Goal: Task Accomplishment & Management: Use online tool/utility

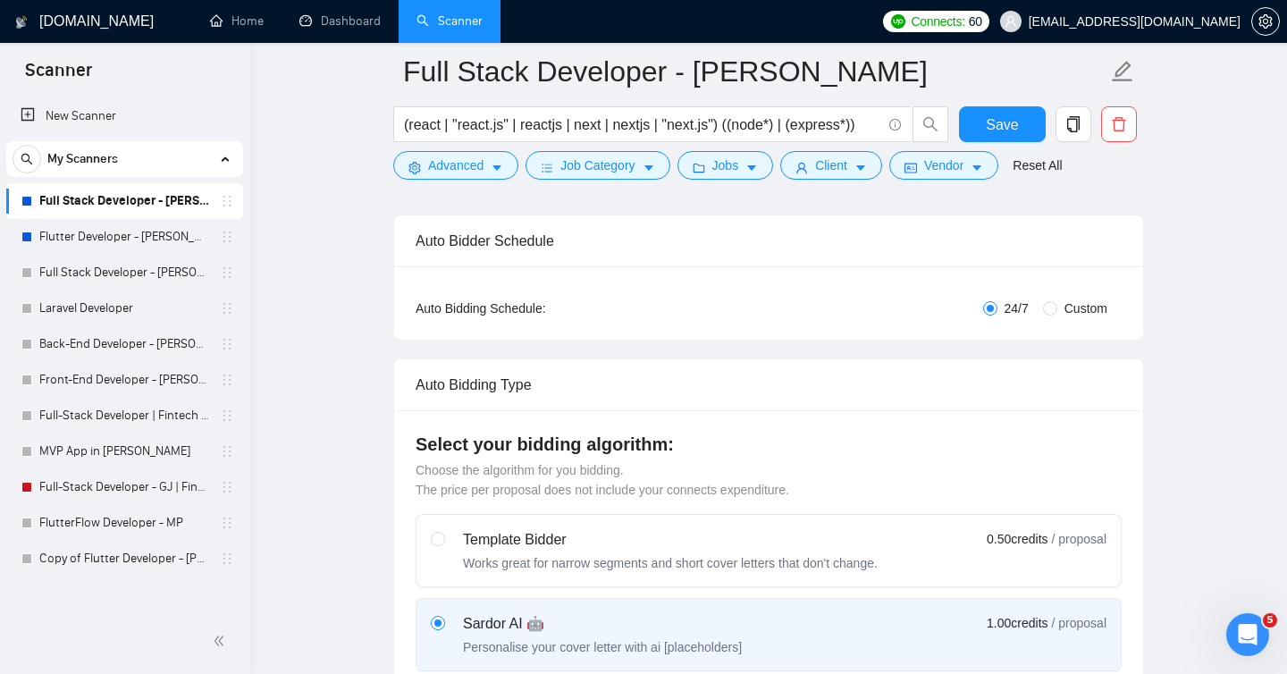
scroll to position [248, 0]
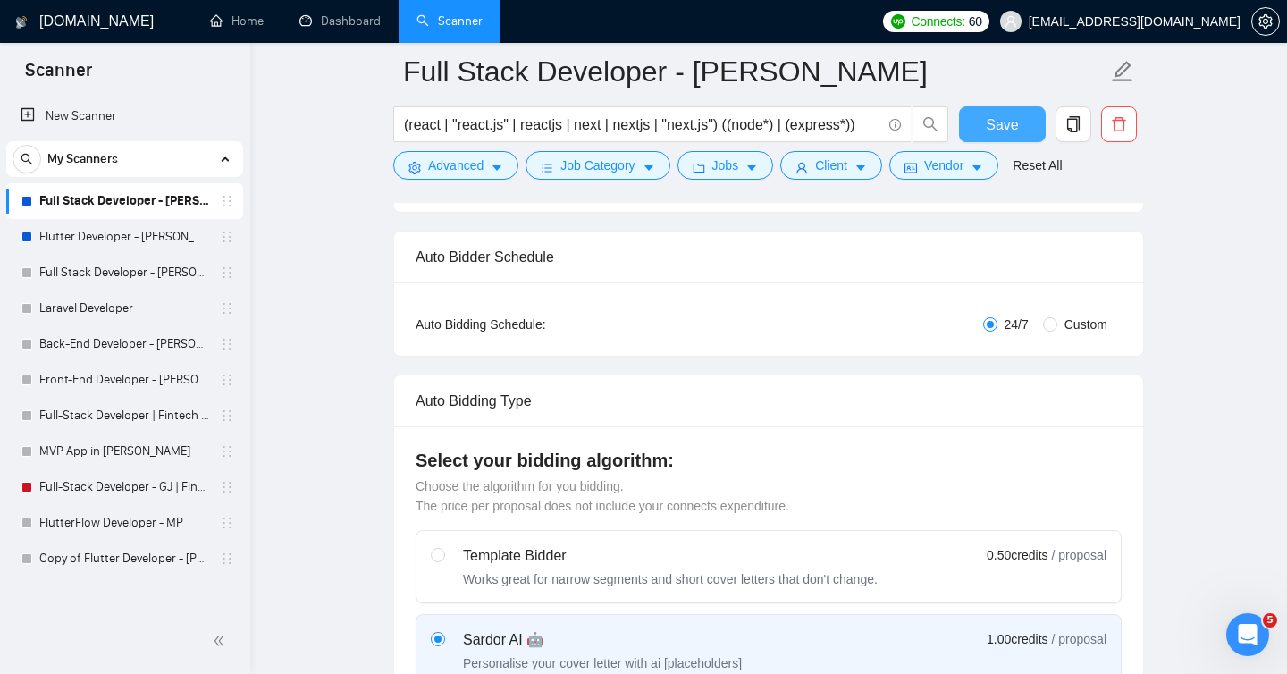
click at [1008, 121] on span "Save" at bounding box center [1002, 124] width 32 height 22
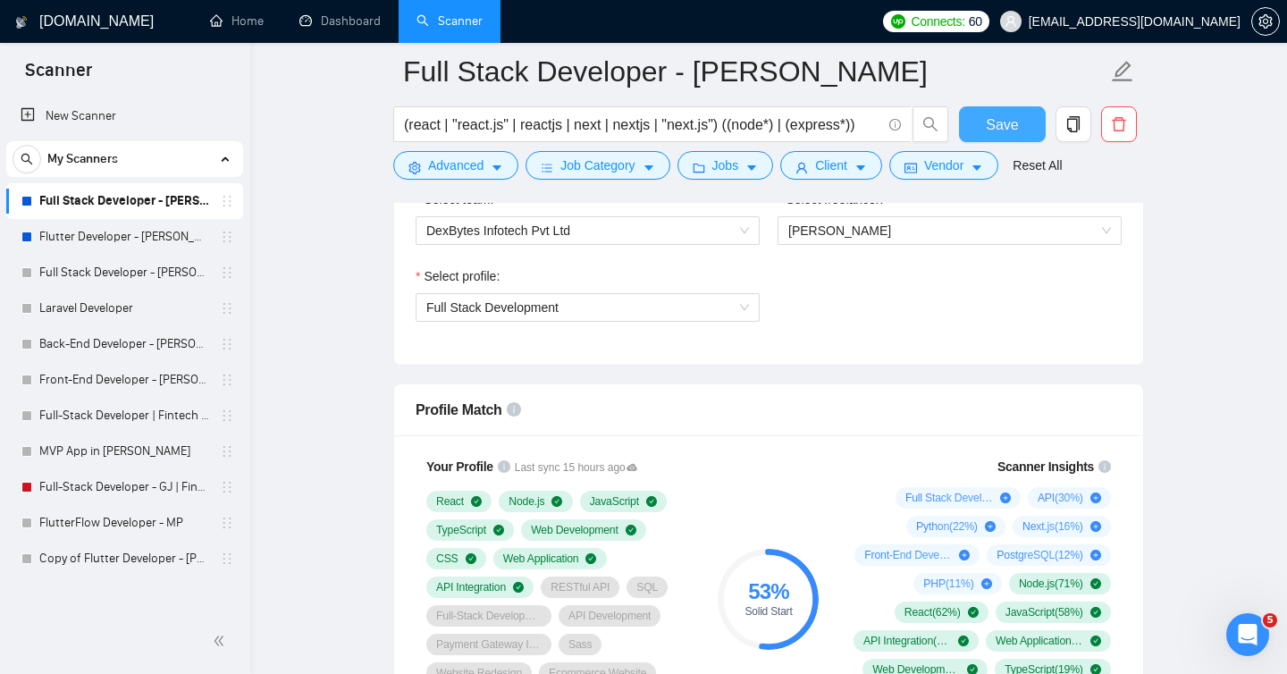
scroll to position [906, 0]
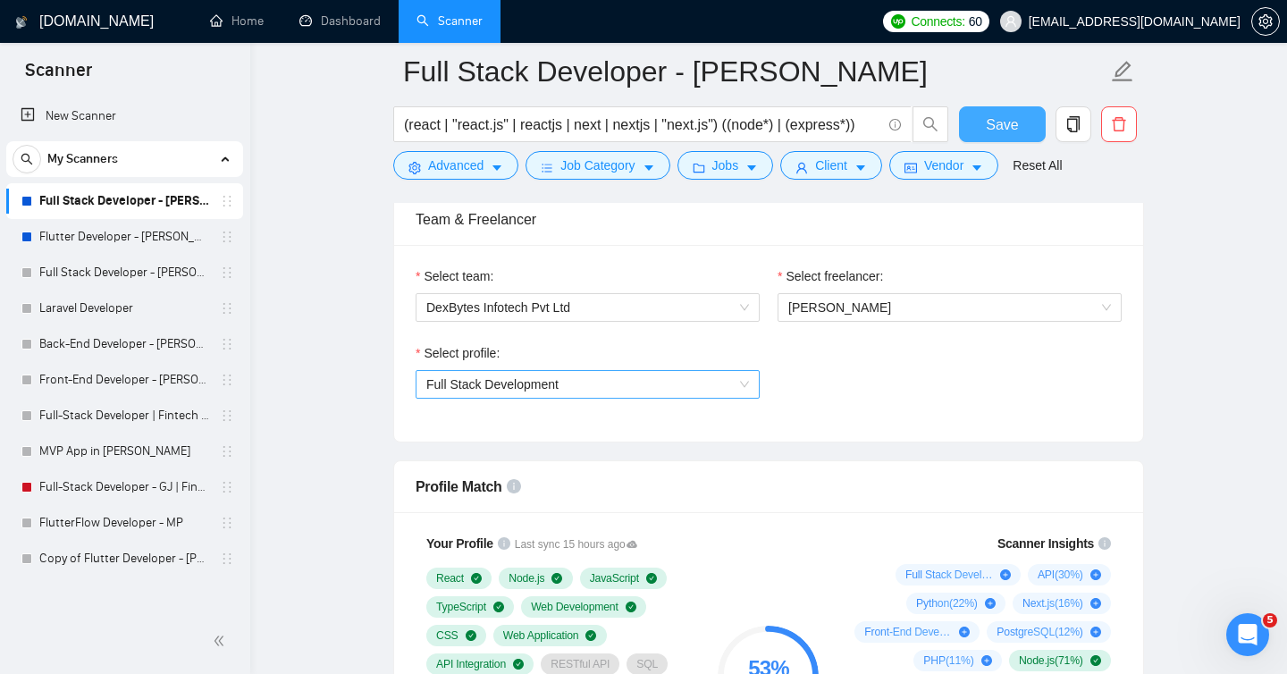
click at [732, 391] on span "Full Stack Development" at bounding box center [587, 384] width 323 height 27
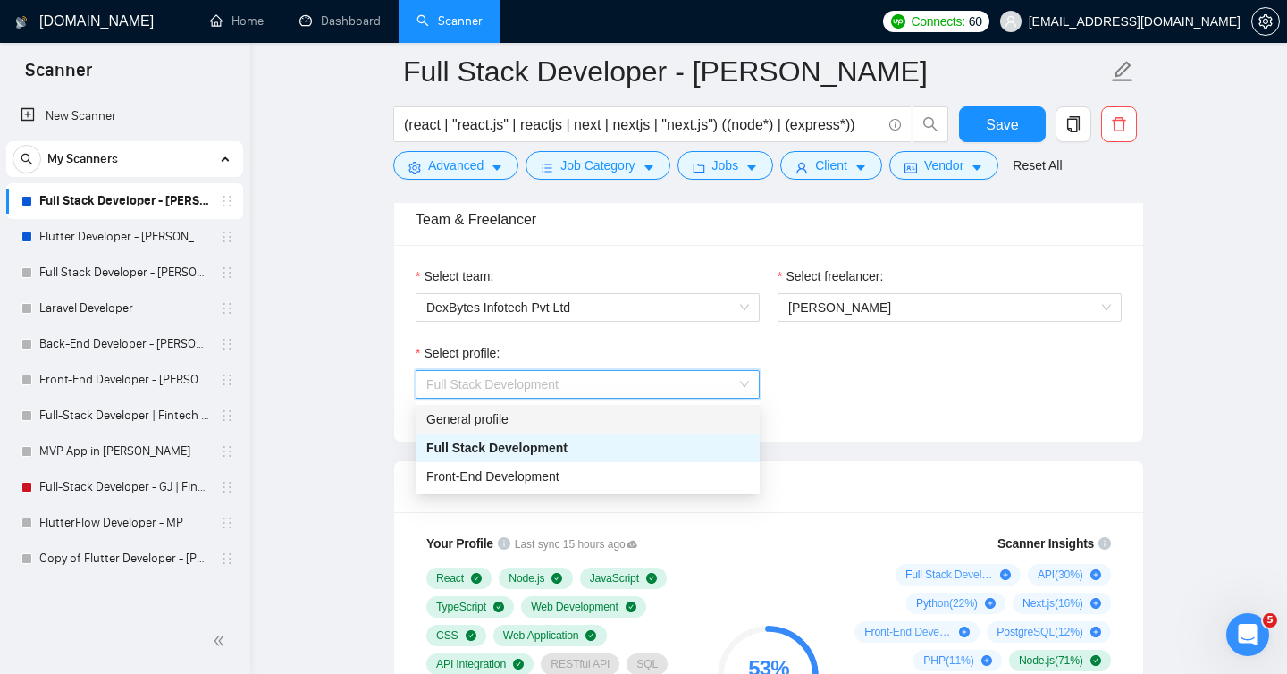
click at [580, 414] on div "General profile" at bounding box center [587, 419] width 323 height 20
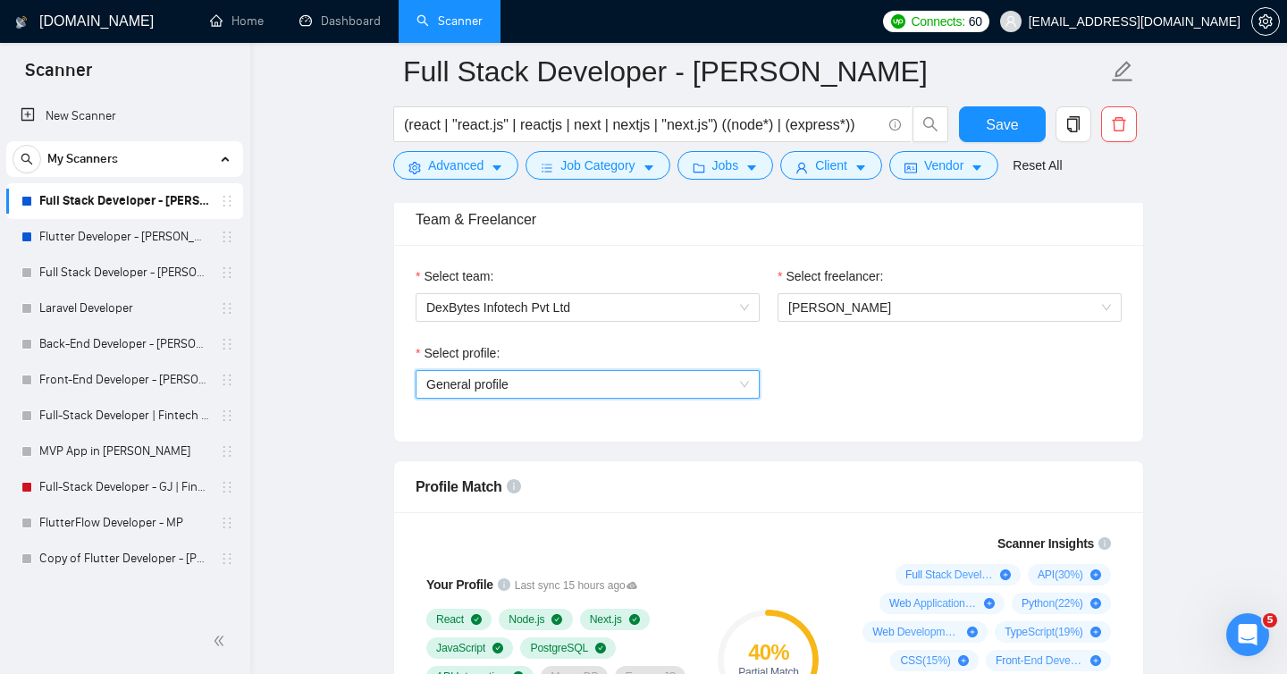
click at [603, 379] on span "General profile" at bounding box center [587, 384] width 323 height 27
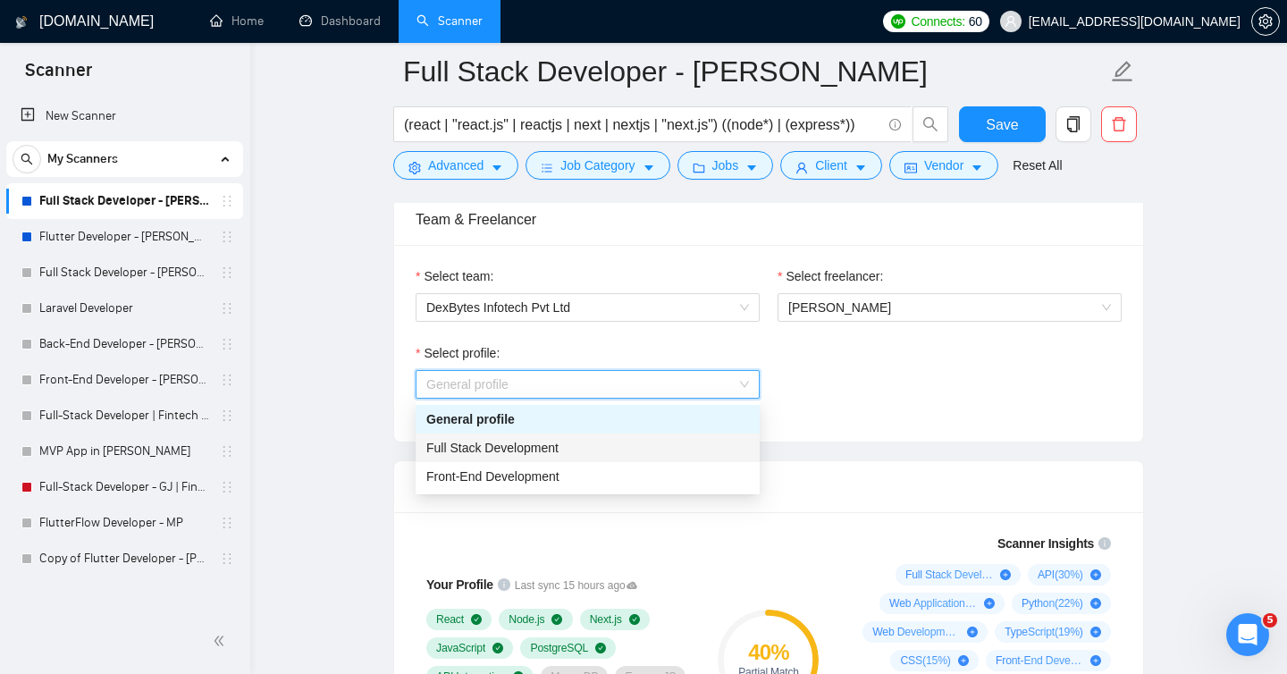
click at [530, 446] on span "Full Stack Development" at bounding box center [492, 447] width 132 height 14
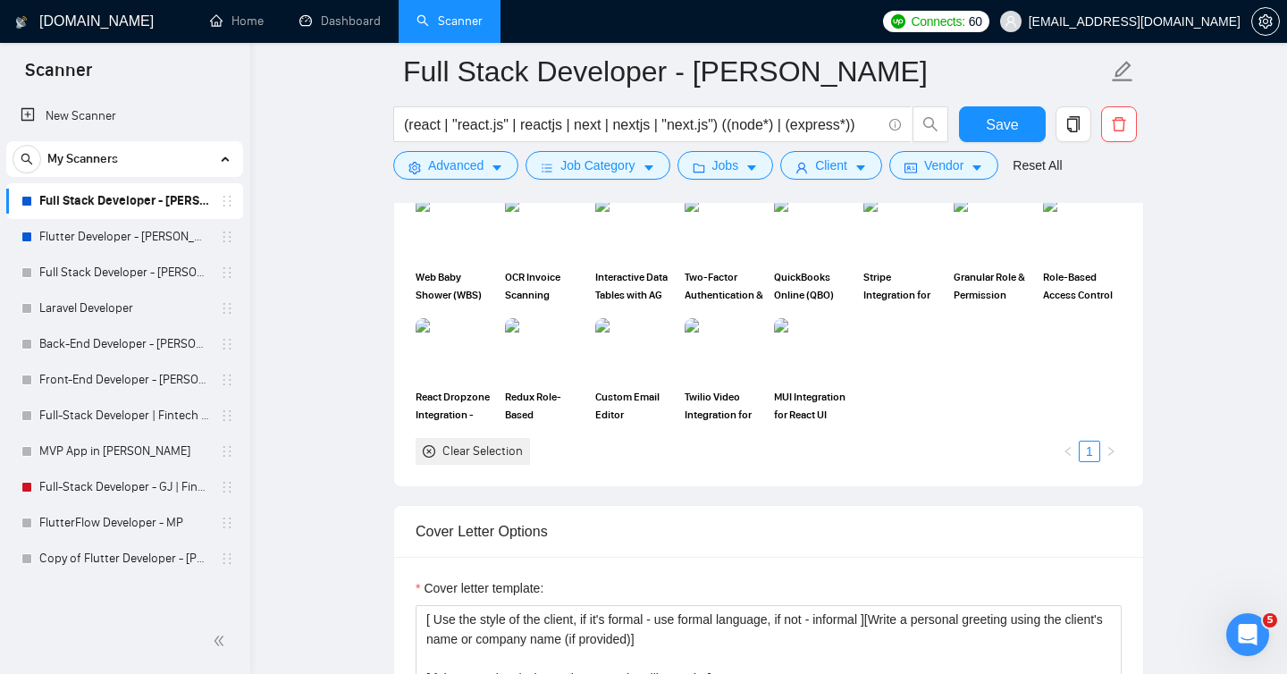
scroll to position [1701, 0]
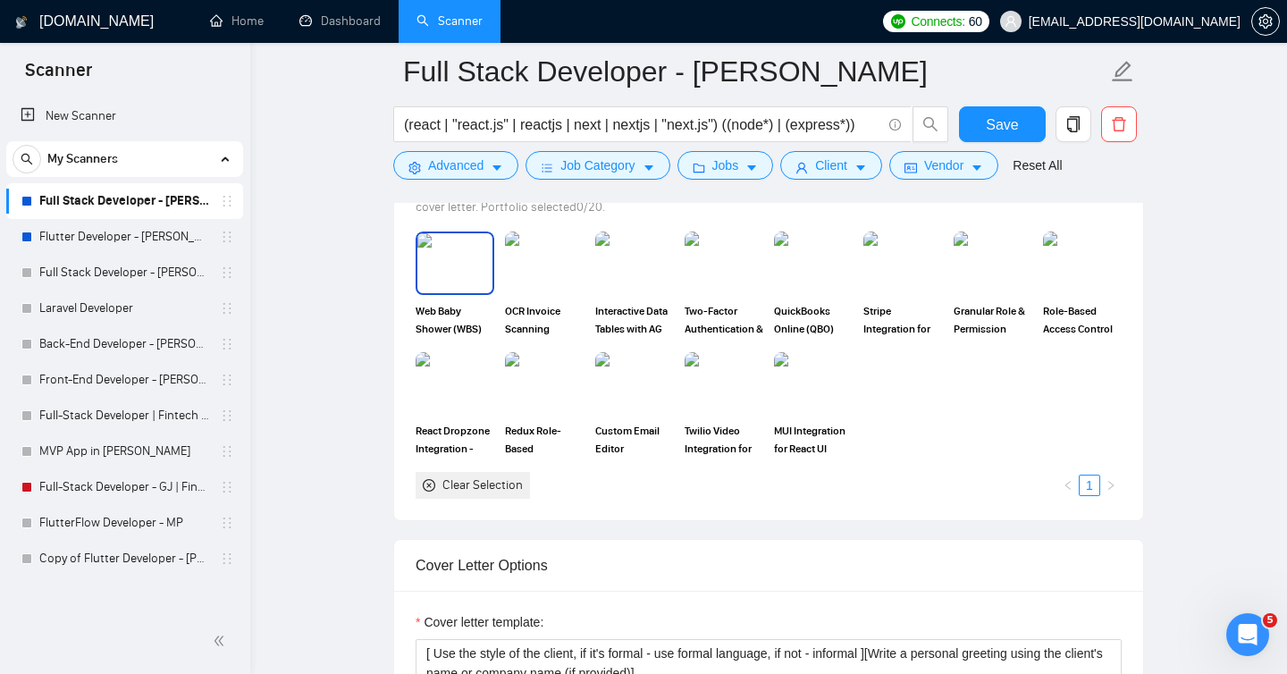
click at [465, 297] on div "Web Baby Shower (WBS)" at bounding box center [454, 283] width 79 height 105
click at [562, 293] on div at bounding box center [544, 262] width 79 height 63
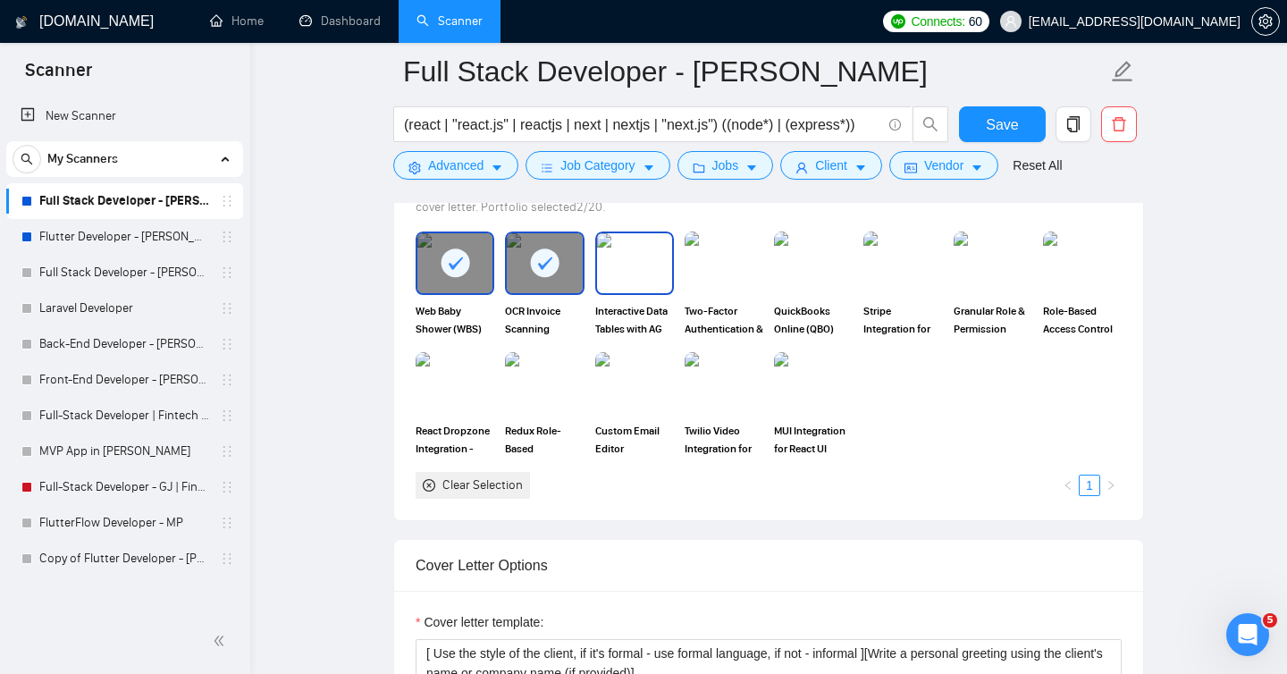
click at [616, 287] on img at bounding box center [634, 262] width 75 height 59
click at [702, 286] on img at bounding box center [723, 262] width 75 height 59
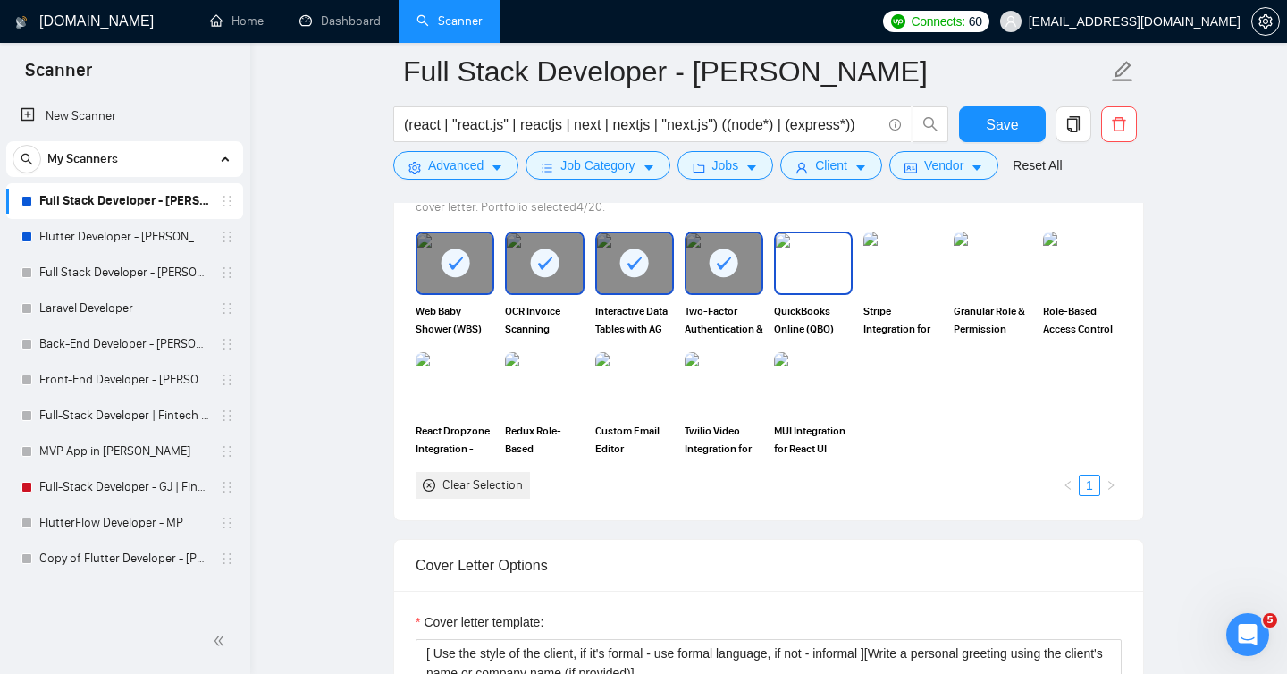
click at [806, 282] on img at bounding box center [813, 262] width 75 height 59
click at [921, 282] on img at bounding box center [902, 262] width 75 height 59
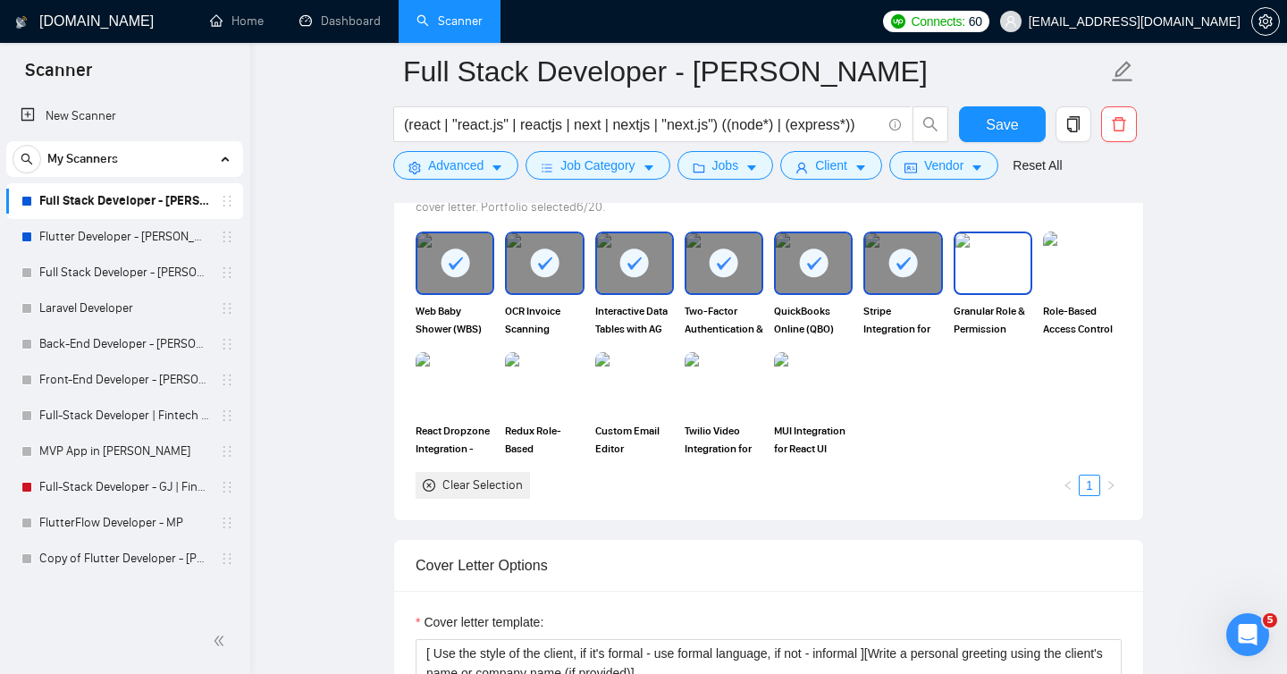
click at [1008, 289] on img at bounding box center [992, 262] width 75 height 59
click at [1097, 287] on img at bounding box center [1081, 262] width 75 height 59
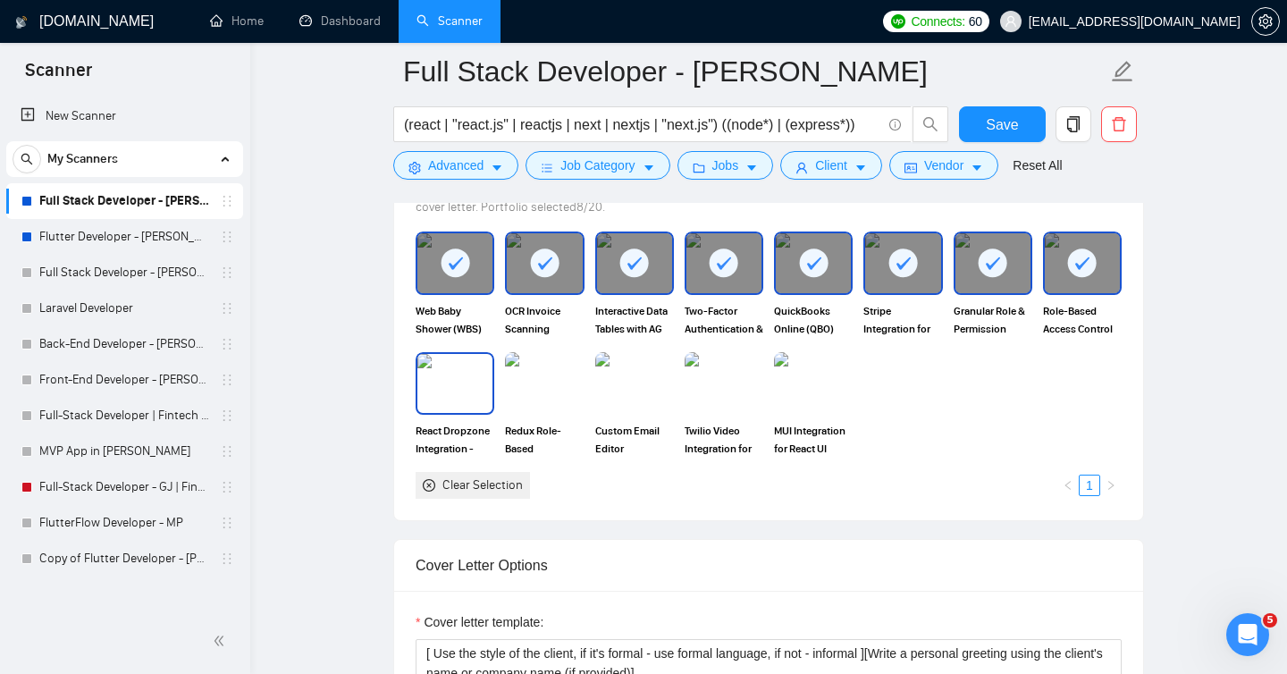
click at [468, 405] on img at bounding box center [454, 383] width 75 height 59
click at [524, 405] on img at bounding box center [544, 383] width 75 height 59
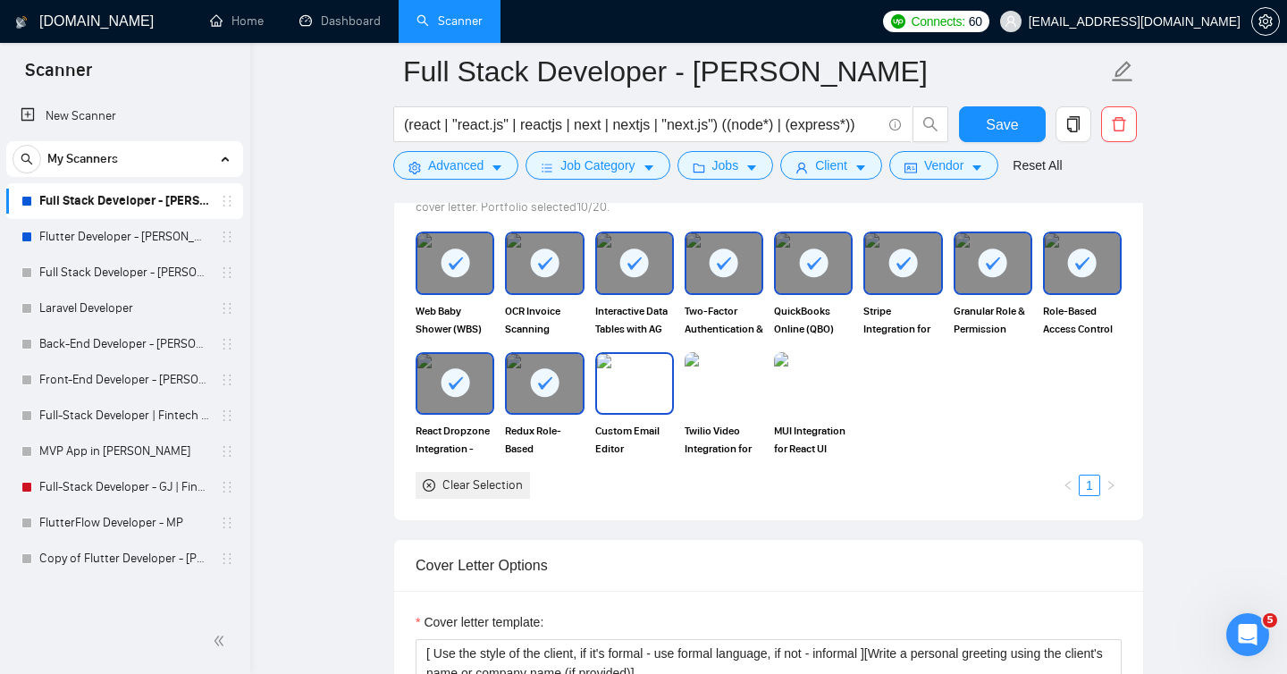
click at [632, 404] on img at bounding box center [634, 383] width 75 height 59
click at [726, 402] on img at bounding box center [723, 383] width 75 height 59
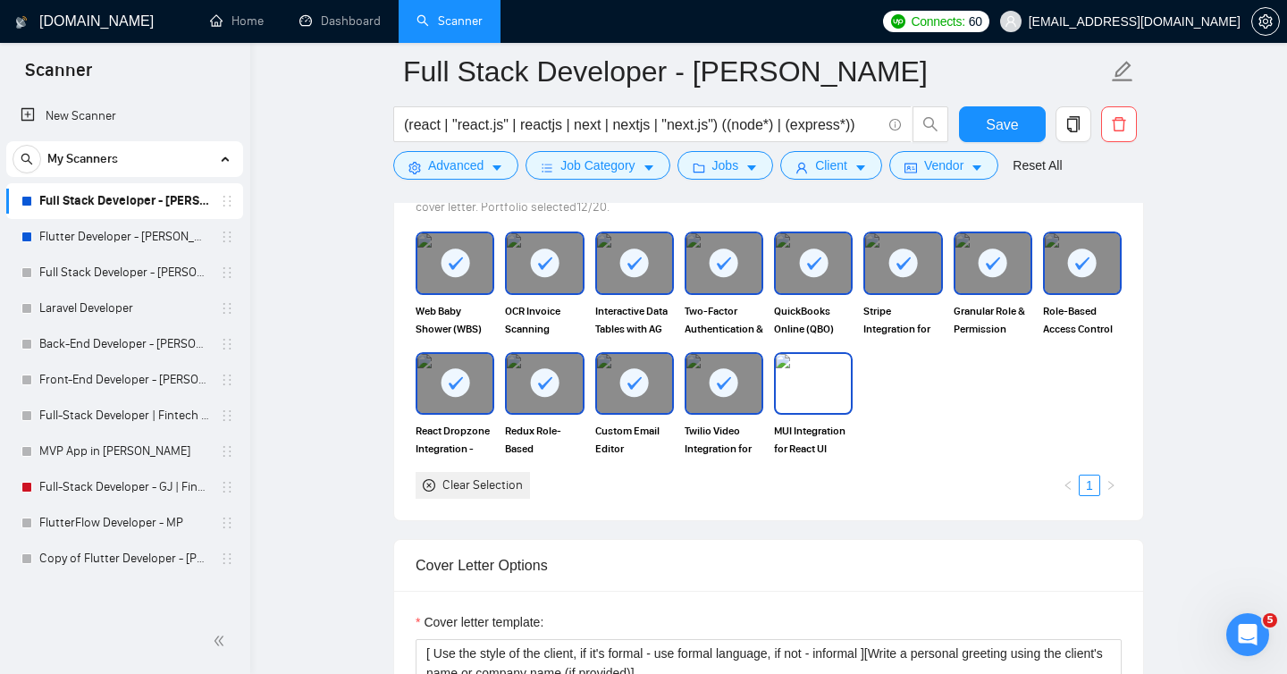
click at [829, 407] on img at bounding box center [813, 383] width 75 height 59
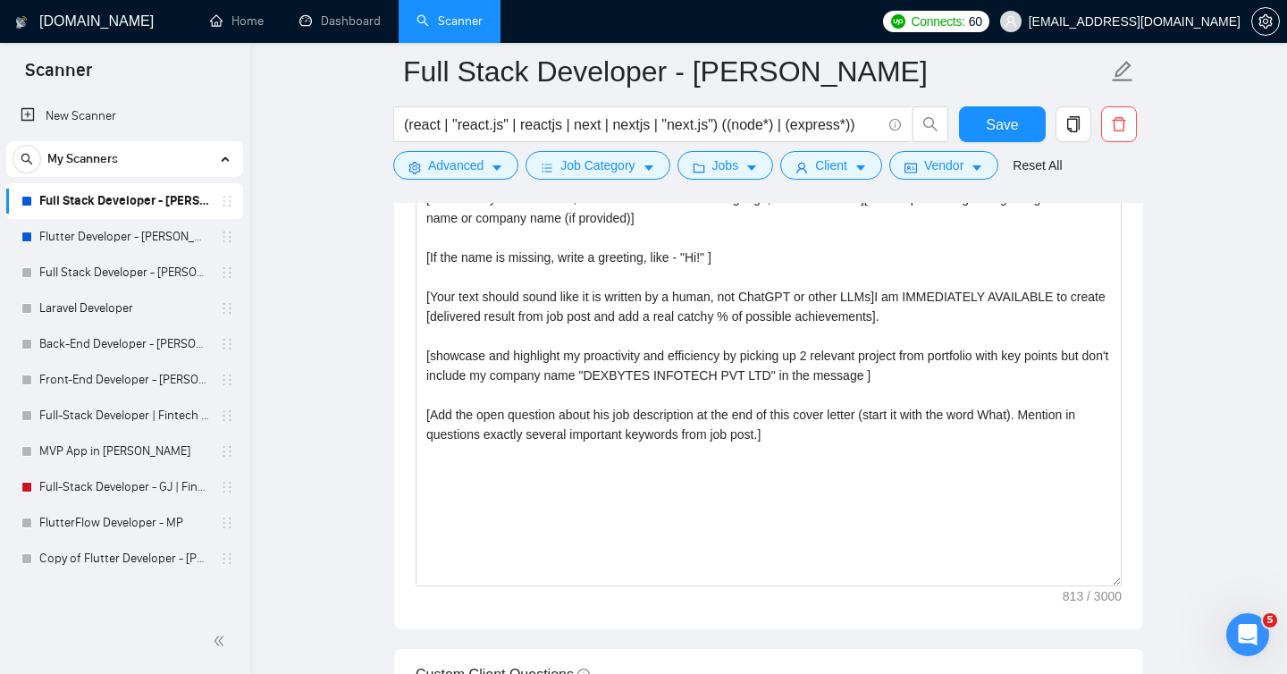
scroll to position [2269, 0]
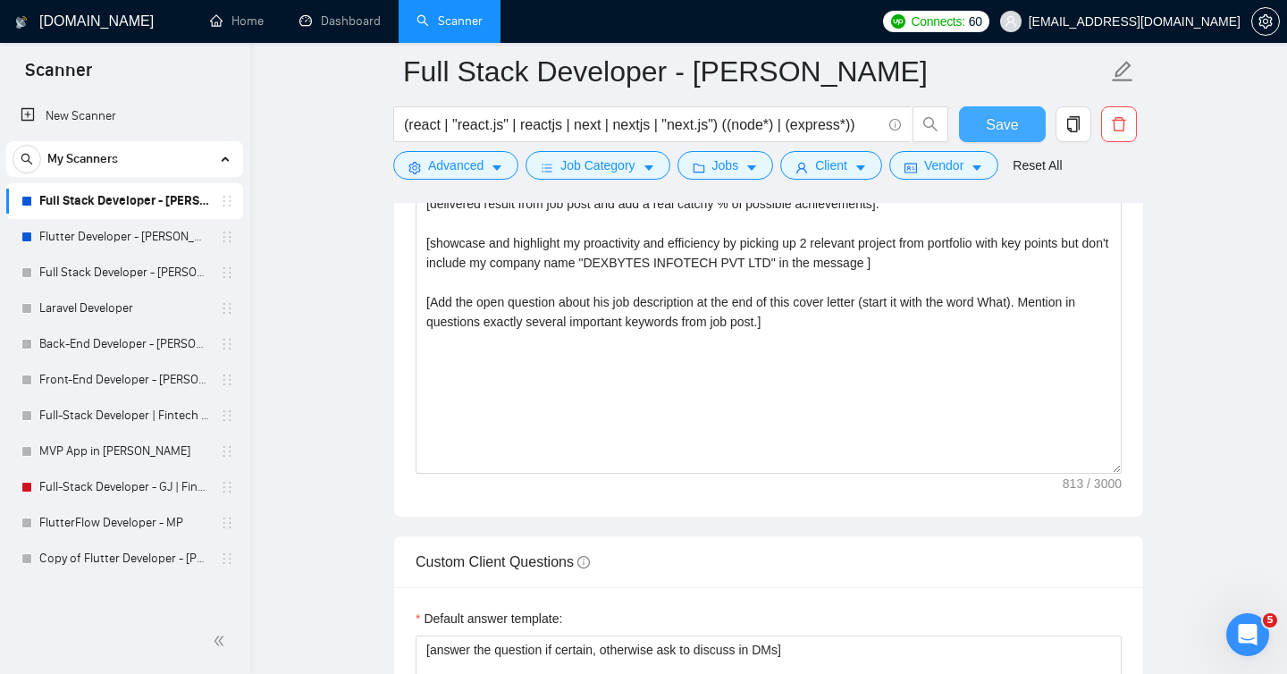
click at [1000, 124] on span "Save" at bounding box center [1002, 124] width 32 height 22
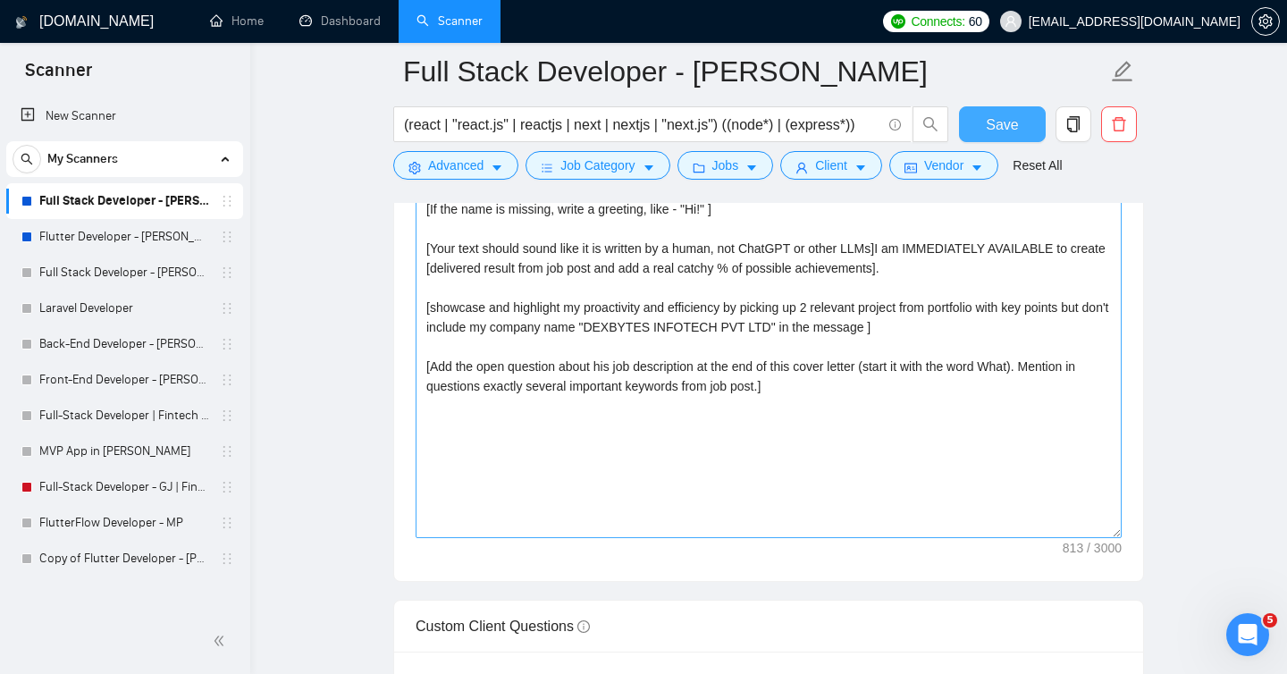
scroll to position [2194, 0]
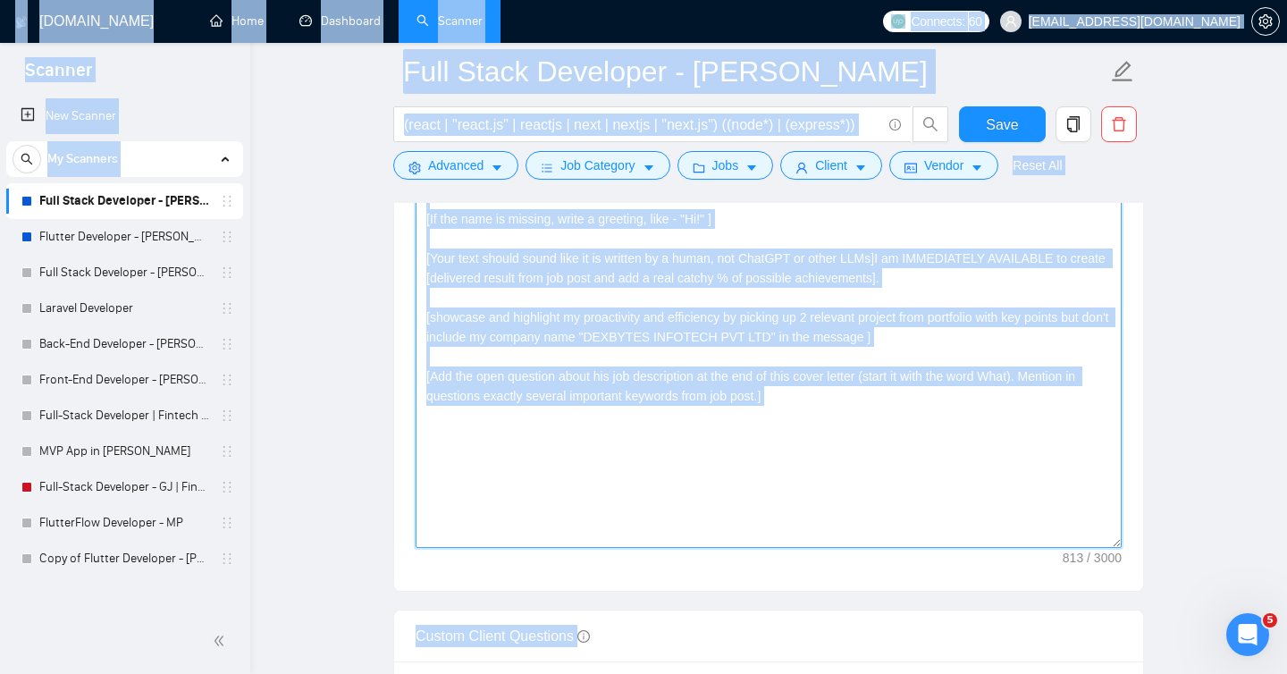
click at [969, 342] on textarea "[ Use the style of the client, if it's formal - use formal language, if not - i…" at bounding box center [768, 347] width 706 height 402
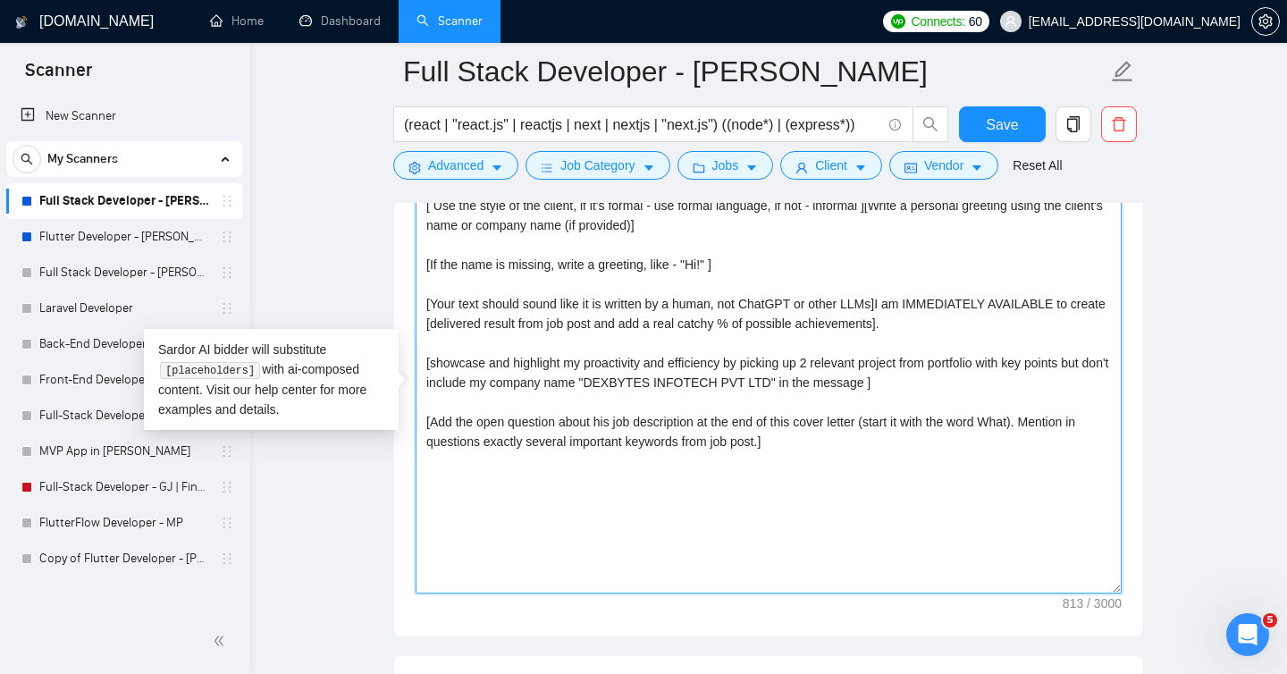
scroll to position [2147, 0]
click at [912, 366] on textarea "[ Use the style of the client, if it's formal - use formal language, if not - i…" at bounding box center [768, 394] width 706 height 402
click at [843, 357] on textarea "[ Use the style of the client, if it's formal - use formal language, if not - i…" at bounding box center [768, 394] width 706 height 402
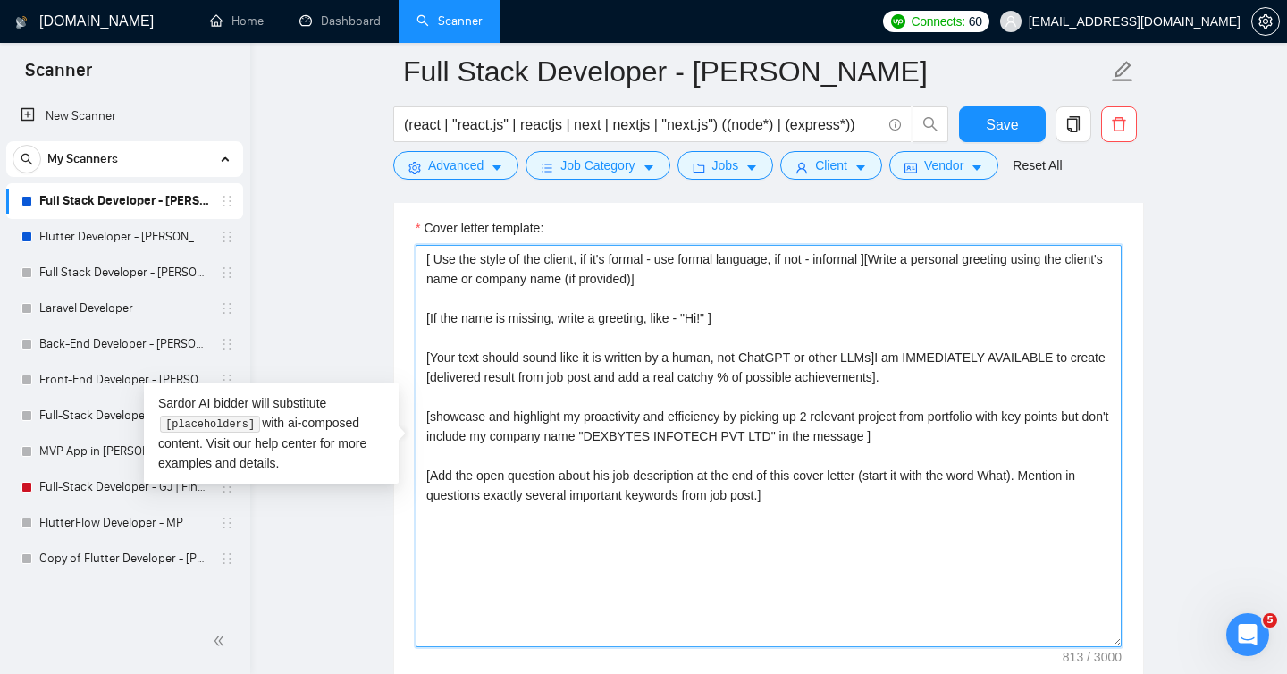
scroll to position [2085, 0]
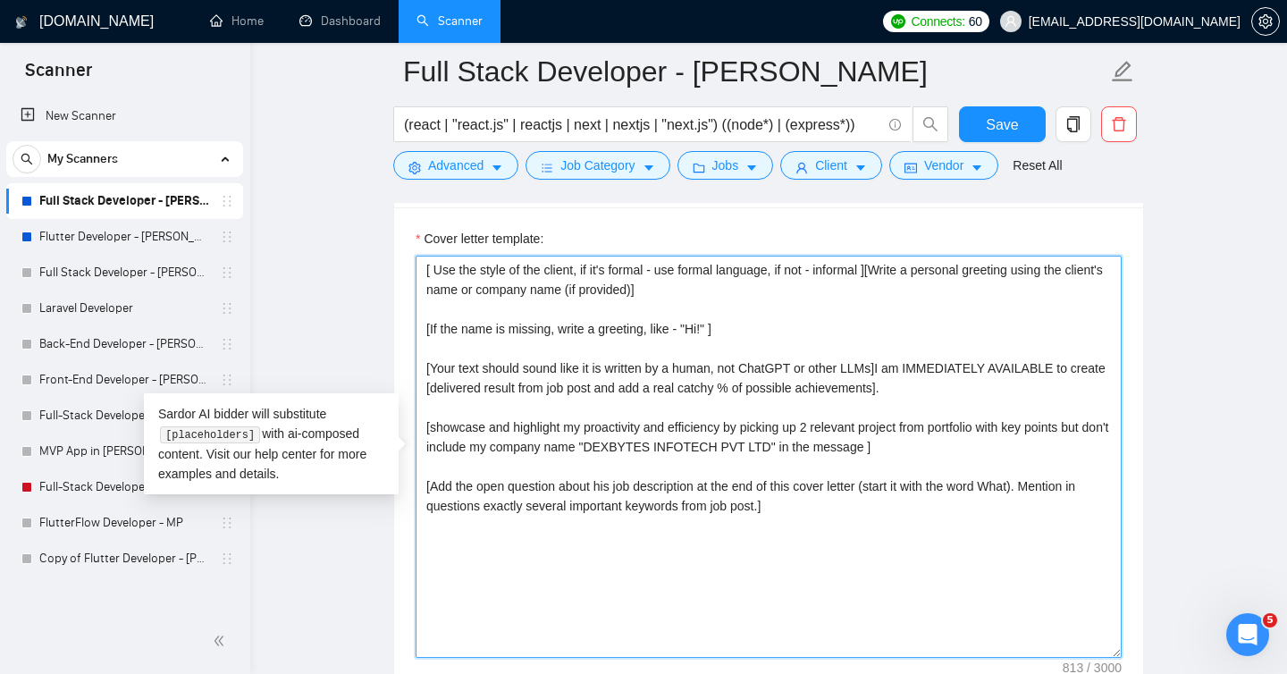
click at [774, 332] on textarea "[ Use the style of the client, if it's formal - use formal language, if not - i…" at bounding box center [768, 457] width 706 height 402
click at [421, 266] on textarea "[ Use the style of the client, if it's formal - use formal language, if not - i…" at bounding box center [768, 457] width 706 height 402
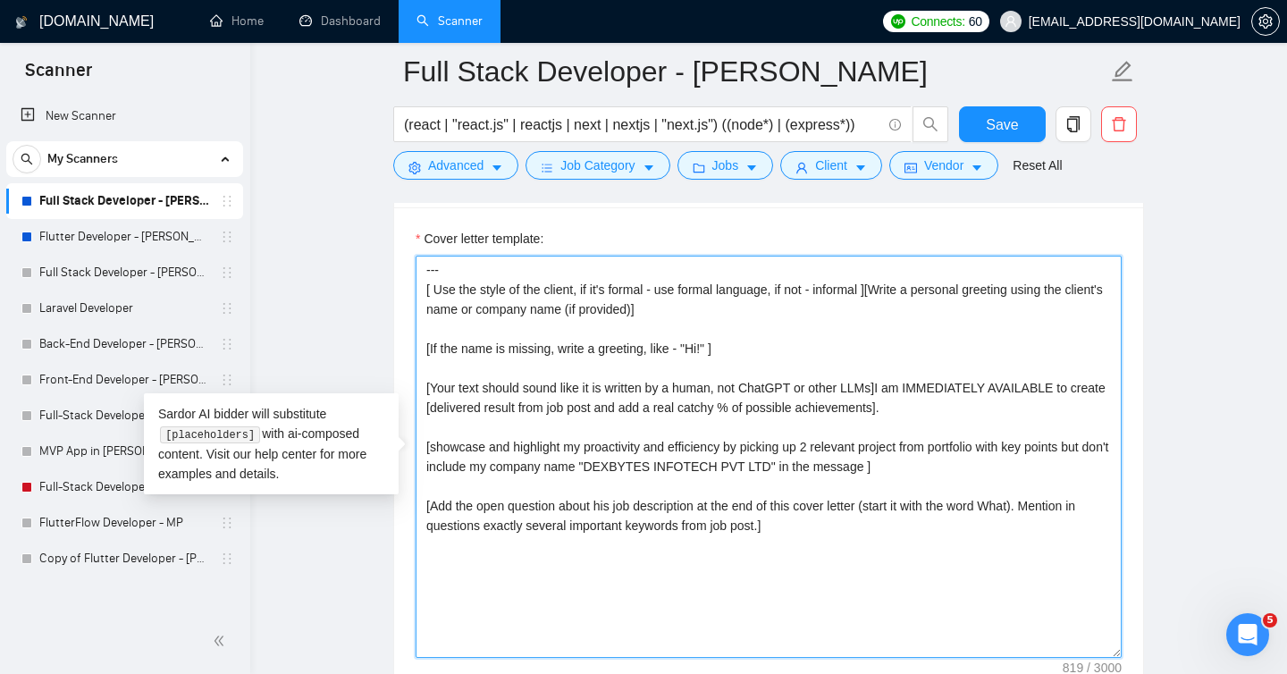
paste textarea "[Write a personal greeting using the client's name (if provided). If only a com…"
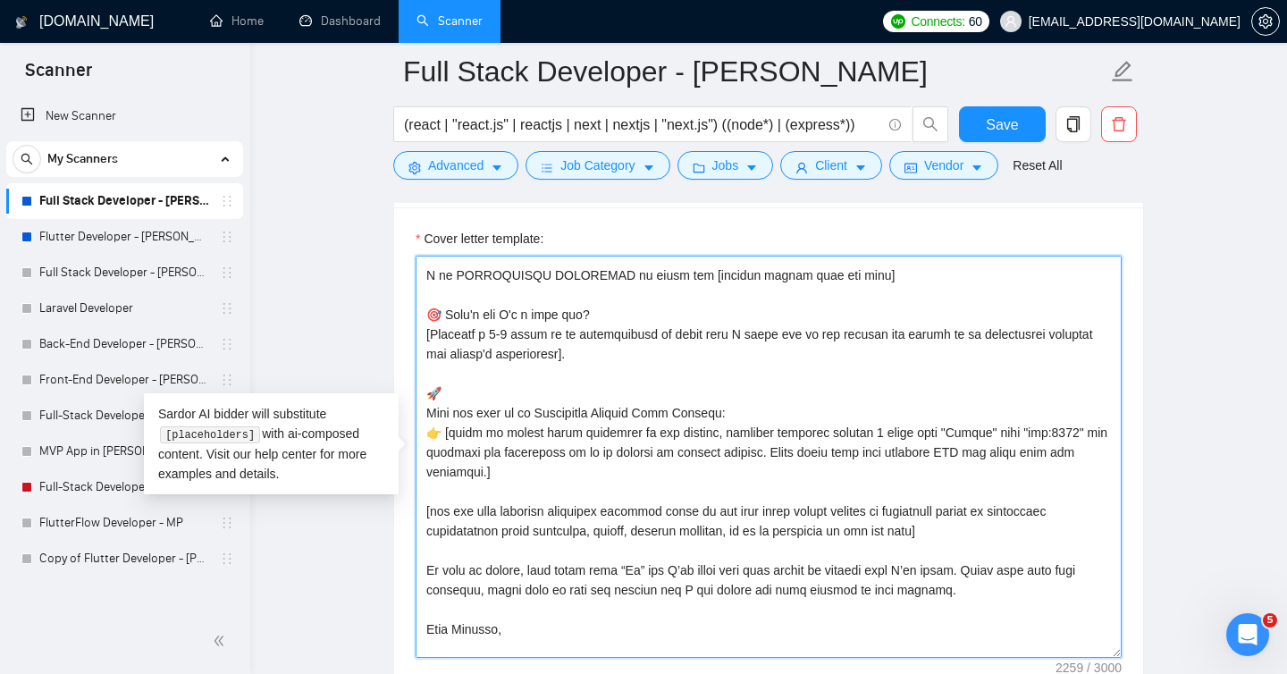
scroll to position [0, 0]
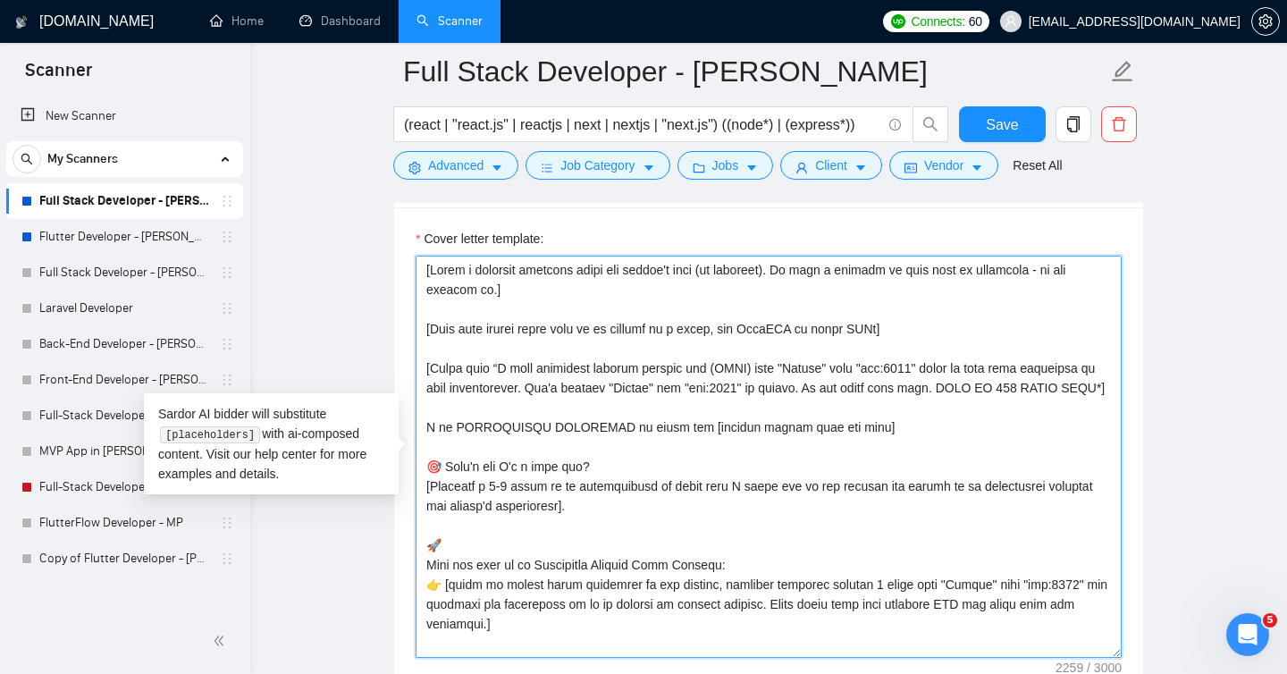
click at [702, 365] on textarea "Cover letter template:" at bounding box center [768, 457] width 706 height 402
click at [772, 371] on textarea "Cover letter template:" at bounding box center [768, 457] width 706 height 402
click at [867, 367] on textarea "Cover letter template:" at bounding box center [768, 457] width 706 height 402
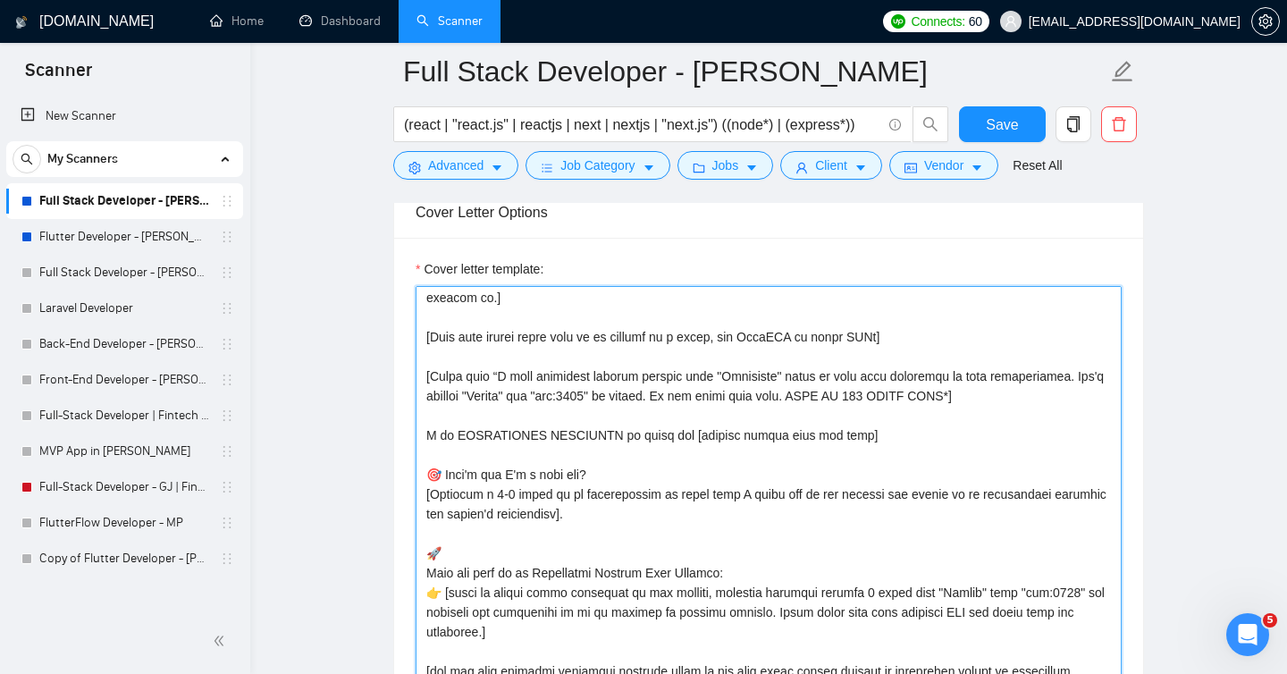
scroll to position [23, 0]
click at [482, 400] on textarea "Cover letter template:" at bounding box center [768, 487] width 706 height 402
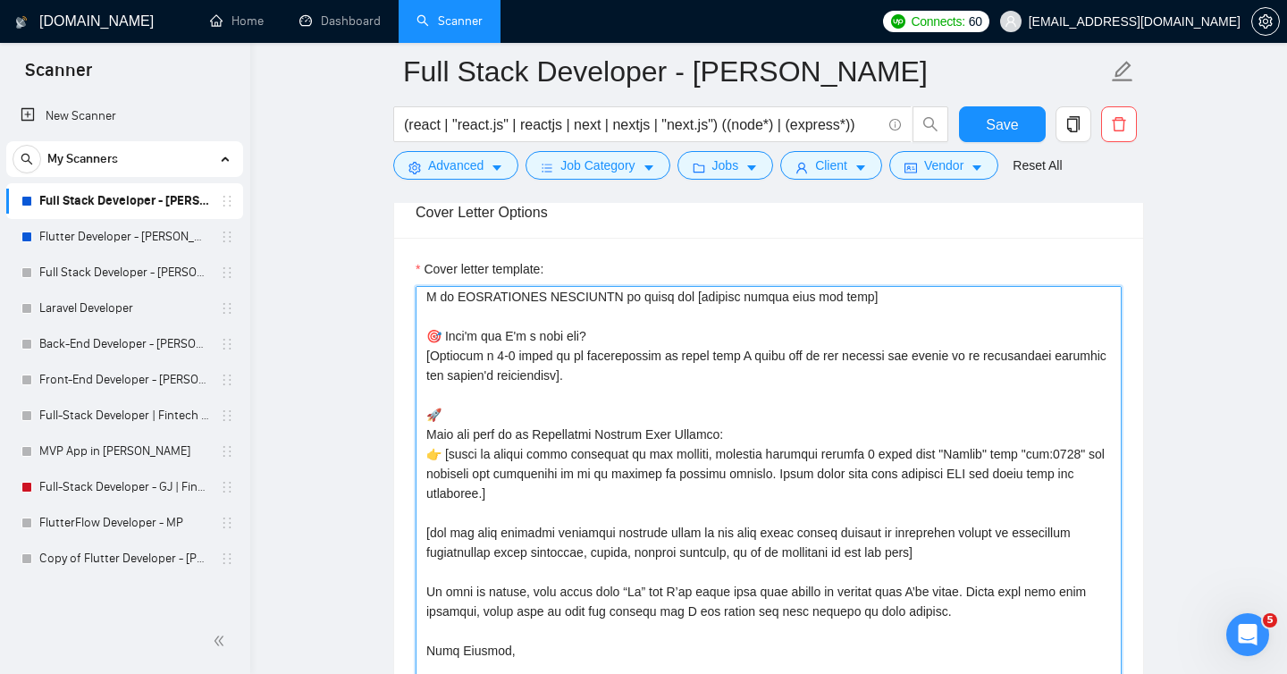
scroll to position [160, 0]
click at [428, 437] on textarea "Cover letter template:" at bounding box center [768, 487] width 706 height 402
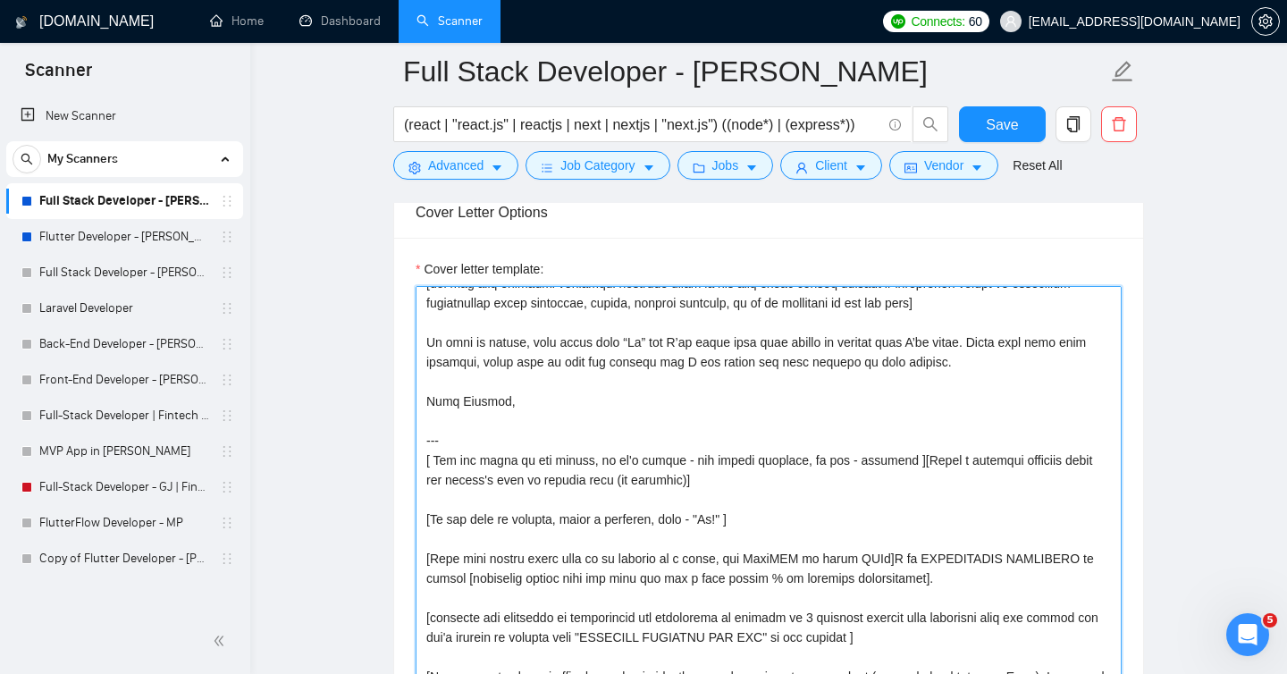
scroll to position [396, 0]
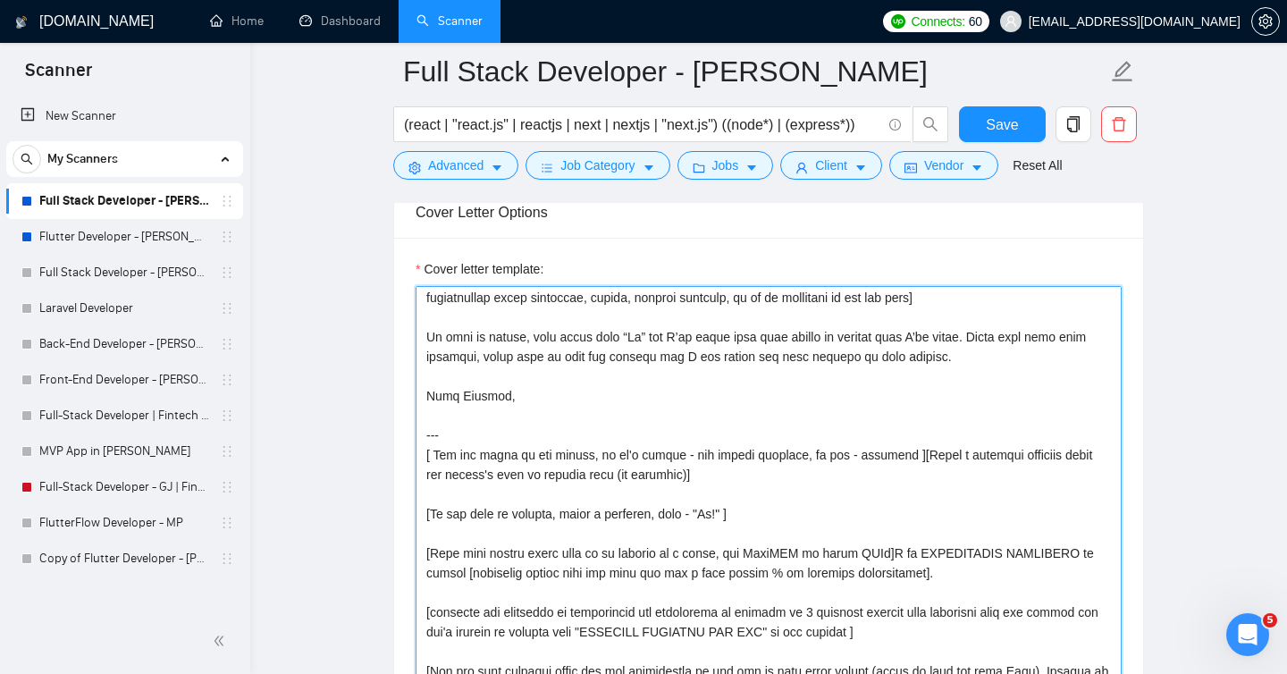
click at [425, 451] on textarea "Cover letter template:" at bounding box center [768, 487] width 706 height 402
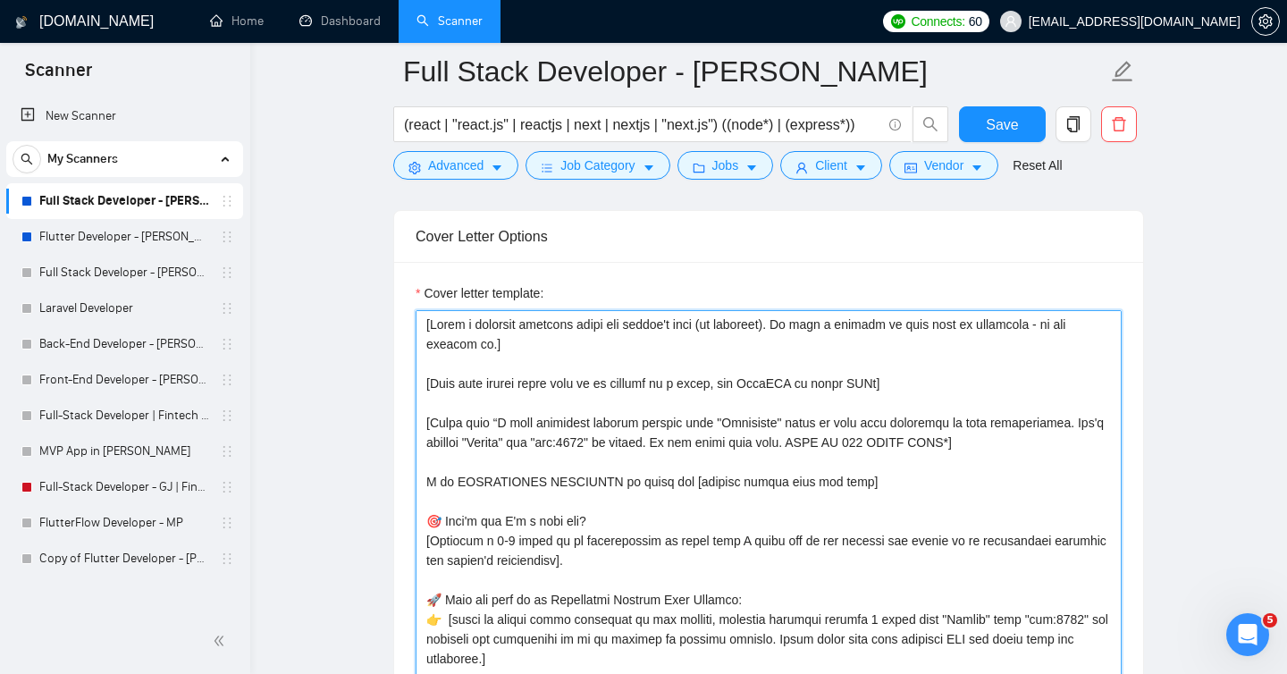
scroll to position [2029, 0]
click at [427, 479] on textarea "Cover letter template:" at bounding box center [768, 512] width 706 height 402
paste textarea "[Your text should sound like it is written by a human, not ChatGPT or other LLM…"
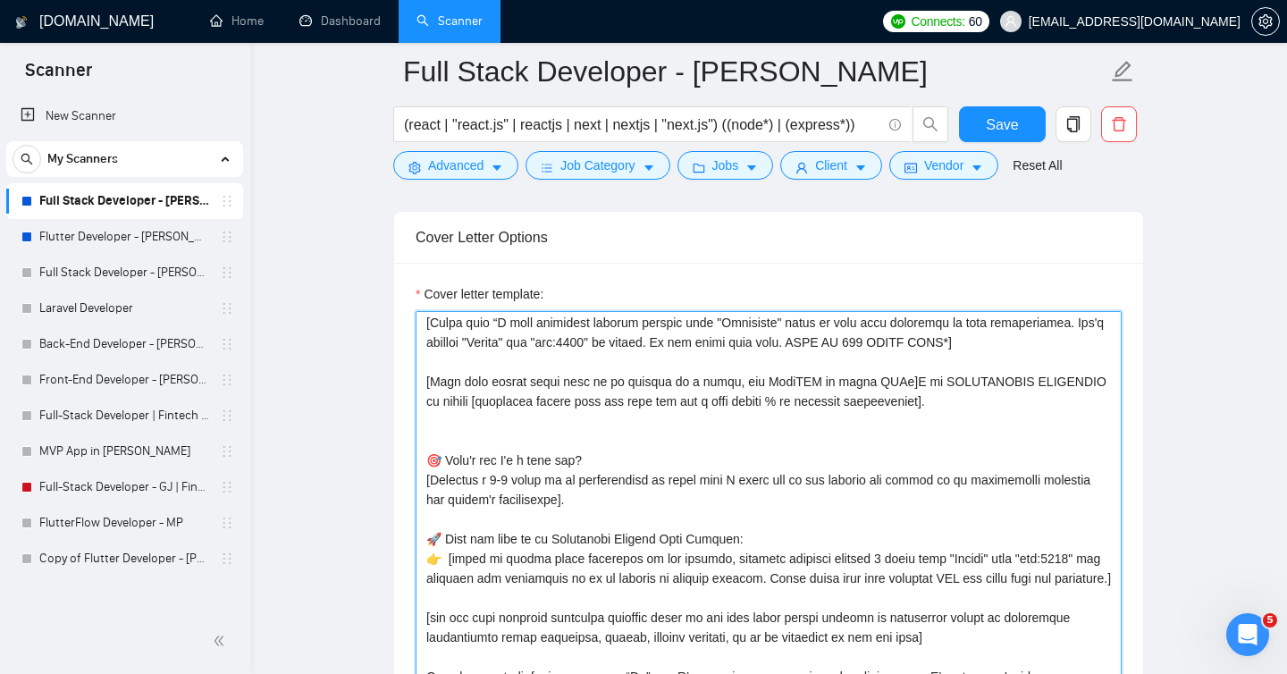
scroll to position [106, 0]
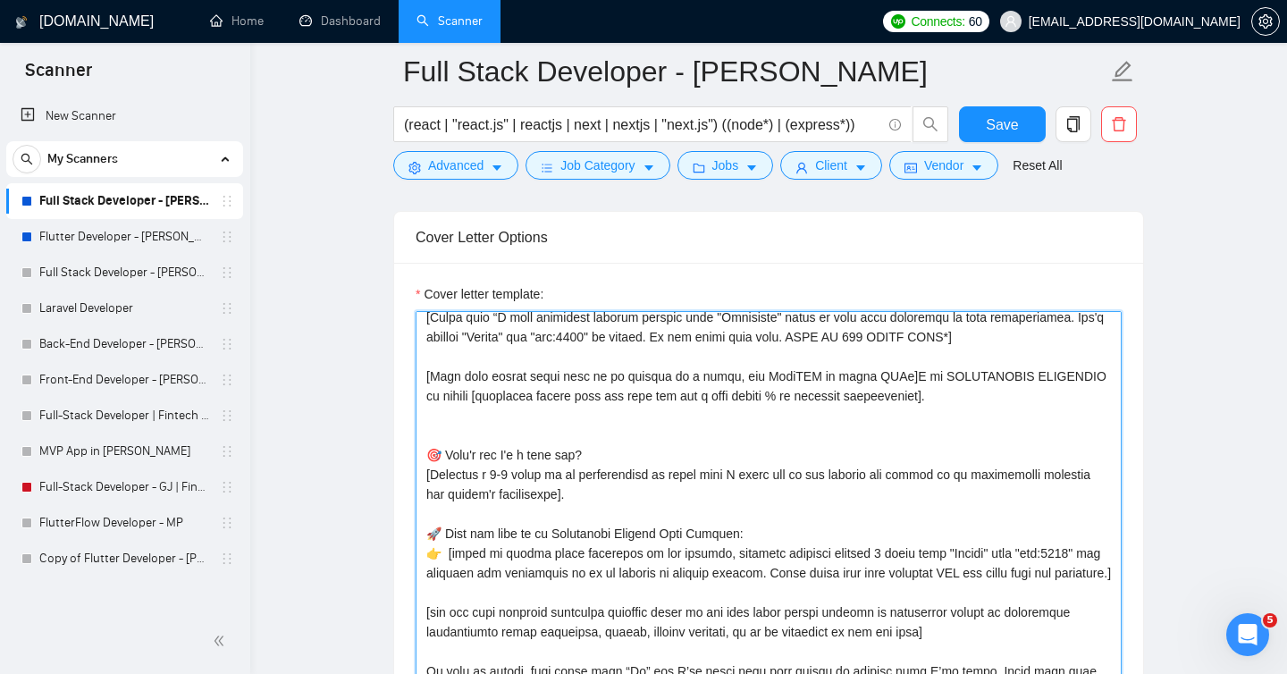
click at [659, 432] on textarea "Cover letter template:" at bounding box center [768, 512] width 706 height 402
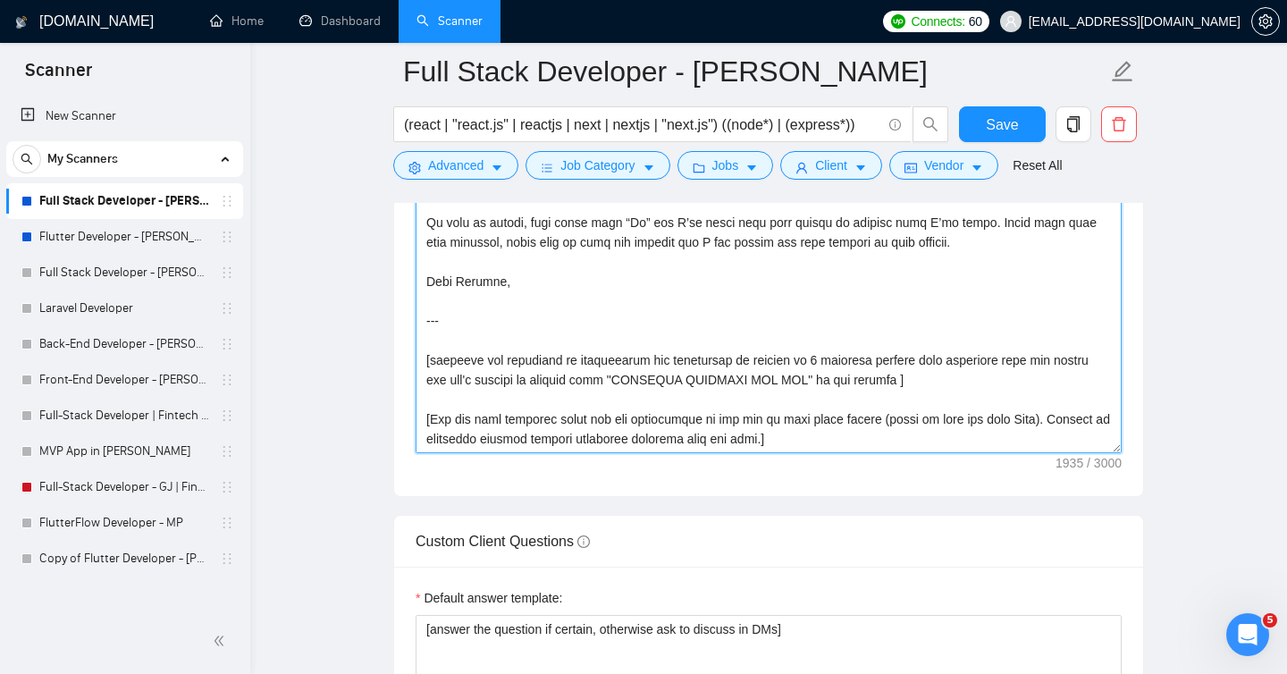
scroll to position [2292, 0]
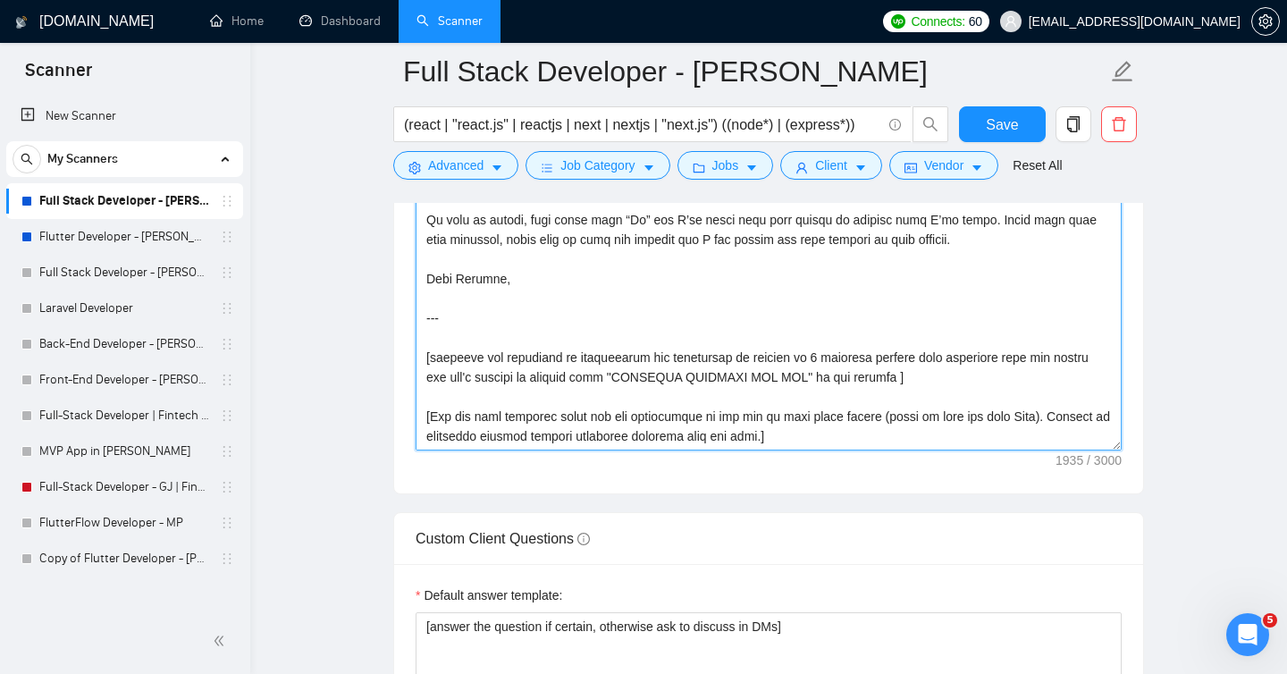
click at [954, 386] on textarea "Cover letter template:" at bounding box center [768, 249] width 706 height 402
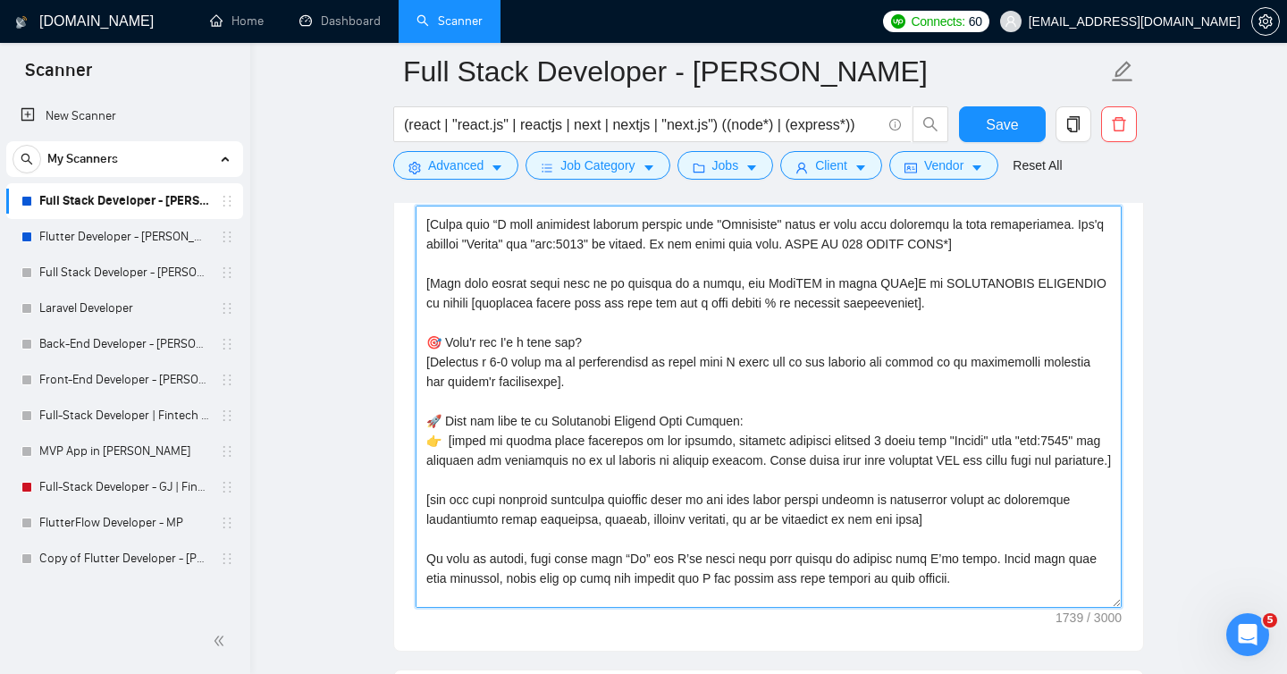
scroll to position [95, 0]
click at [448, 439] on textarea "Cover letter template:" at bounding box center [768, 407] width 706 height 402
paste textarea "showcase and highlight my proactivity and efficiency by picking up 2 relevant p…"
click at [847, 440] on textarea "Cover letter template:" at bounding box center [768, 407] width 706 height 402
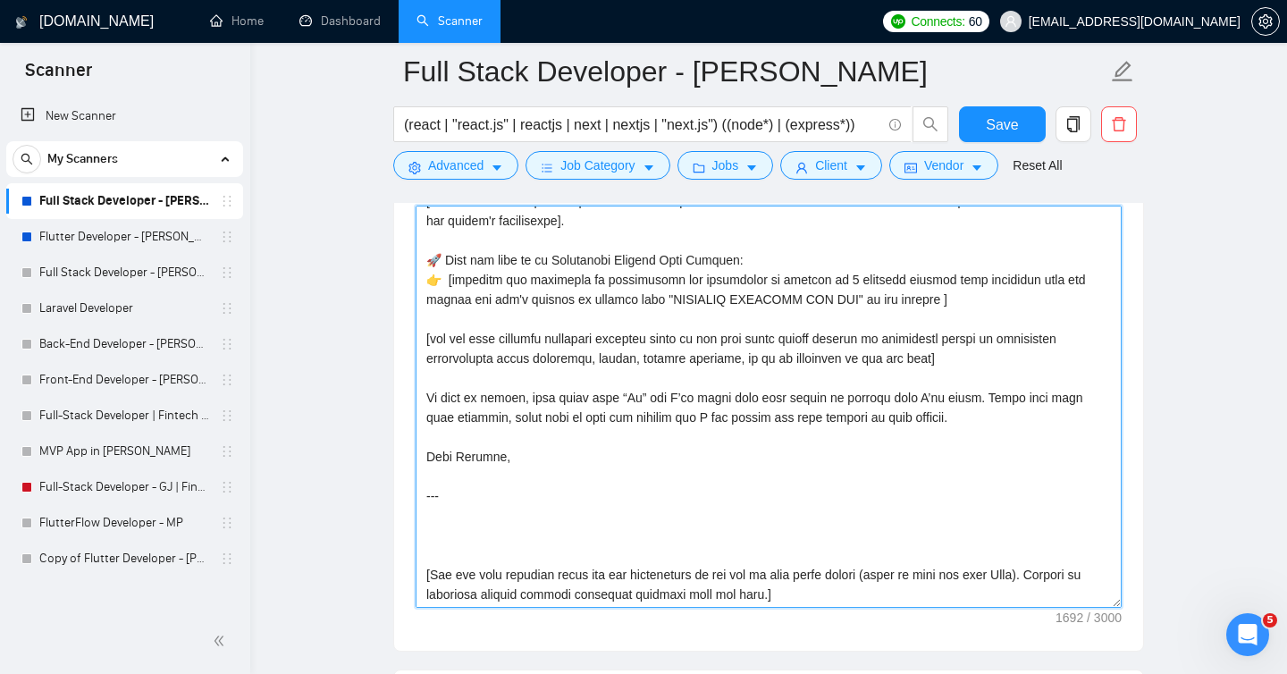
scroll to position [256, 0]
click at [801, 591] on textarea "Cover letter template:" at bounding box center [768, 407] width 706 height 402
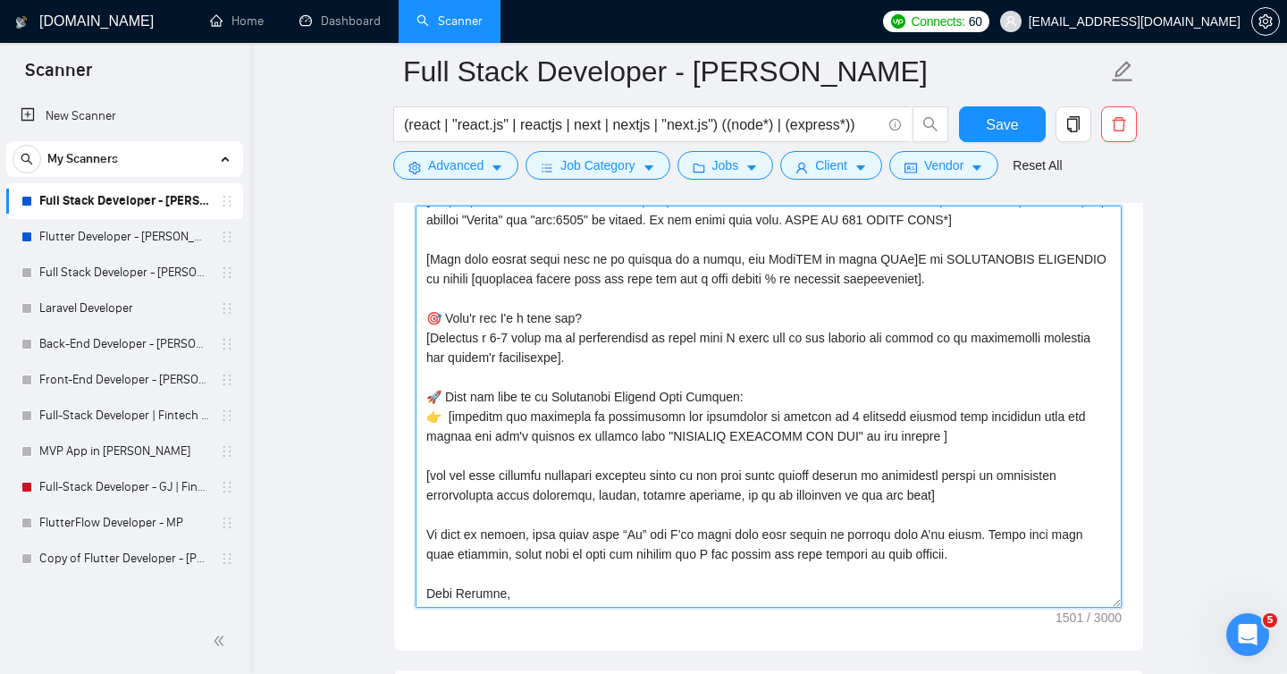
scroll to position [118, 0]
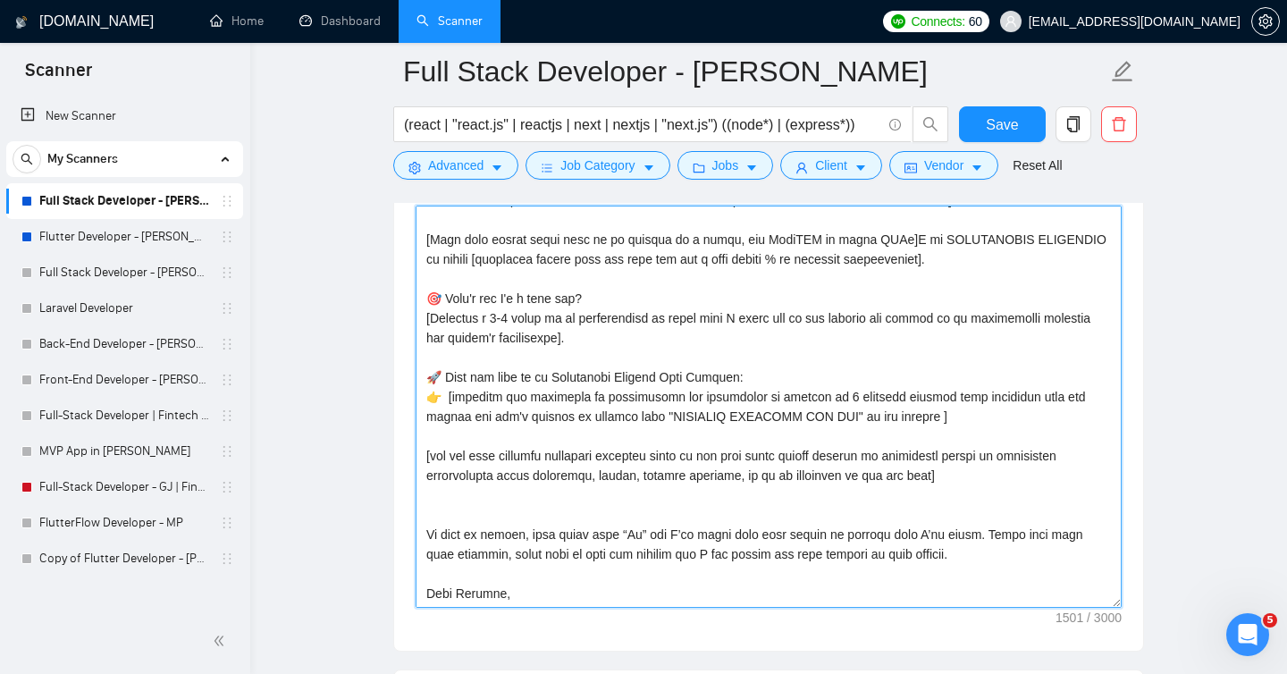
paste textarea "[Add the open question about his job description at the end of this cover lette…"
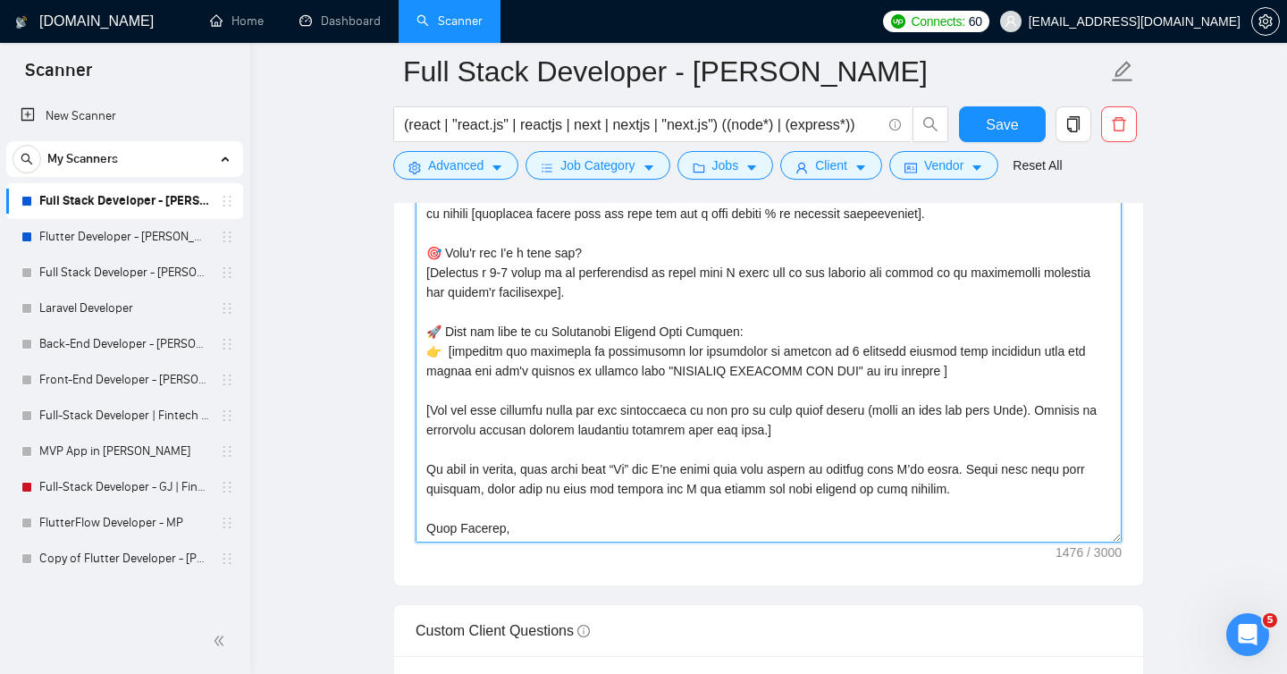
scroll to position [2256, 0]
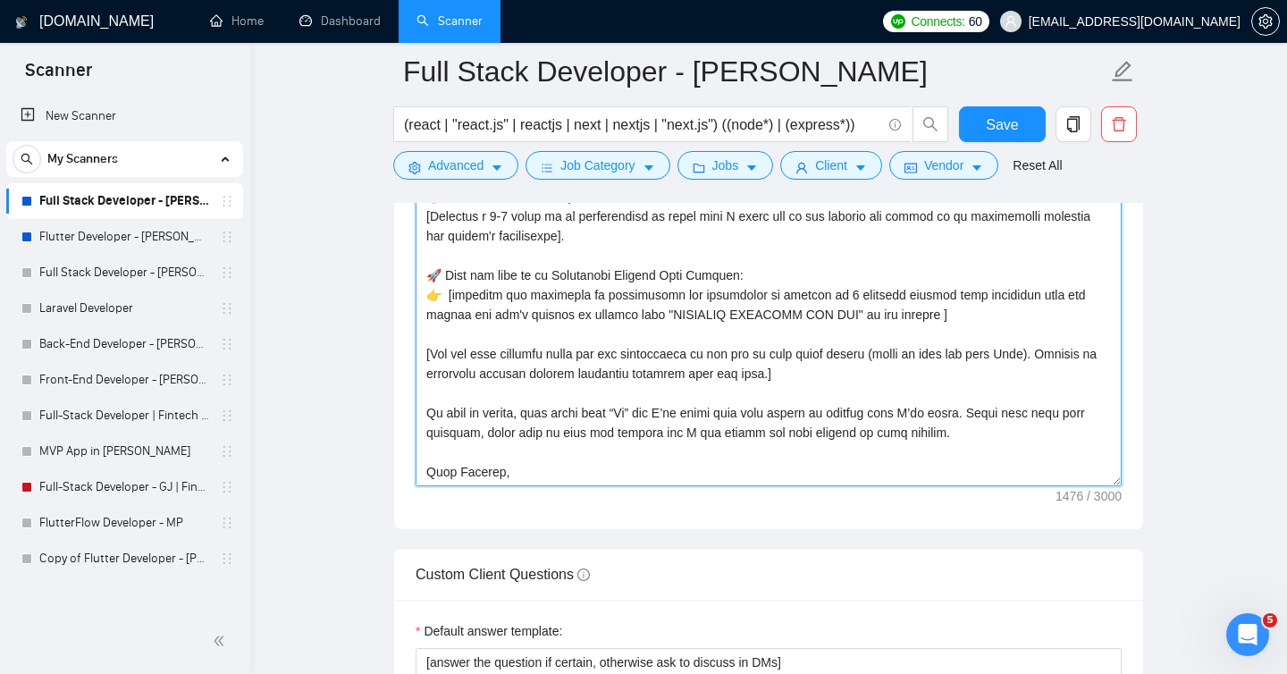
click at [646, 476] on textarea "Cover letter template:" at bounding box center [768, 285] width 706 height 402
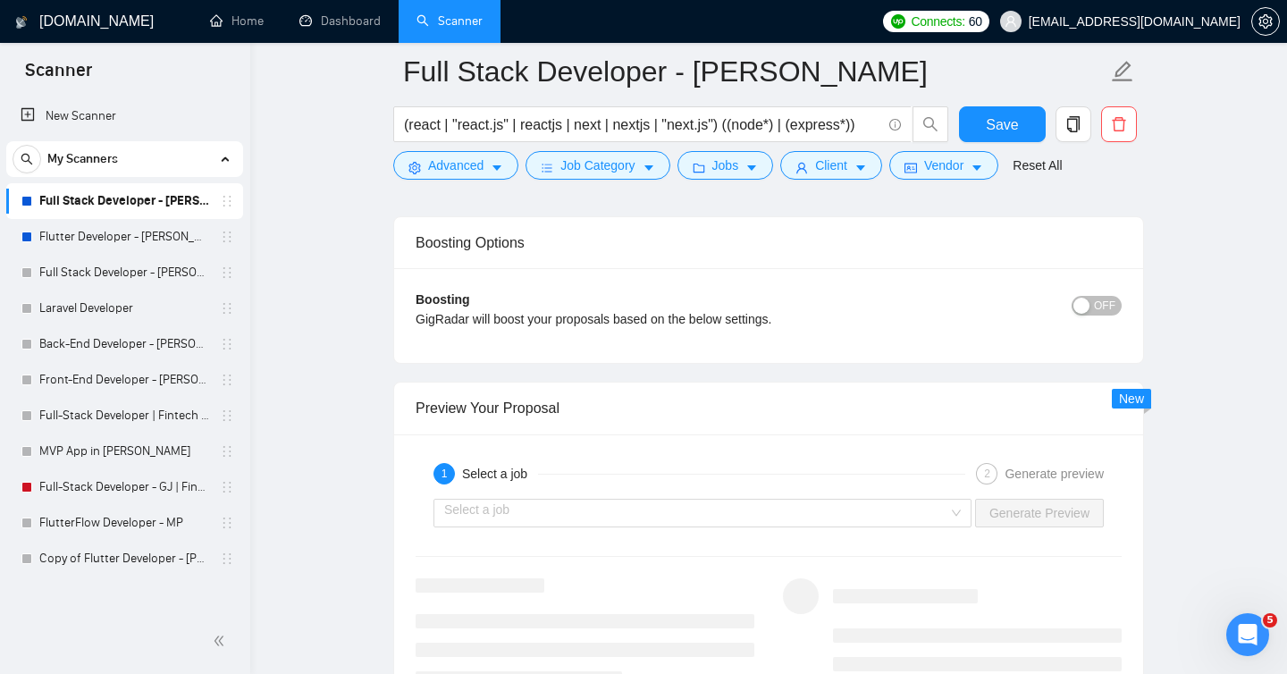
scroll to position [3486, 0]
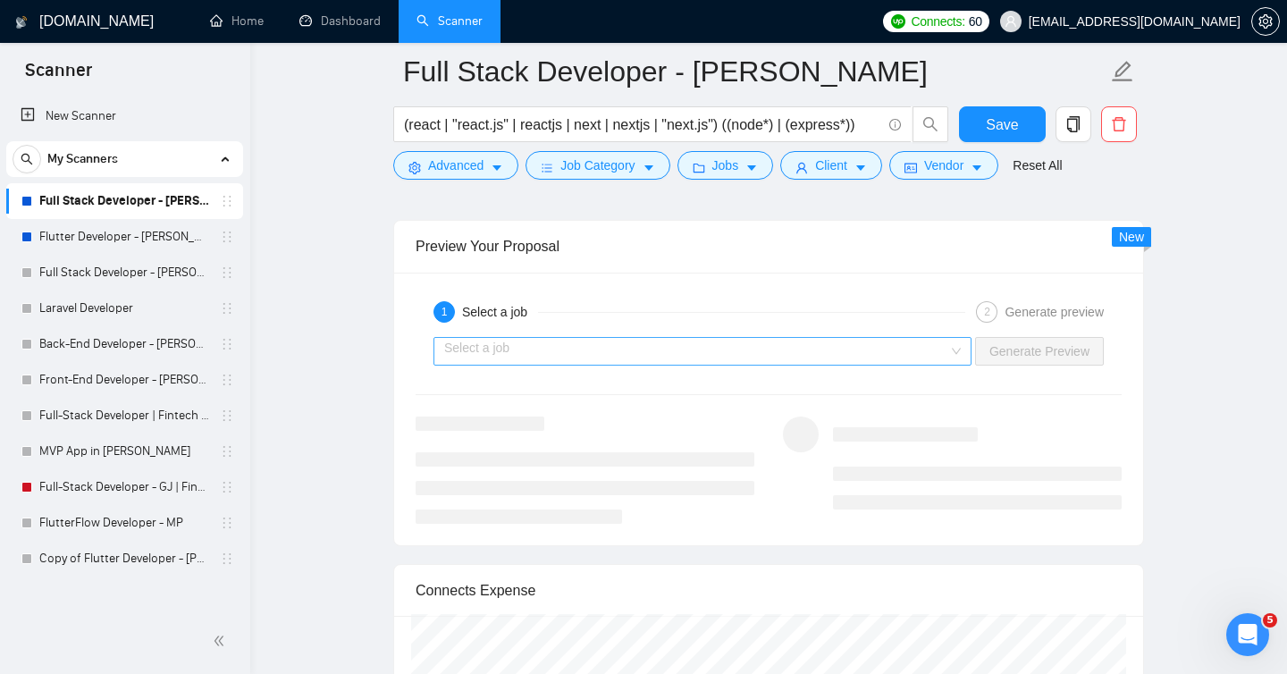
click at [922, 342] on input "search" at bounding box center [696, 351] width 504 height 27
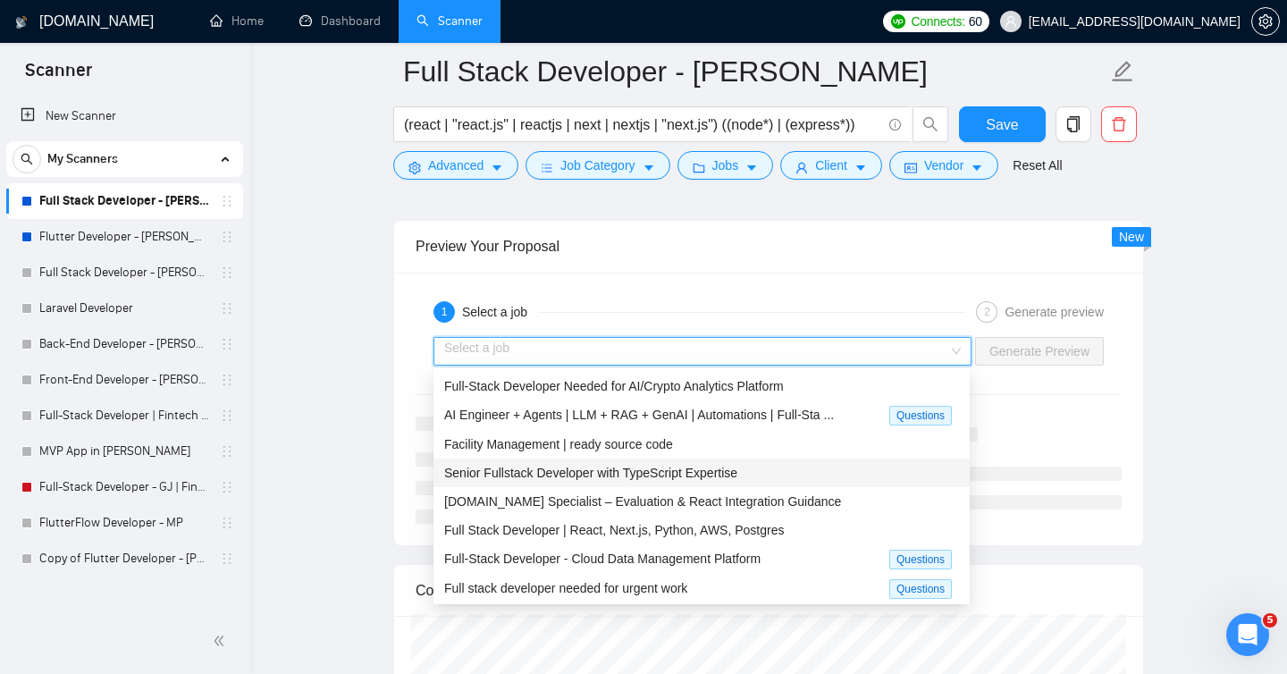
click at [725, 471] on span "Senior Fullstack Developer with TypeScript Expertise" at bounding box center [590, 473] width 293 height 14
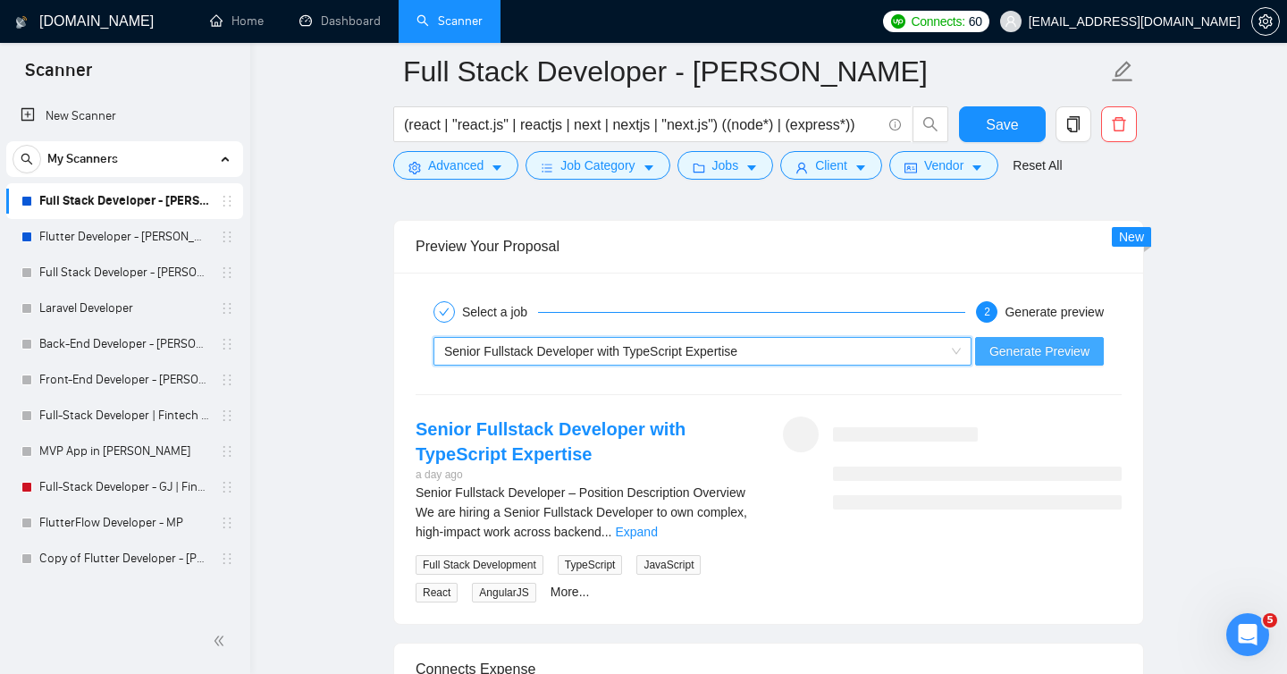
click at [1047, 350] on span "Generate Preview" at bounding box center [1039, 351] width 100 height 20
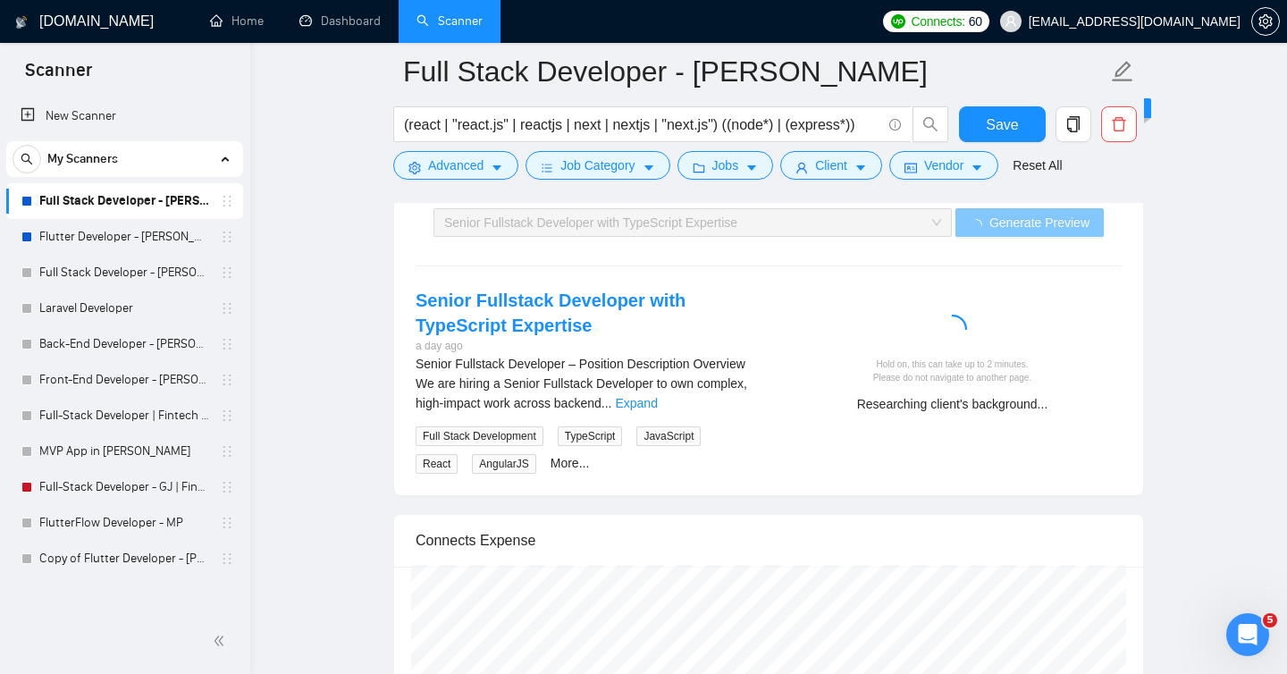
scroll to position [3613, 0]
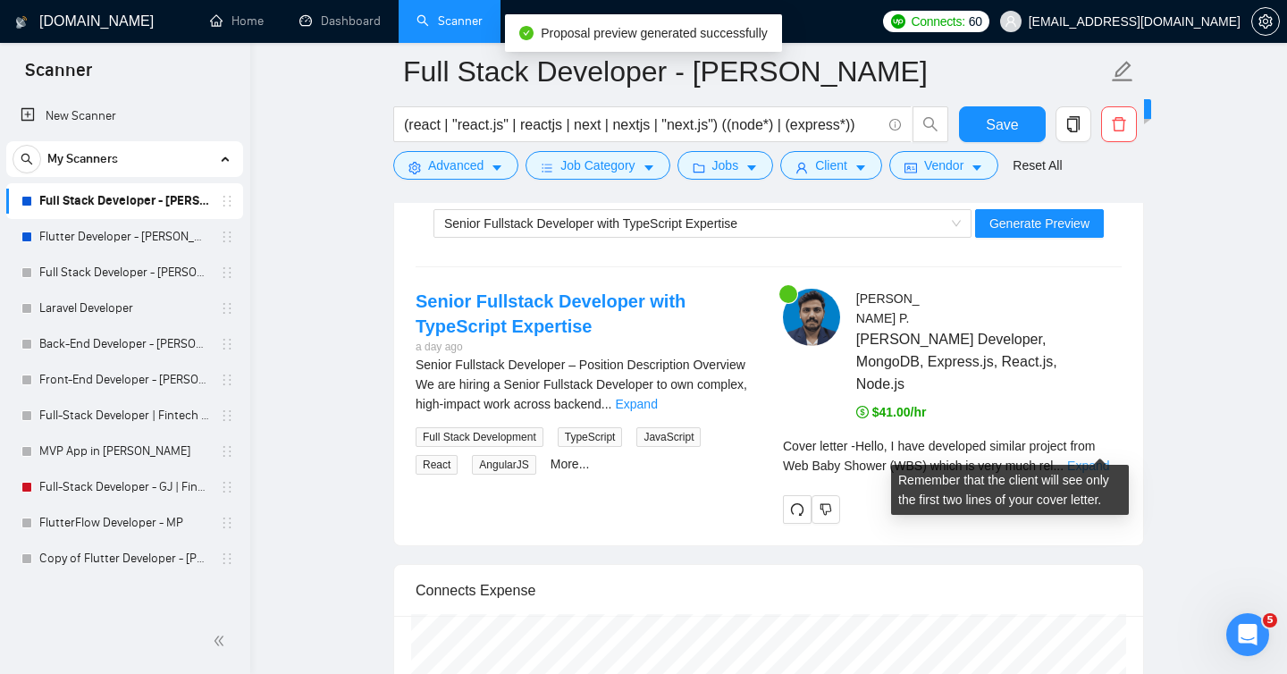
click at [1097, 458] on link "Expand" at bounding box center [1088, 465] width 42 height 14
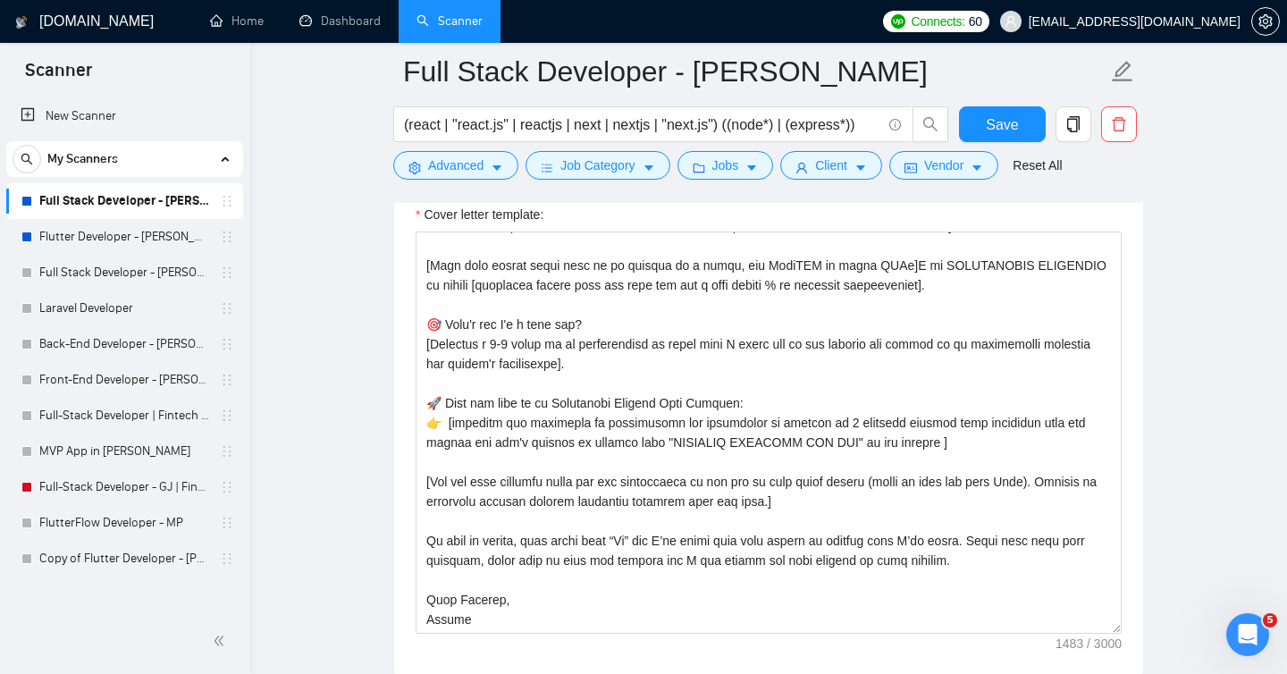
scroll to position [2107, 0]
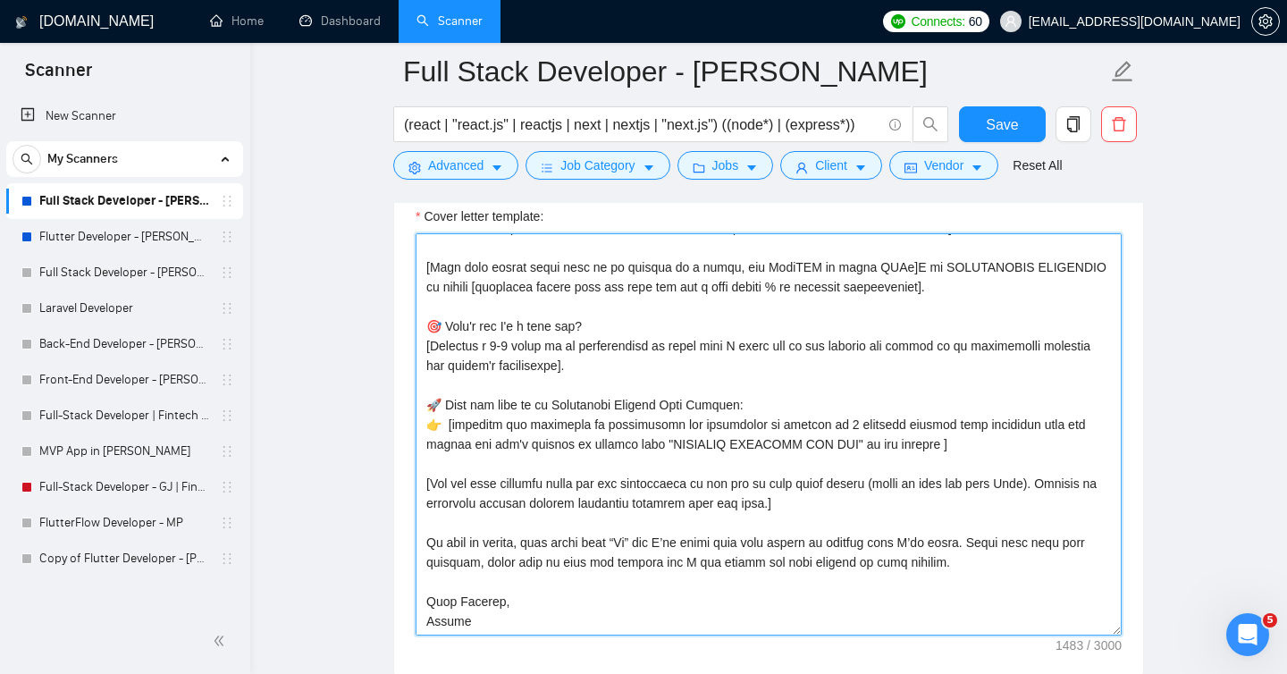
click at [429, 340] on textarea "Cover letter template:" at bounding box center [768, 434] width 706 height 402
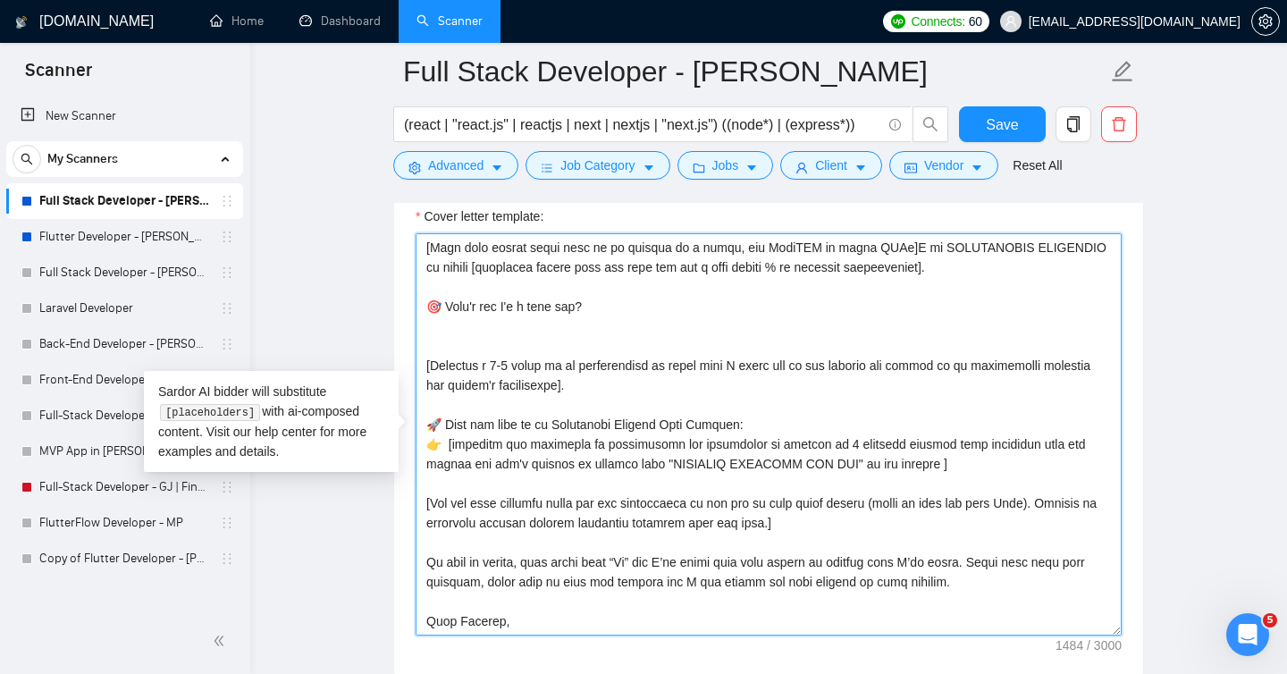
scroll to position [177, 0]
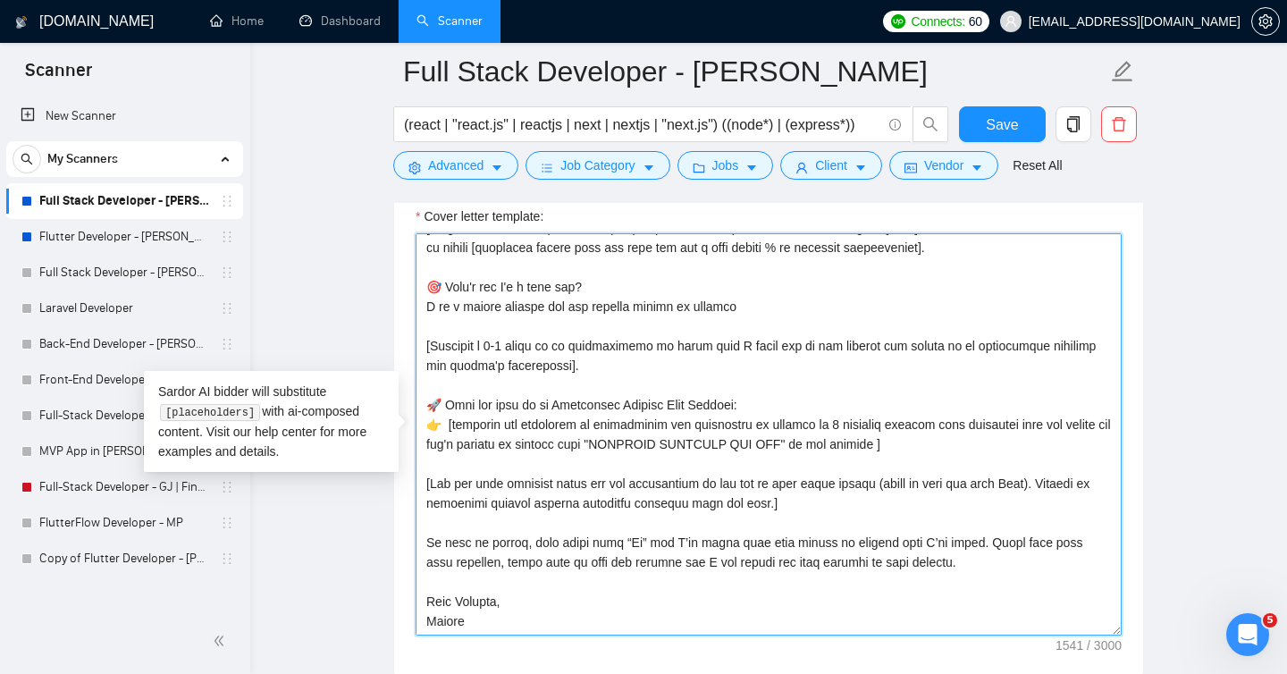
paste textarea "Clear updates, on-time delivery, business-focused solutions, easy to work with,…"
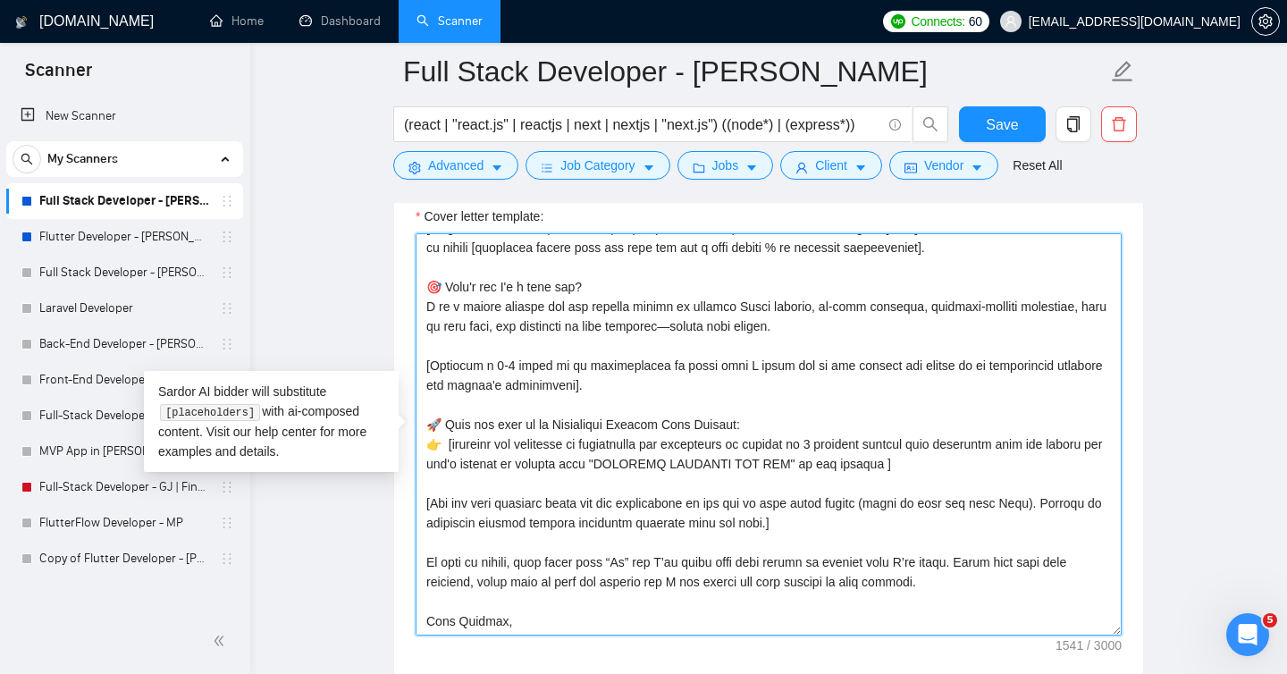
scroll to position [197, 0]
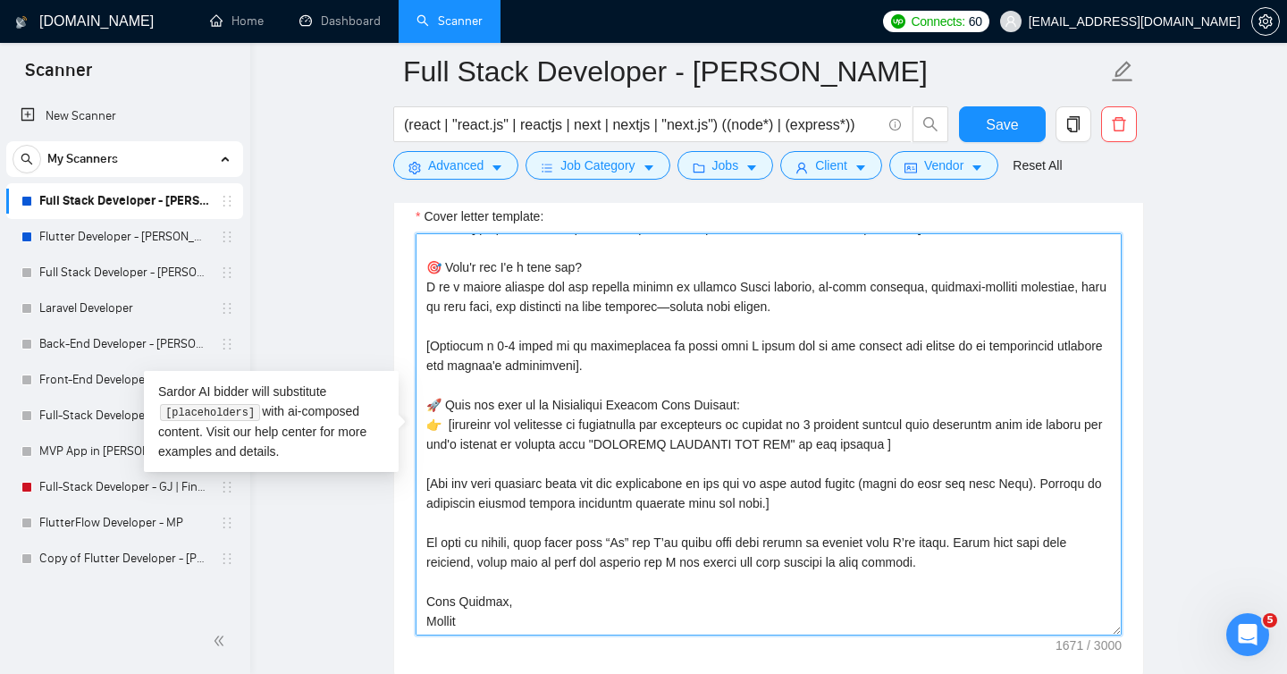
click at [726, 289] on textarea "Cover letter template:" at bounding box center [768, 434] width 706 height 402
click at [722, 290] on textarea "Cover letter template:" at bounding box center [768, 434] width 706 height 402
click at [972, 285] on textarea "Cover letter template:" at bounding box center [768, 434] width 706 height 402
click at [1080, 288] on textarea "Cover letter template:" at bounding box center [768, 434] width 706 height 402
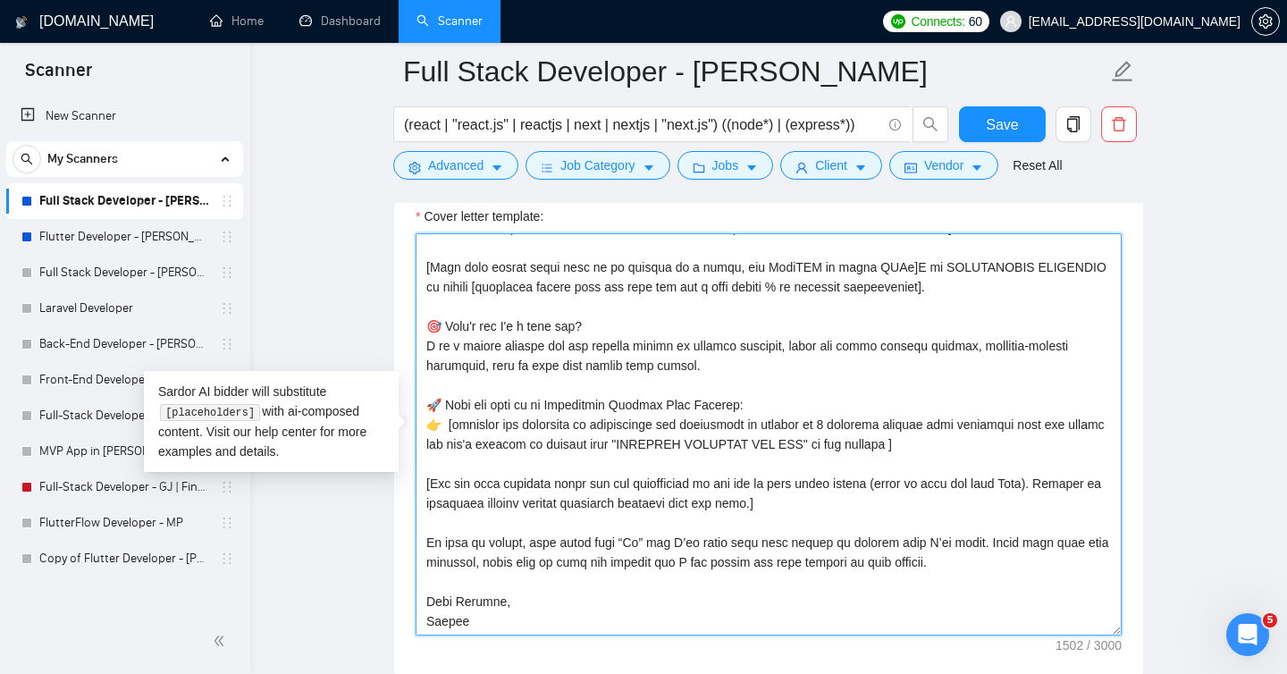
scroll to position [138, 0]
click at [590, 372] on textarea "Cover letter template:" at bounding box center [768, 434] width 706 height 402
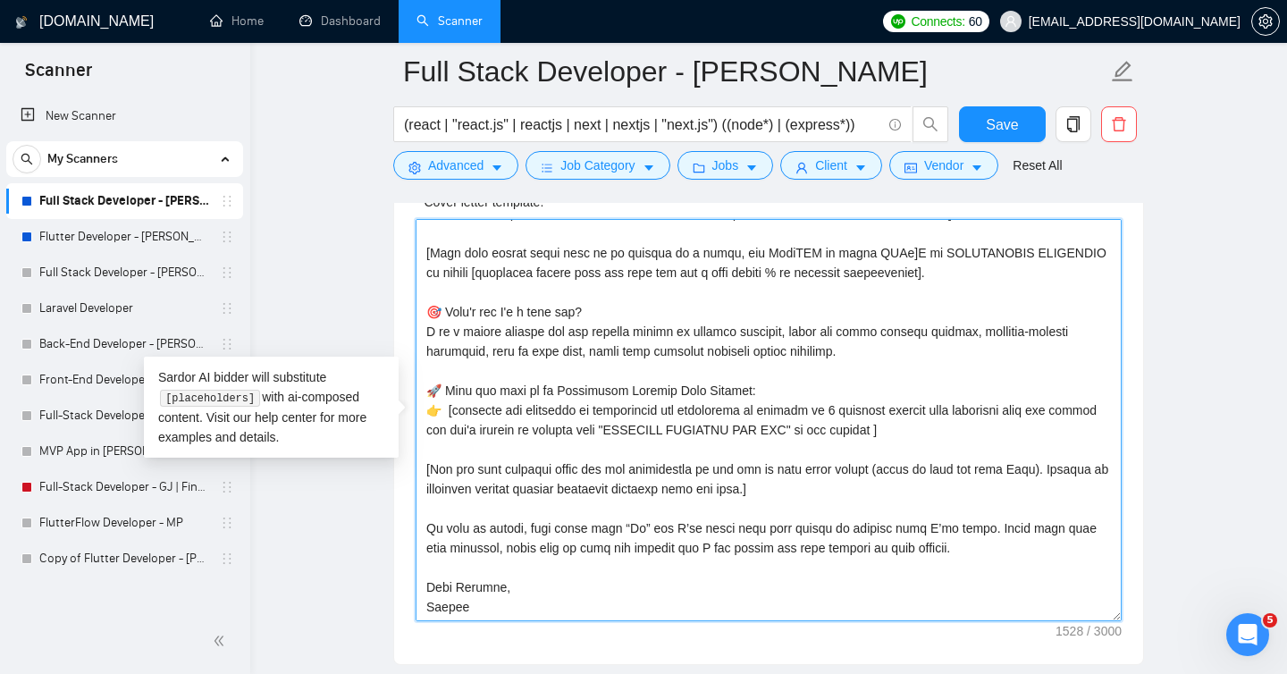
click at [628, 479] on textarea "Cover letter template:" at bounding box center [768, 420] width 706 height 402
click at [1052, 475] on textarea "Cover letter template:" at bounding box center [768, 420] width 706 height 402
click at [770, 491] on textarea "Cover letter template:" at bounding box center [768, 420] width 706 height 402
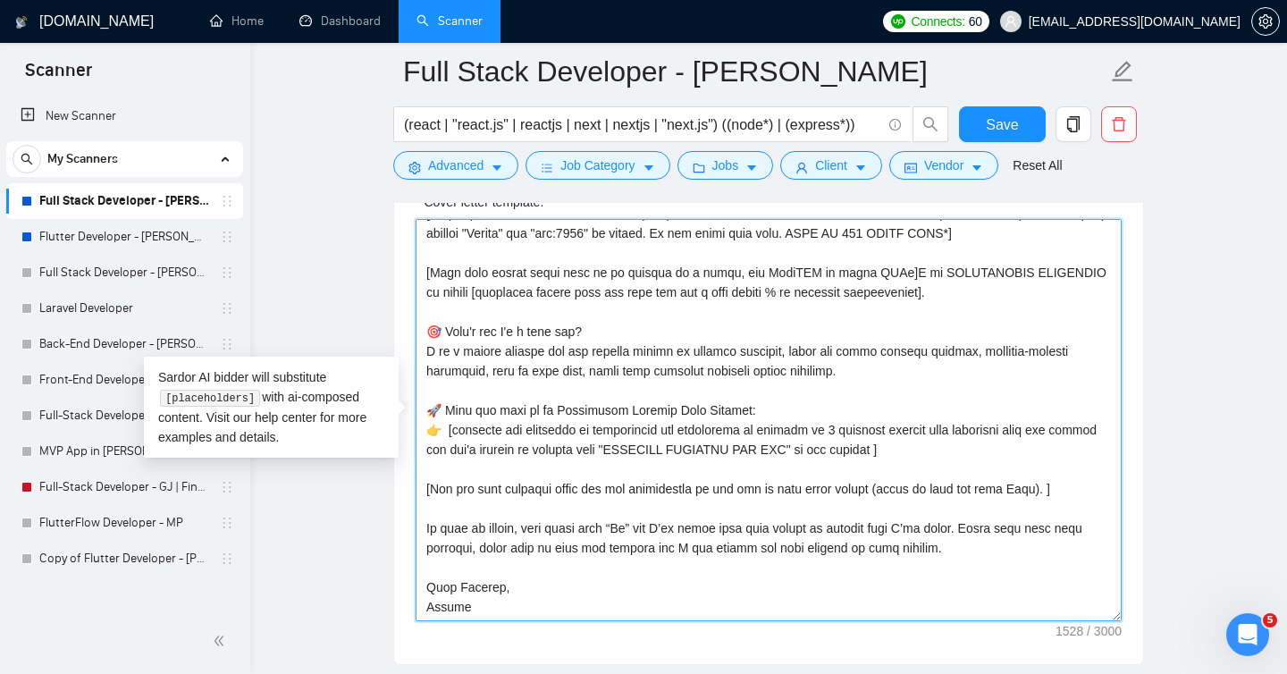
scroll to position [118, 0]
click at [878, 497] on textarea "Cover letter template:" at bounding box center [768, 420] width 706 height 402
click at [714, 487] on textarea "Cover letter template:" at bounding box center [768, 420] width 706 height 402
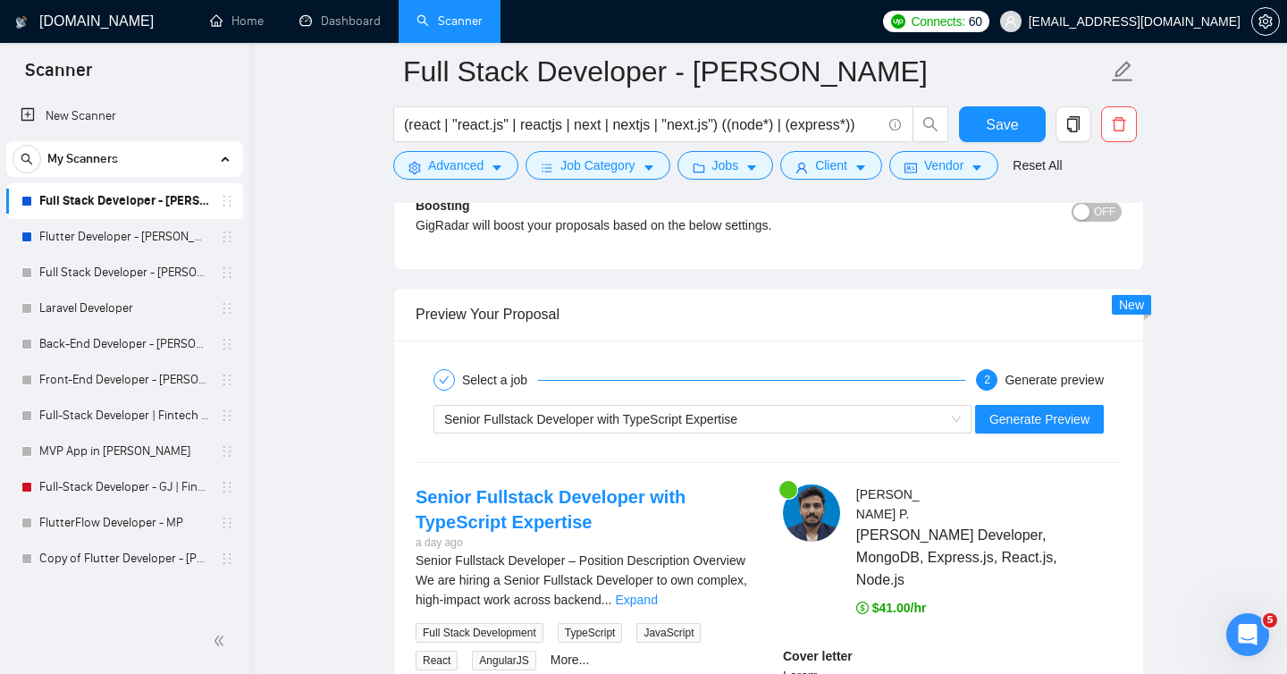
scroll to position [3445, 0]
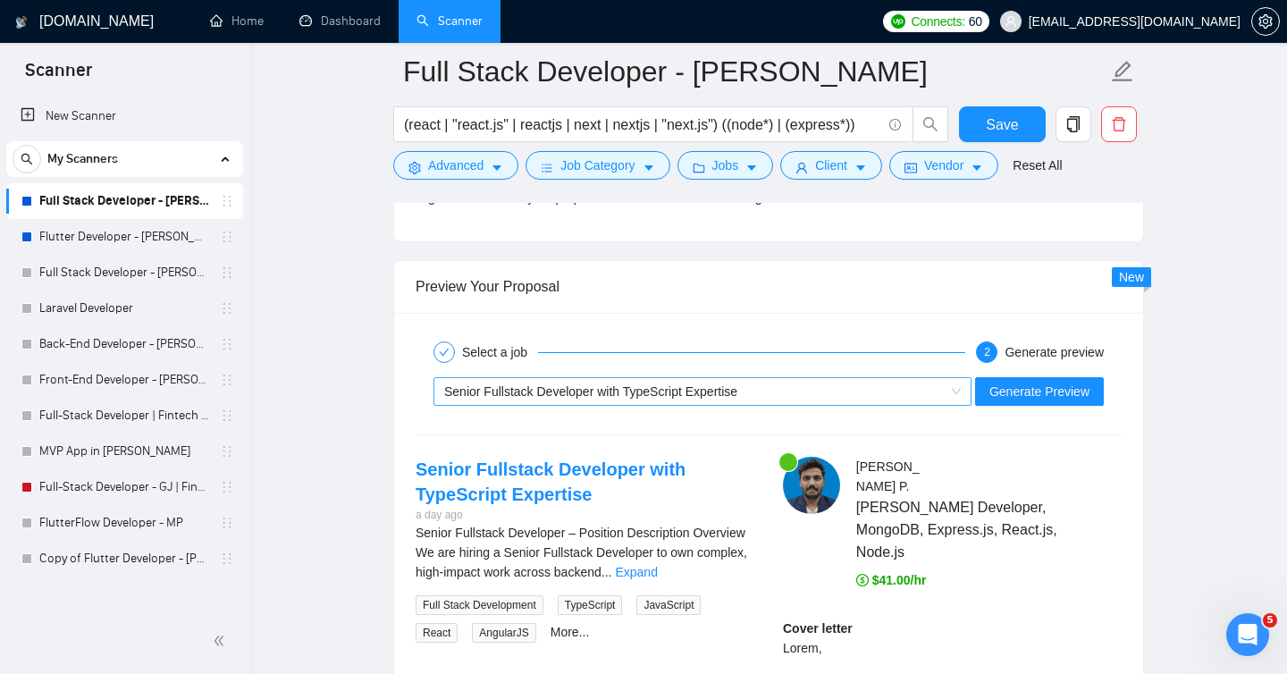
click at [896, 396] on div "Senior Fullstack Developer with TypeScript Expertise" at bounding box center [694, 391] width 500 height 27
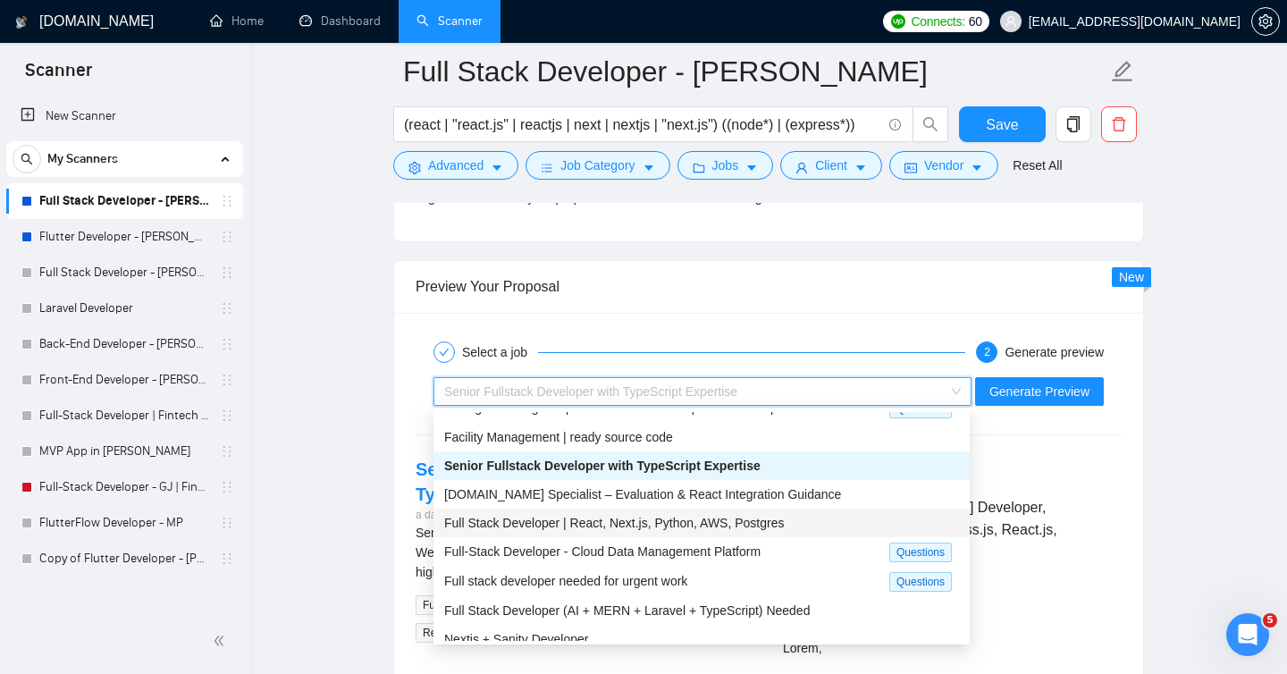
scroll to position [60, 0]
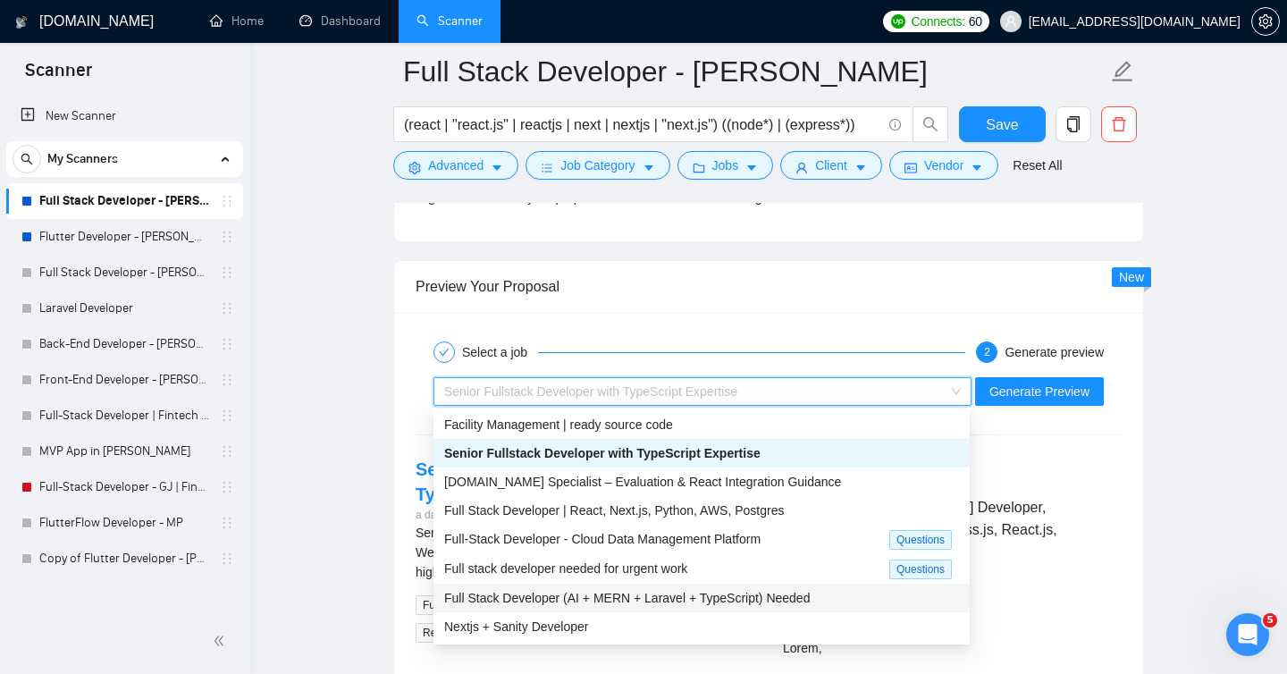
click at [768, 601] on span "Full Stack Developer (AI + MERN + Laravel + TypeScript) Needed" at bounding box center [626, 598] width 365 height 14
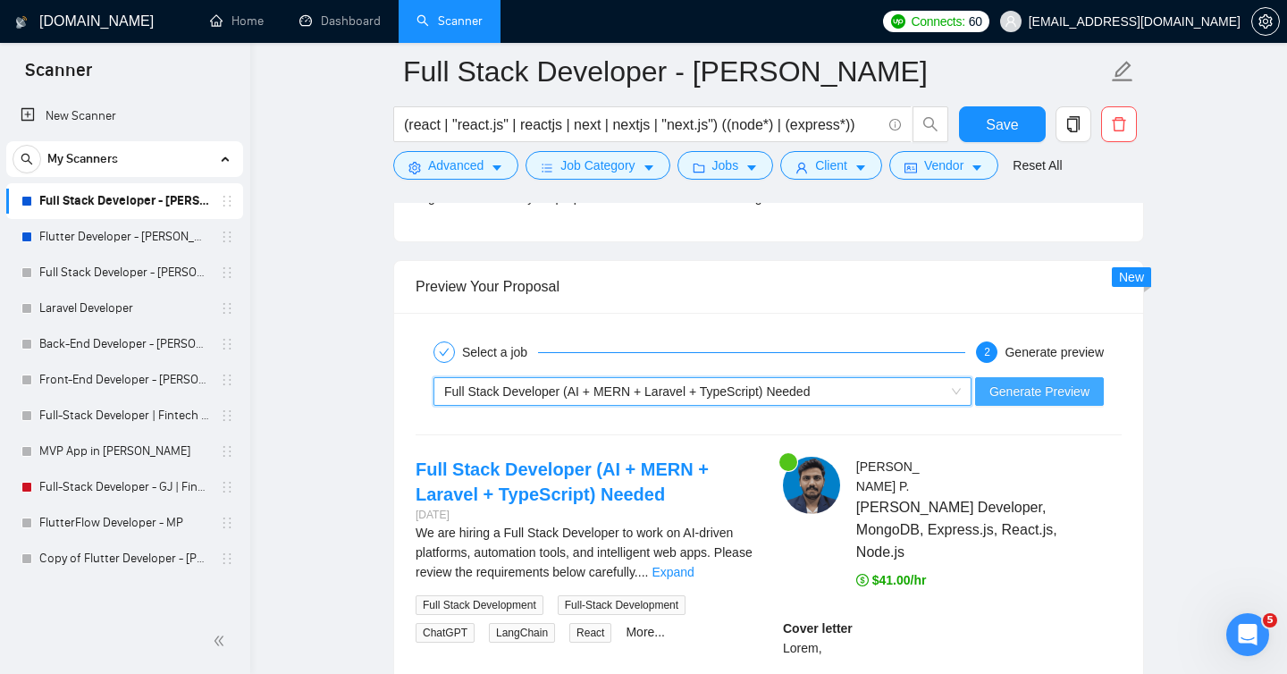
click at [1027, 389] on span "Generate Preview" at bounding box center [1039, 392] width 100 height 20
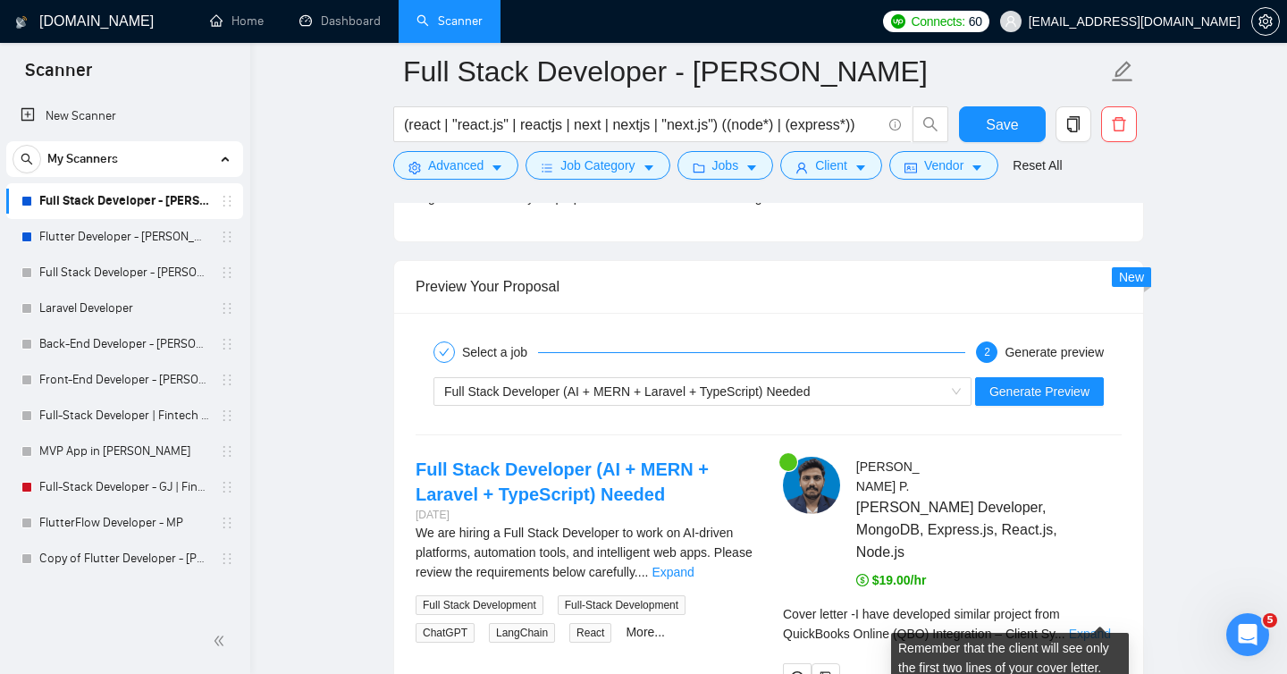
click at [1095, 626] on link "Expand" at bounding box center [1090, 633] width 42 height 14
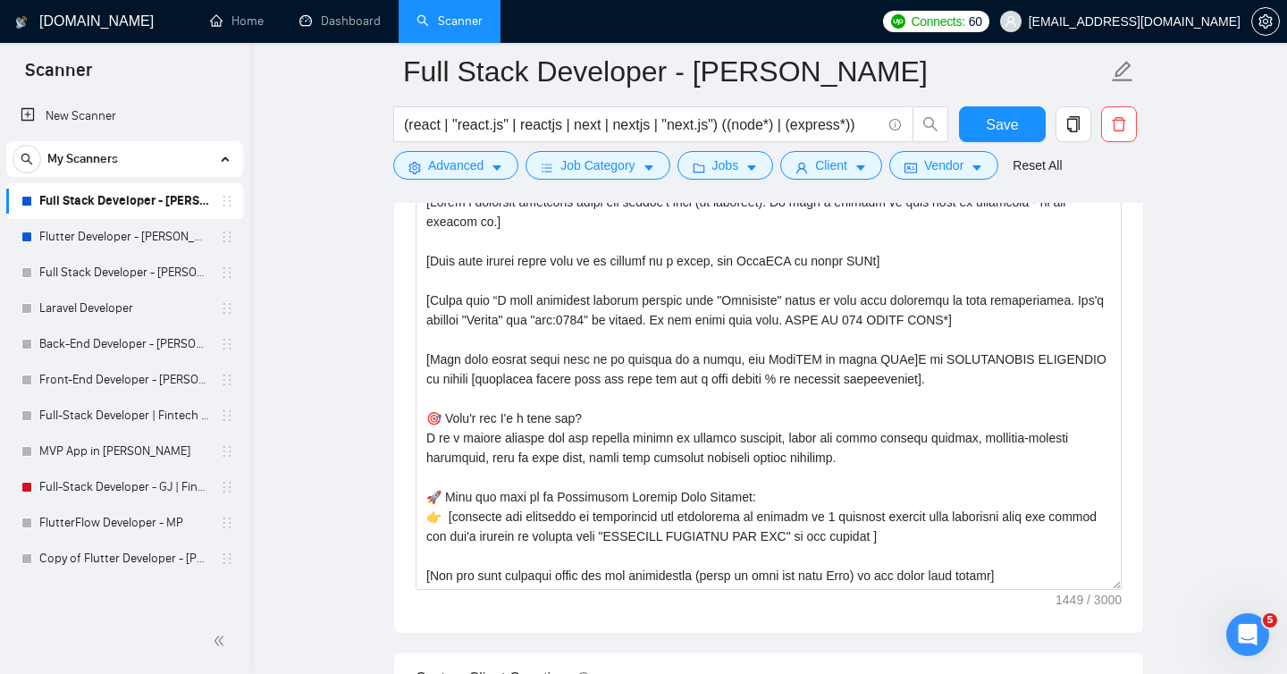
scroll to position [2144, 0]
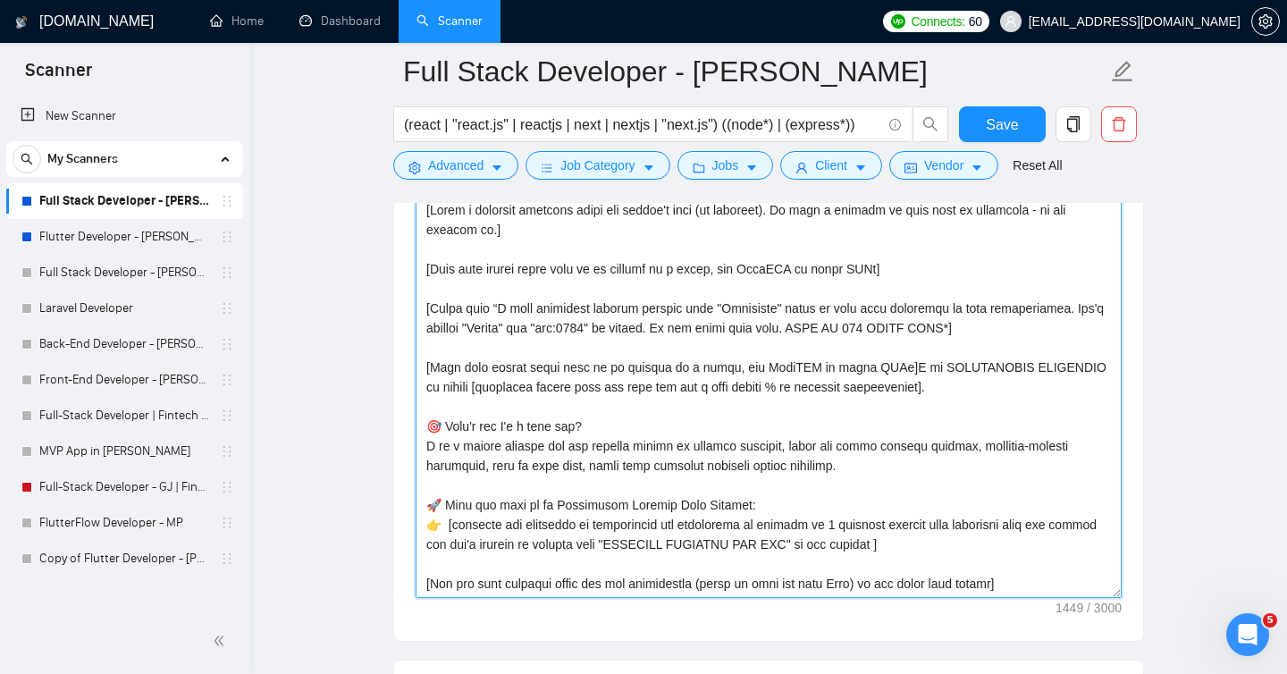
click at [773, 311] on textarea "Cover letter template:" at bounding box center [768, 397] width 706 height 402
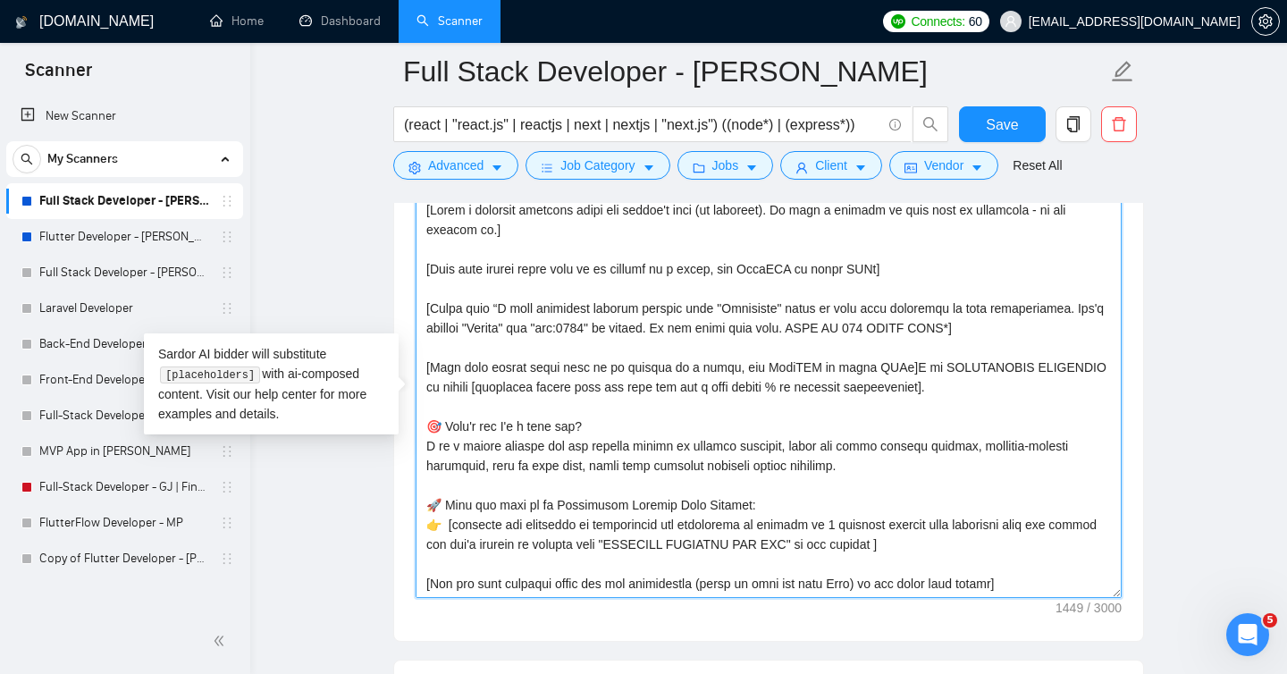
click at [1060, 307] on textarea "Cover letter template:" at bounding box center [768, 397] width 706 height 402
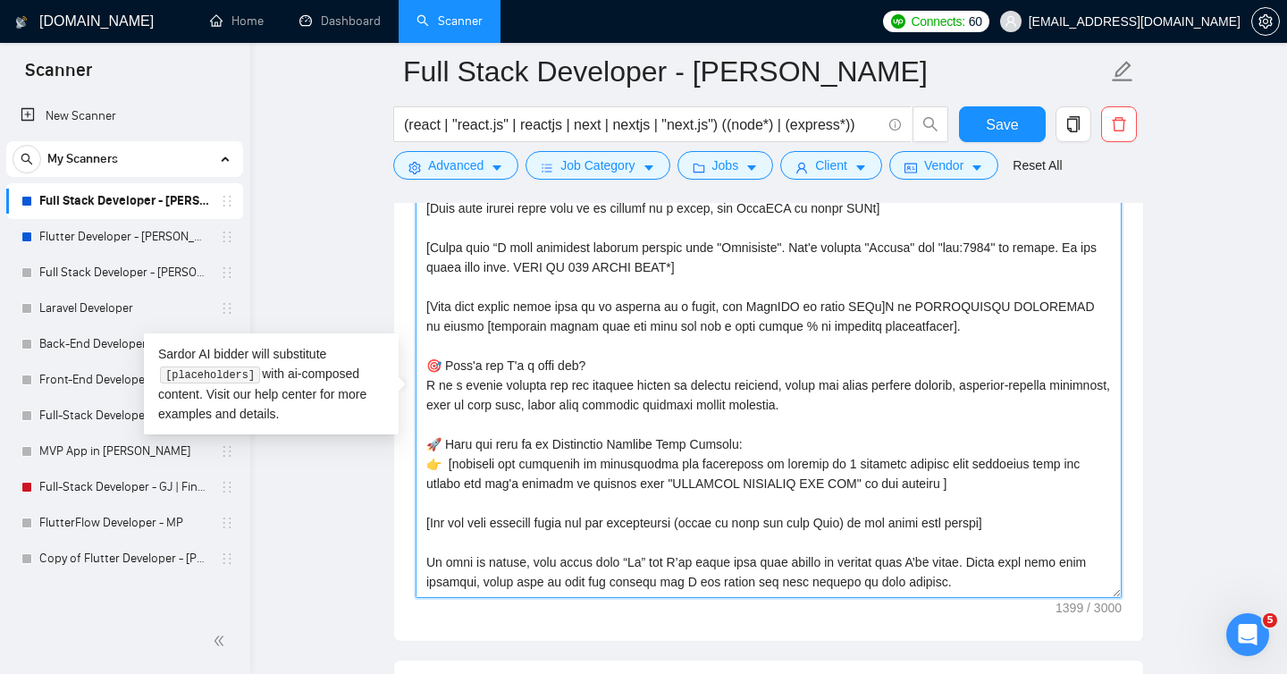
scroll to position [63, 0]
click at [455, 466] on textarea "Cover letter template:" at bounding box center [768, 397] width 706 height 402
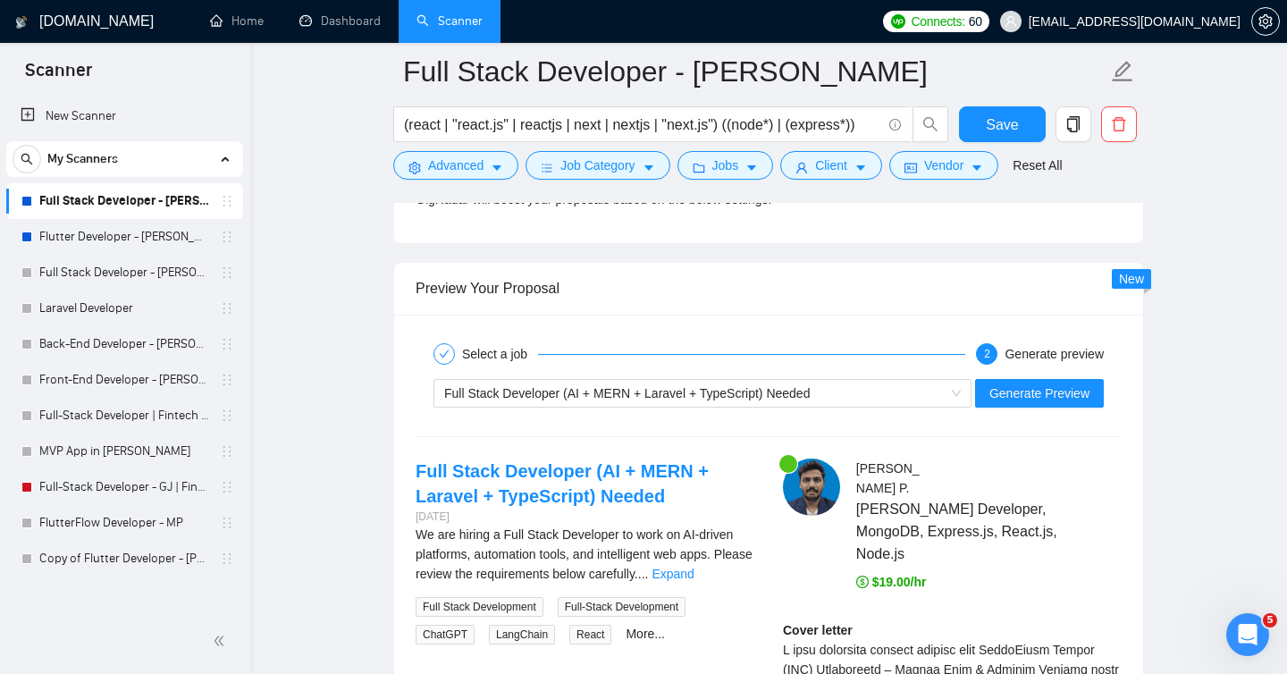
scroll to position [3502, 0]
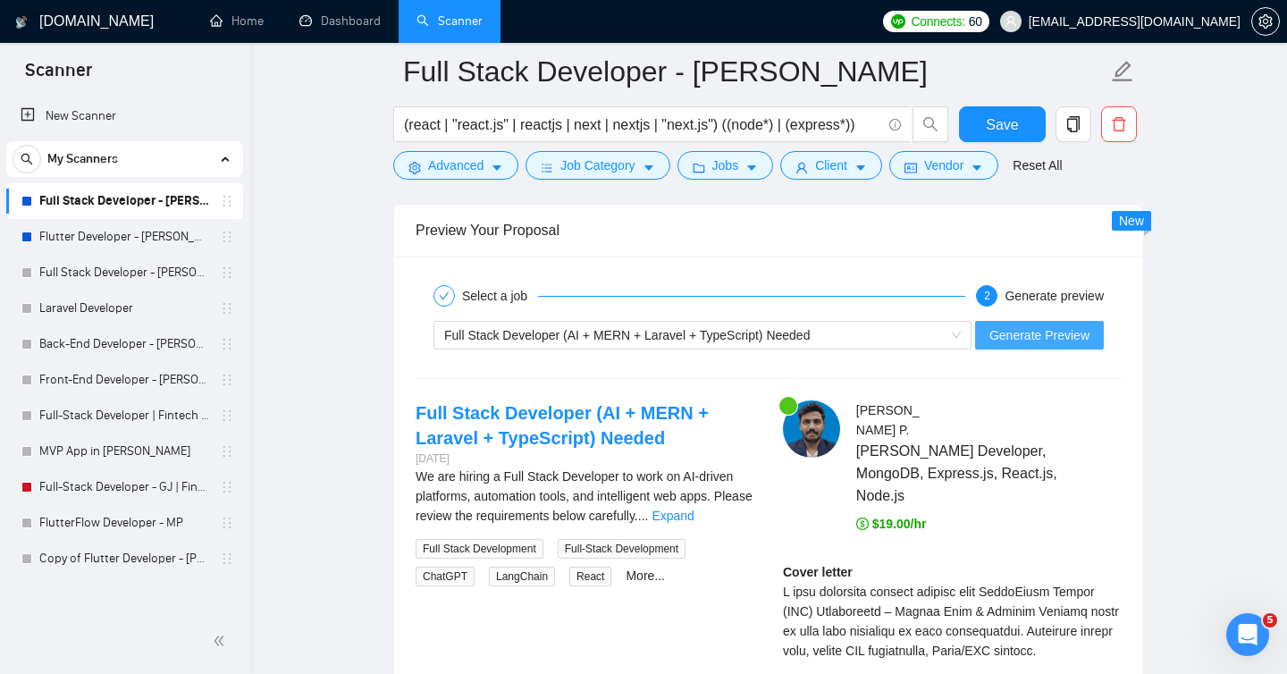
click at [1032, 331] on span "Generate Preview" at bounding box center [1039, 335] width 100 height 20
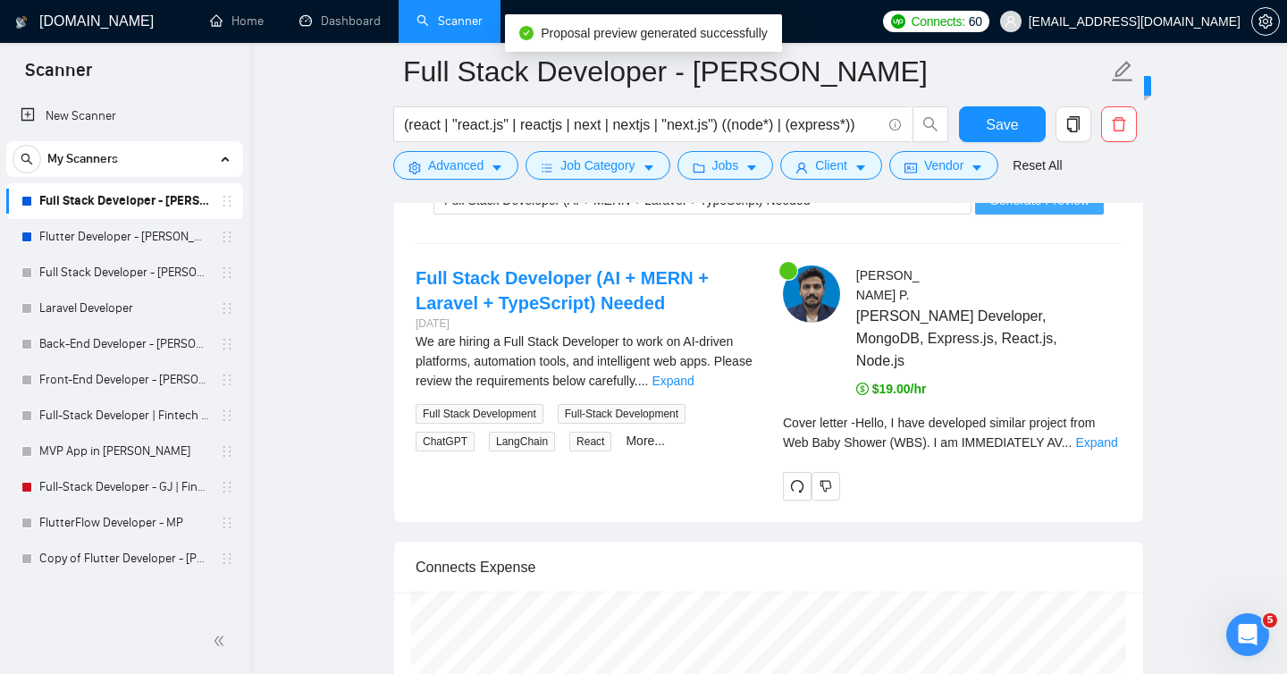
scroll to position [3638, 0]
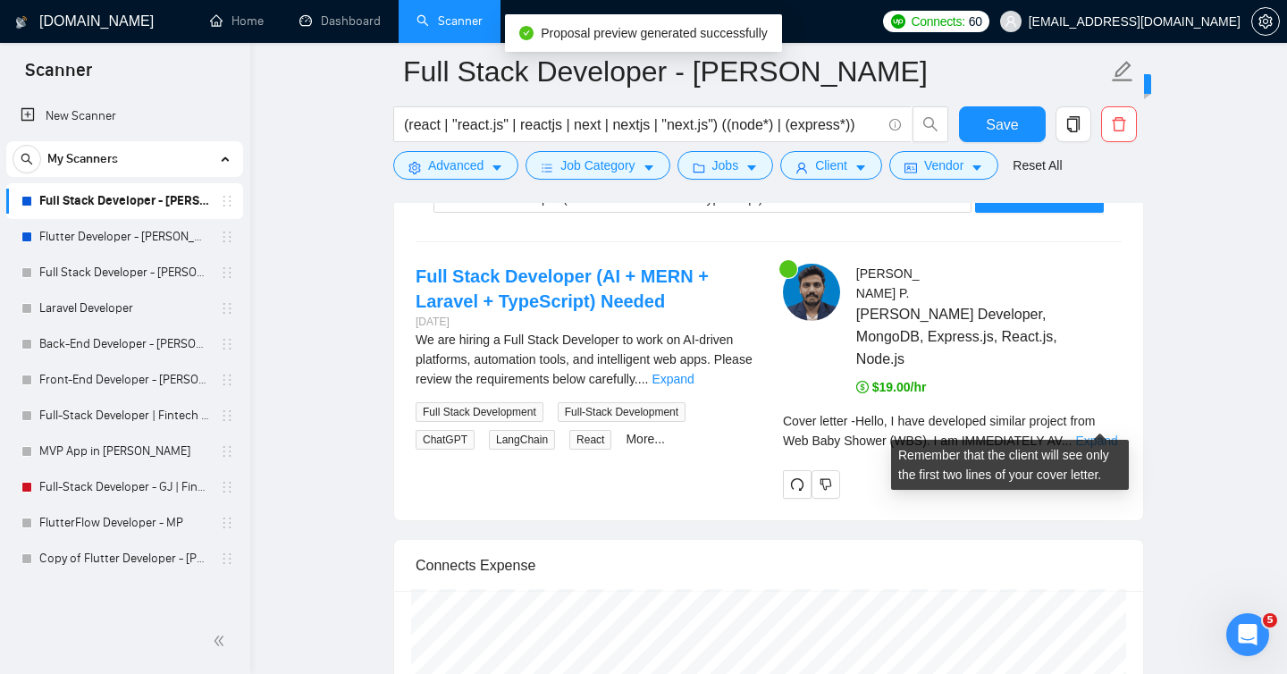
click at [1102, 433] on link "Expand" at bounding box center [1096, 440] width 42 height 14
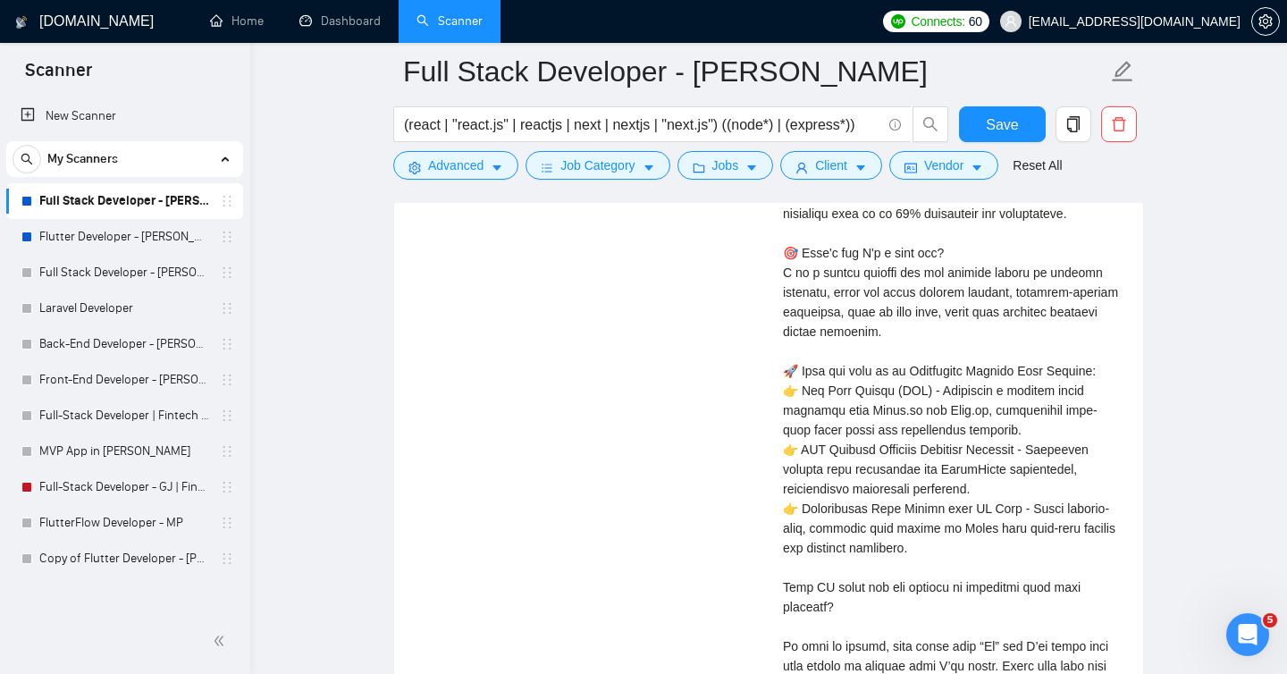
scroll to position [3963, 0]
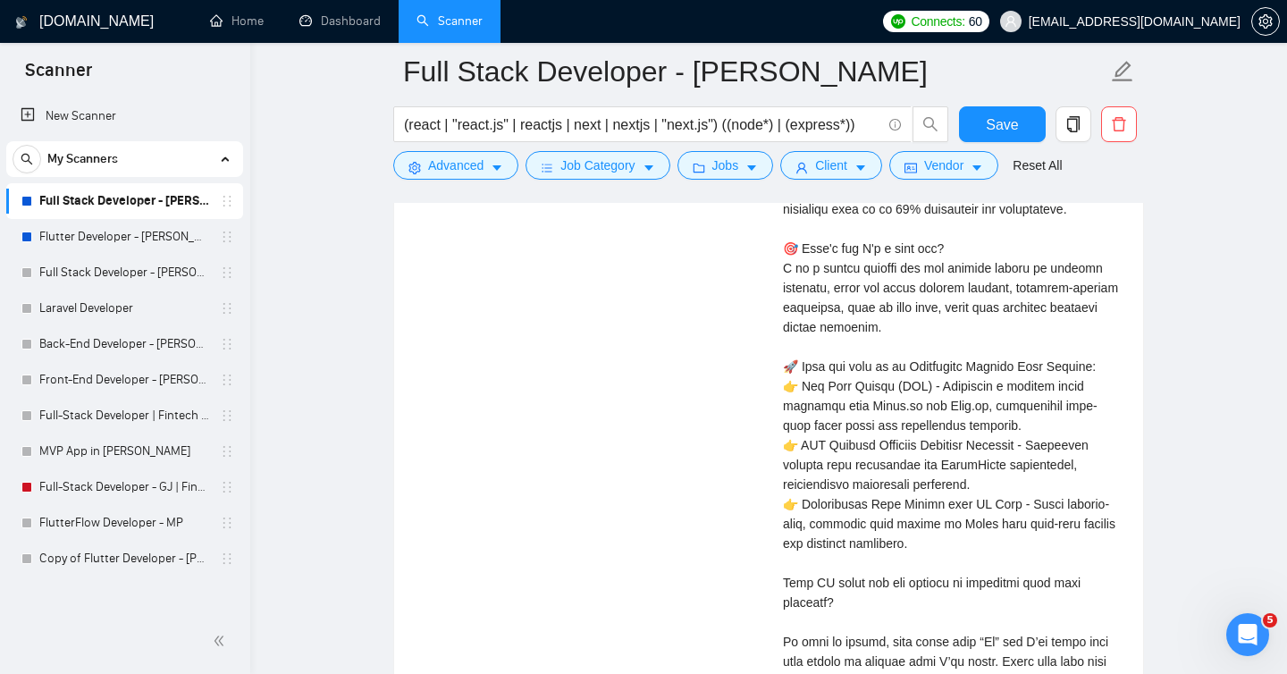
click at [879, 368] on div "Cover letter" at bounding box center [952, 435] width 339 height 668
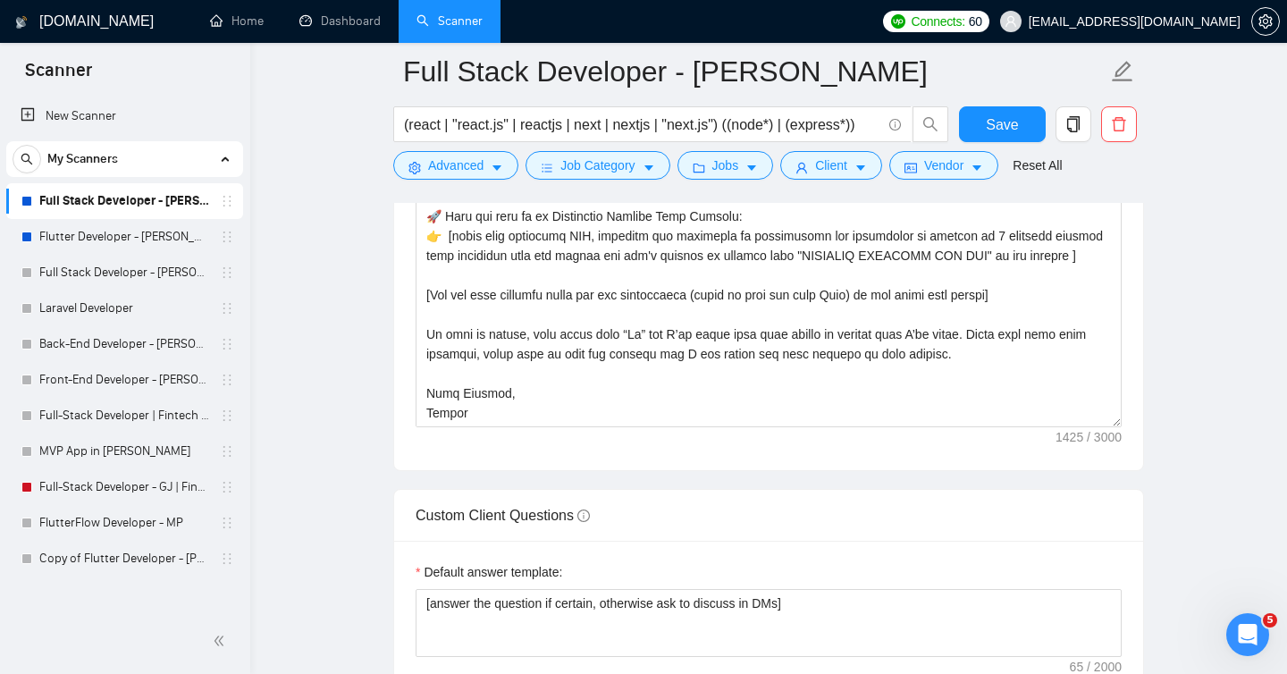
scroll to position [2312, 0]
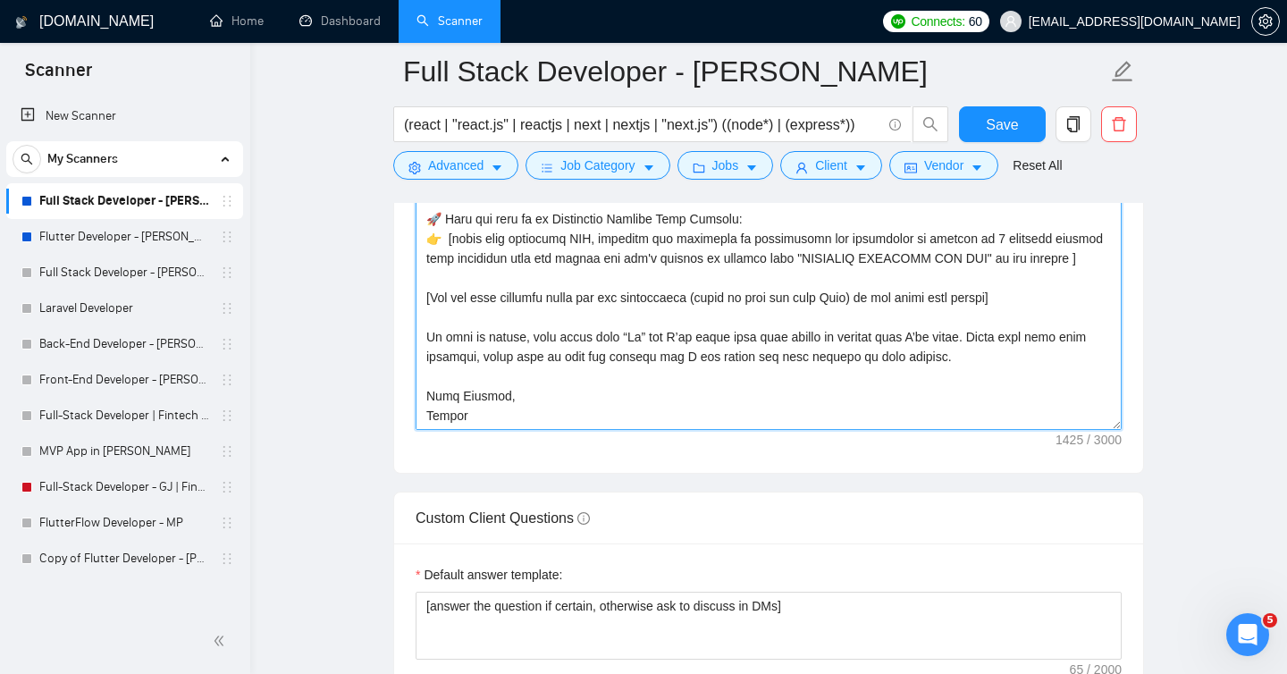
click at [428, 338] on textarea "Cover letter template:" at bounding box center [768, 229] width 706 height 402
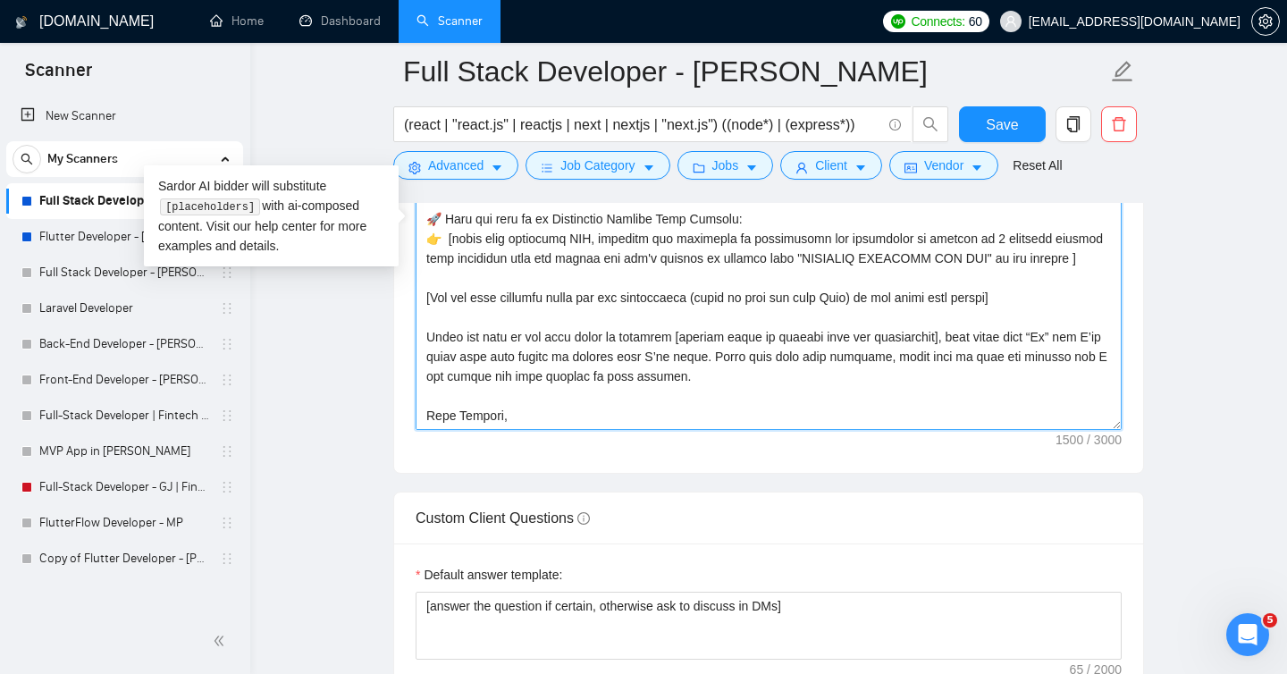
click at [518, 374] on textarea "Cover letter template:" at bounding box center [768, 229] width 706 height 402
click at [634, 379] on textarea "Cover letter template:" at bounding box center [768, 229] width 706 height 402
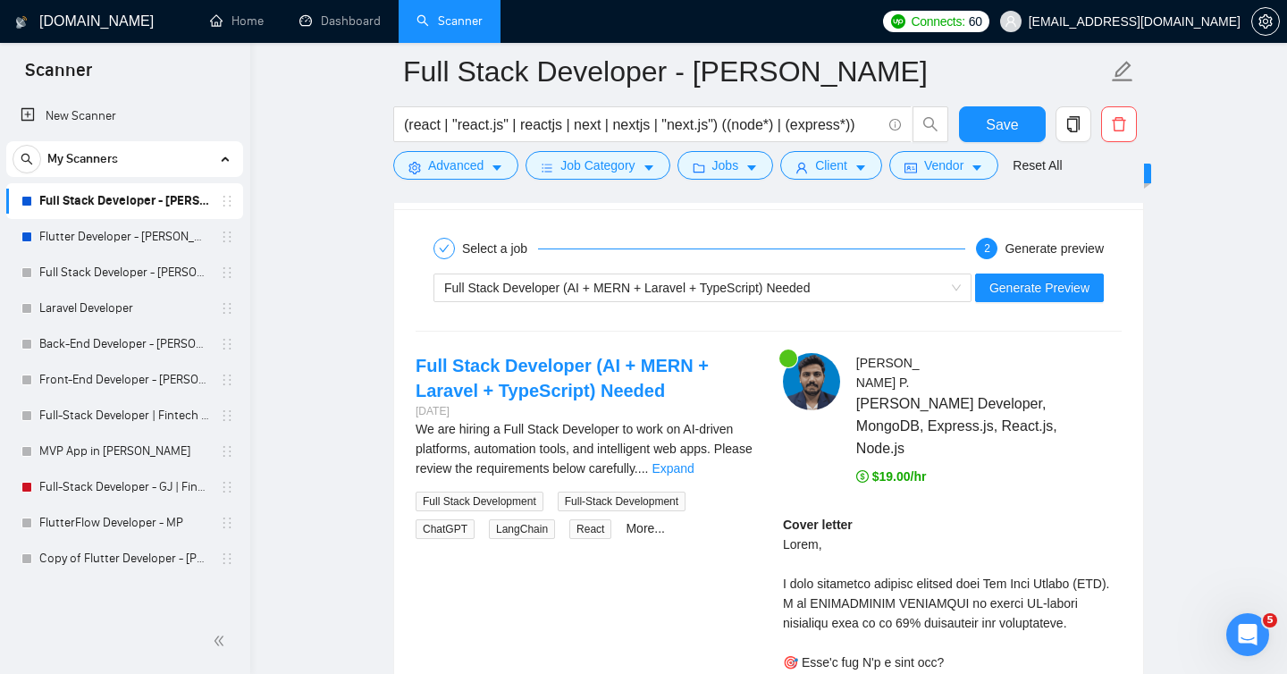
scroll to position [3560, 0]
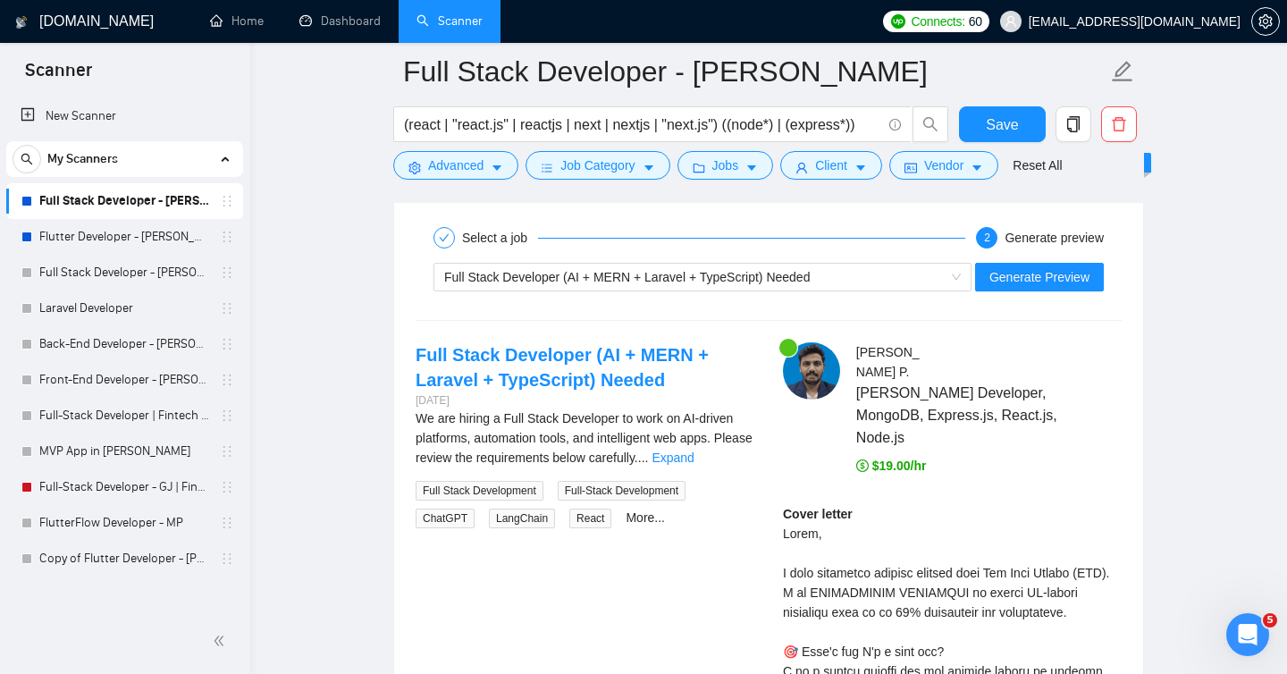
click at [1067, 290] on div "Full Stack Developer (AI + MERN + Laravel + TypeScript) Needed Generate Preview" at bounding box center [768, 277] width 709 height 43
click at [1052, 276] on span "Generate Preview" at bounding box center [1039, 277] width 100 height 20
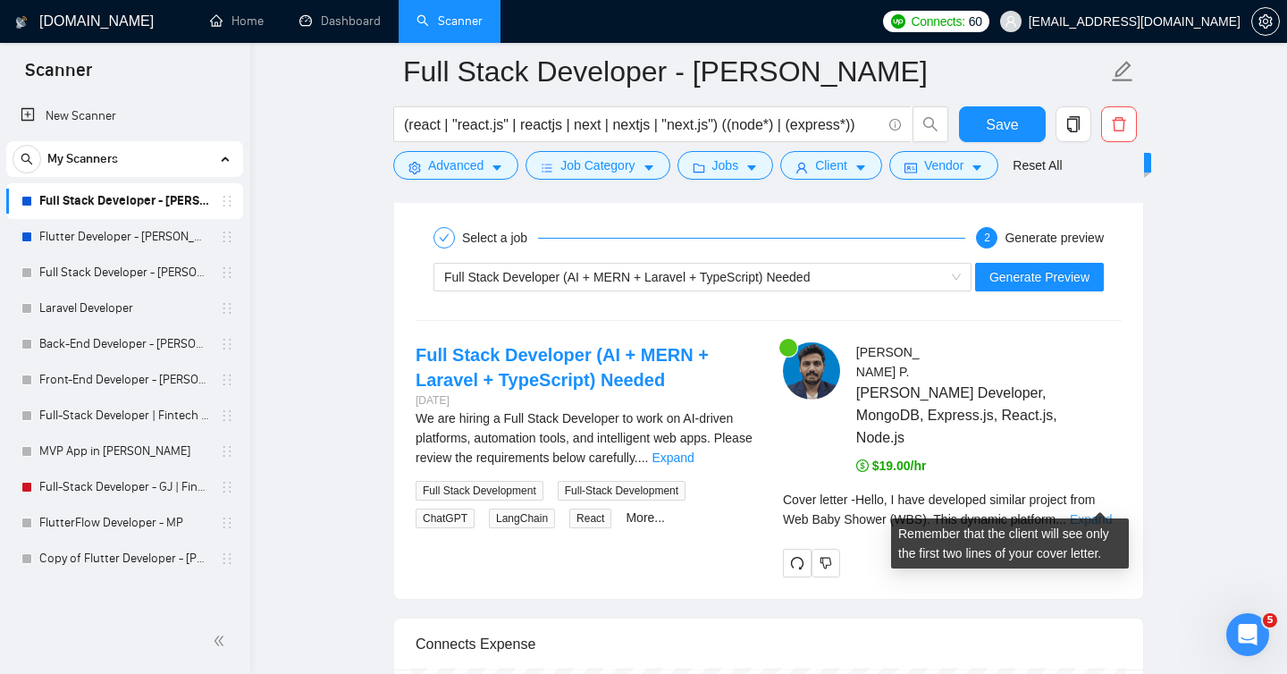
click at [1101, 512] on link "Expand" at bounding box center [1091, 519] width 42 height 14
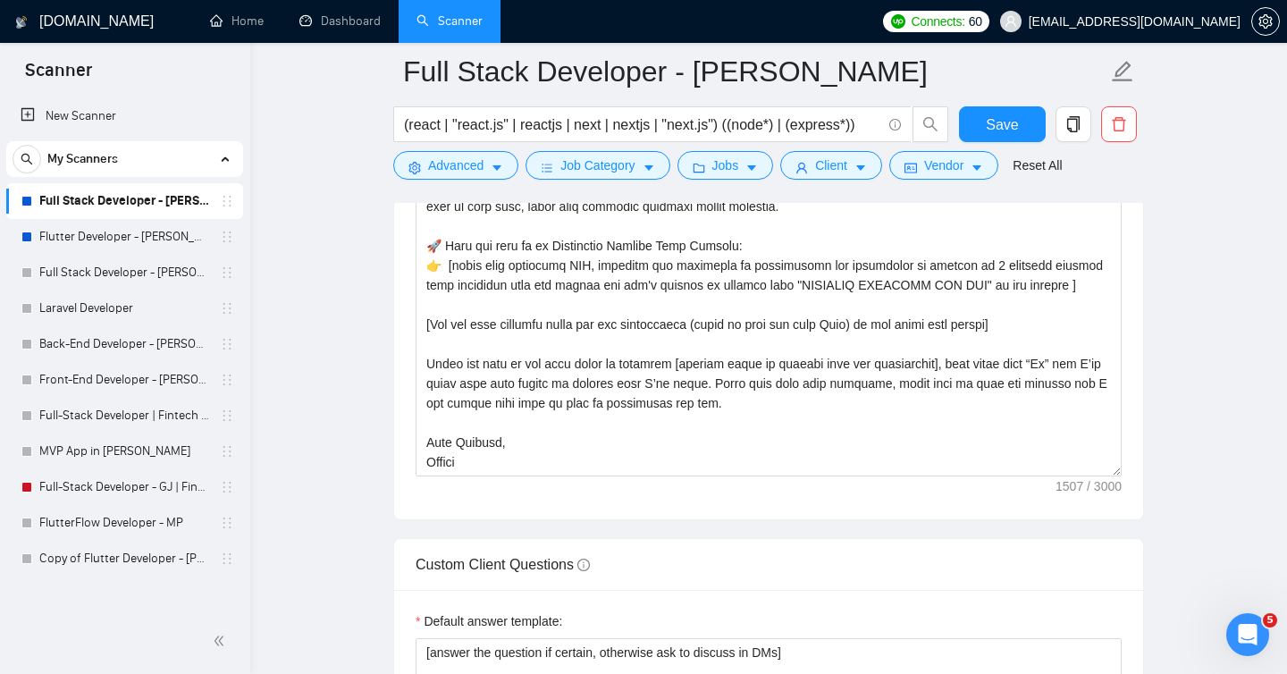
scroll to position [2264, 0]
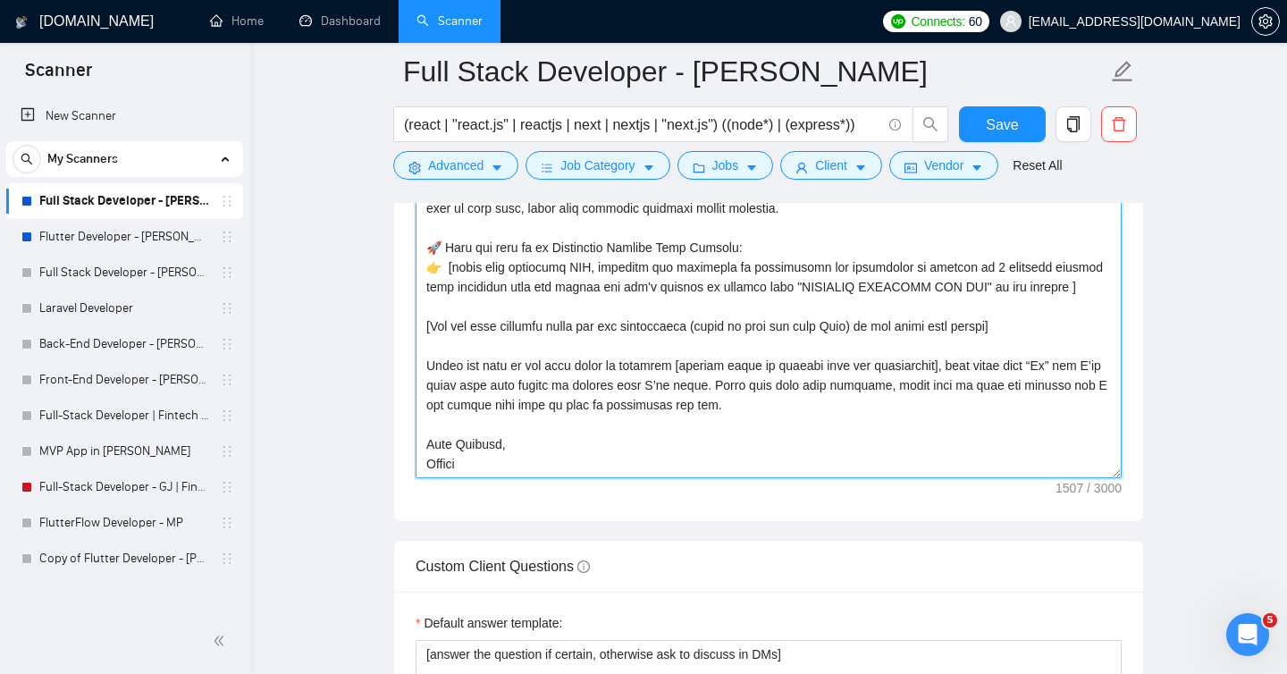
click at [928, 375] on textarea "Cover letter template:" at bounding box center [768, 277] width 706 height 402
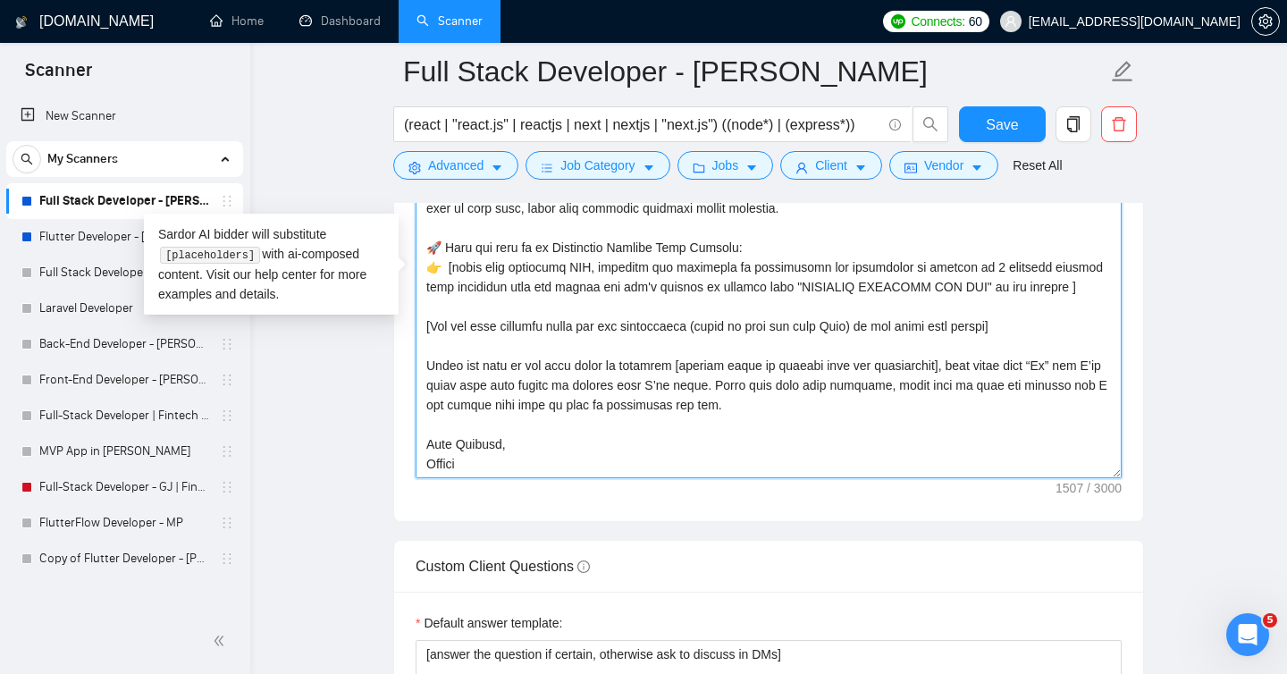
click at [1090, 365] on textarea "Cover letter template:" at bounding box center [768, 277] width 706 height 402
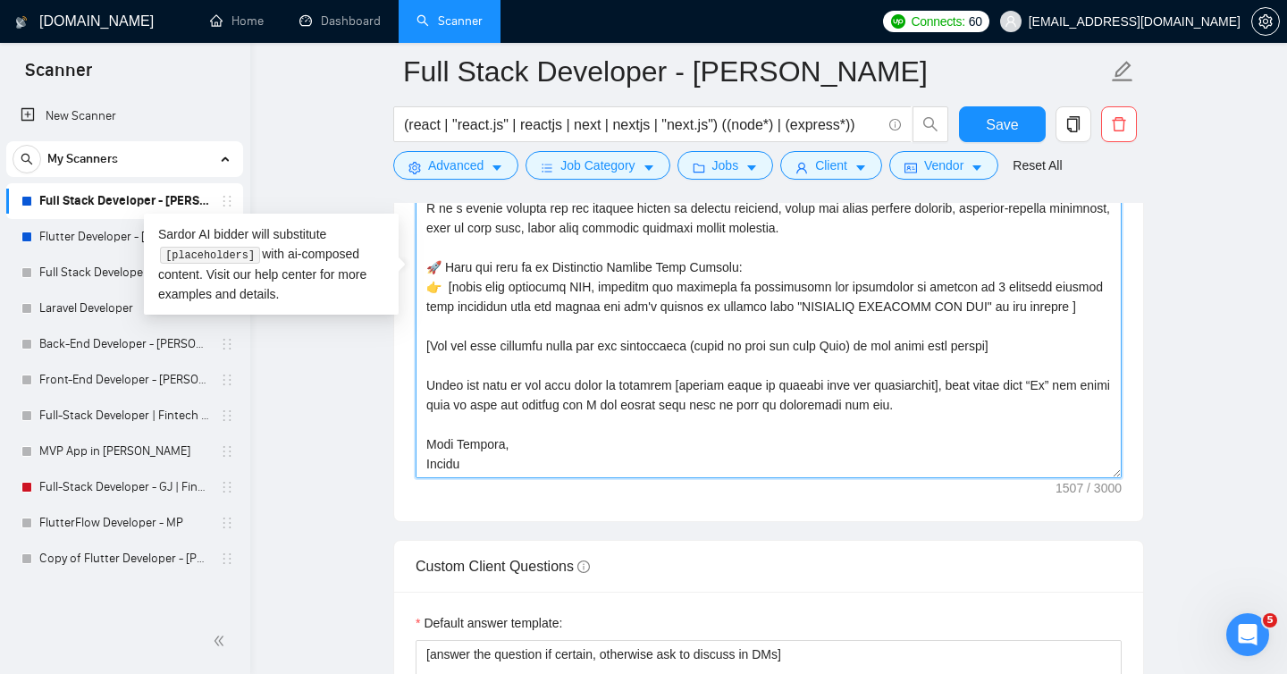
scroll to position [118, 0]
click at [504, 404] on textarea "Cover letter template:" at bounding box center [768, 277] width 706 height 402
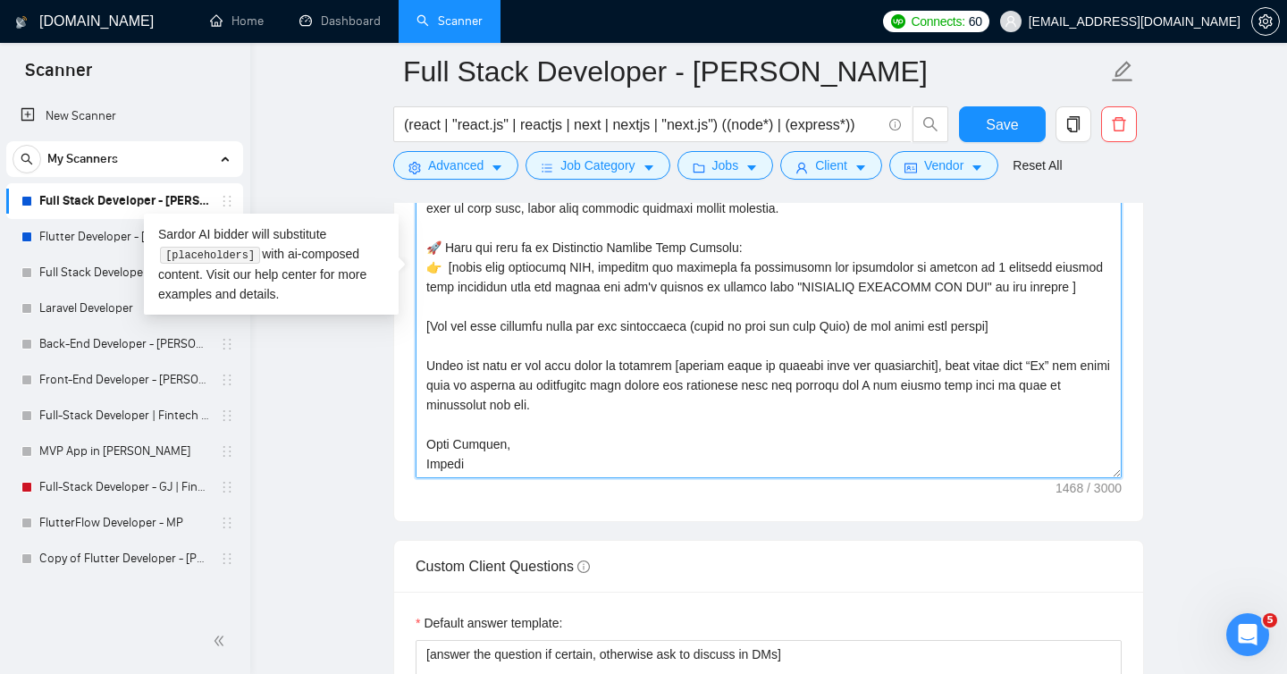
click at [879, 385] on textarea "Cover letter template:" at bounding box center [768, 277] width 706 height 402
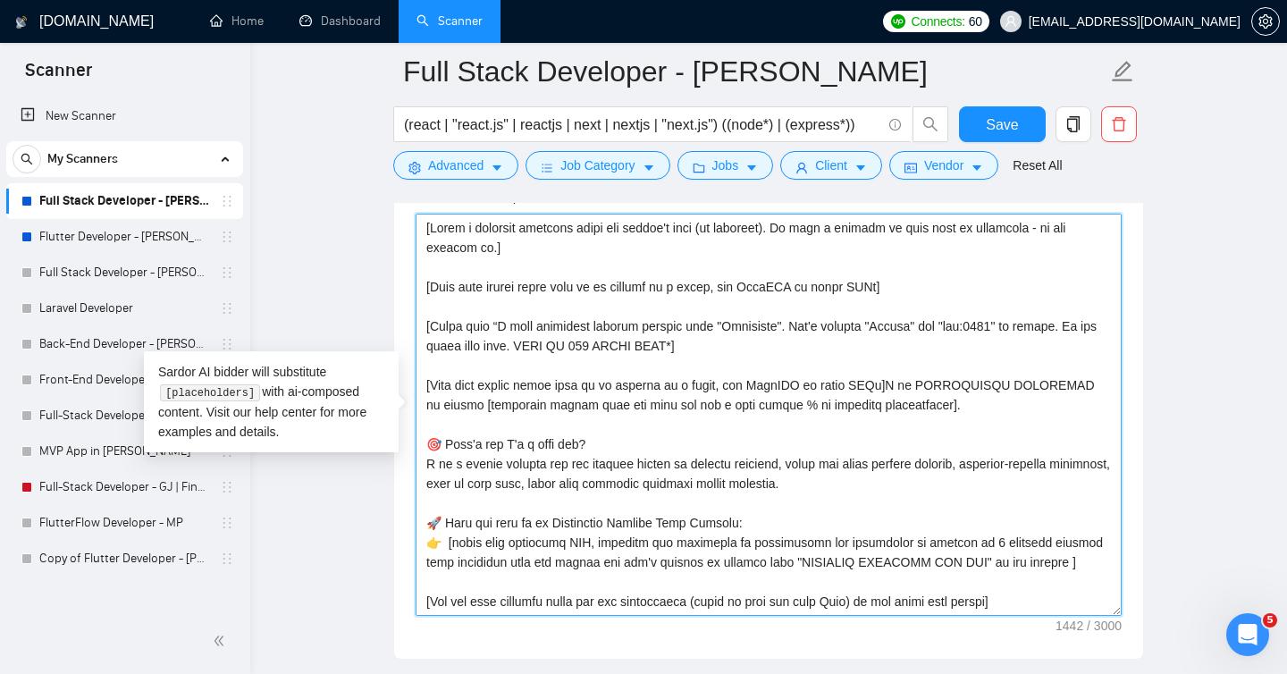
scroll to position [2126, 0]
click at [693, 328] on textarea "Cover letter template:" at bounding box center [768, 415] width 706 height 402
click at [750, 323] on textarea "Cover letter template:" at bounding box center [768, 415] width 706 height 402
click at [1033, 331] on textarea "Cover letter template:" at bounding box center [768, 415] width 706 height 402
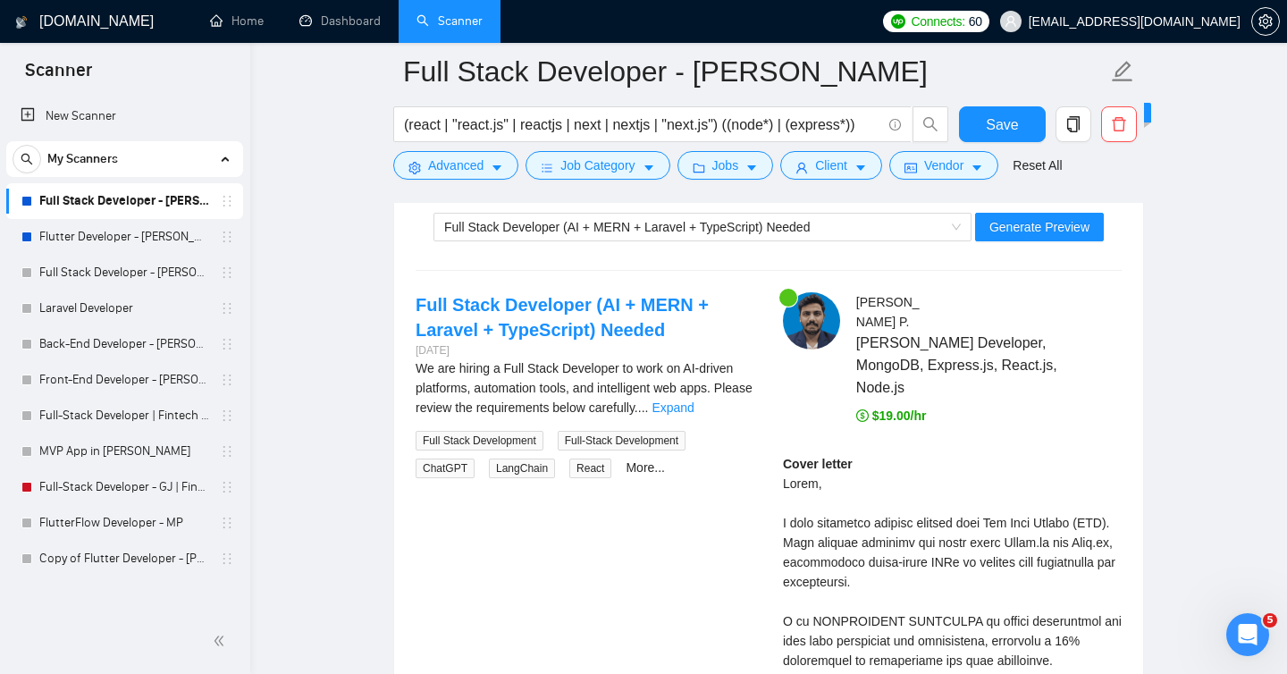
scroll to position [3618, 0]
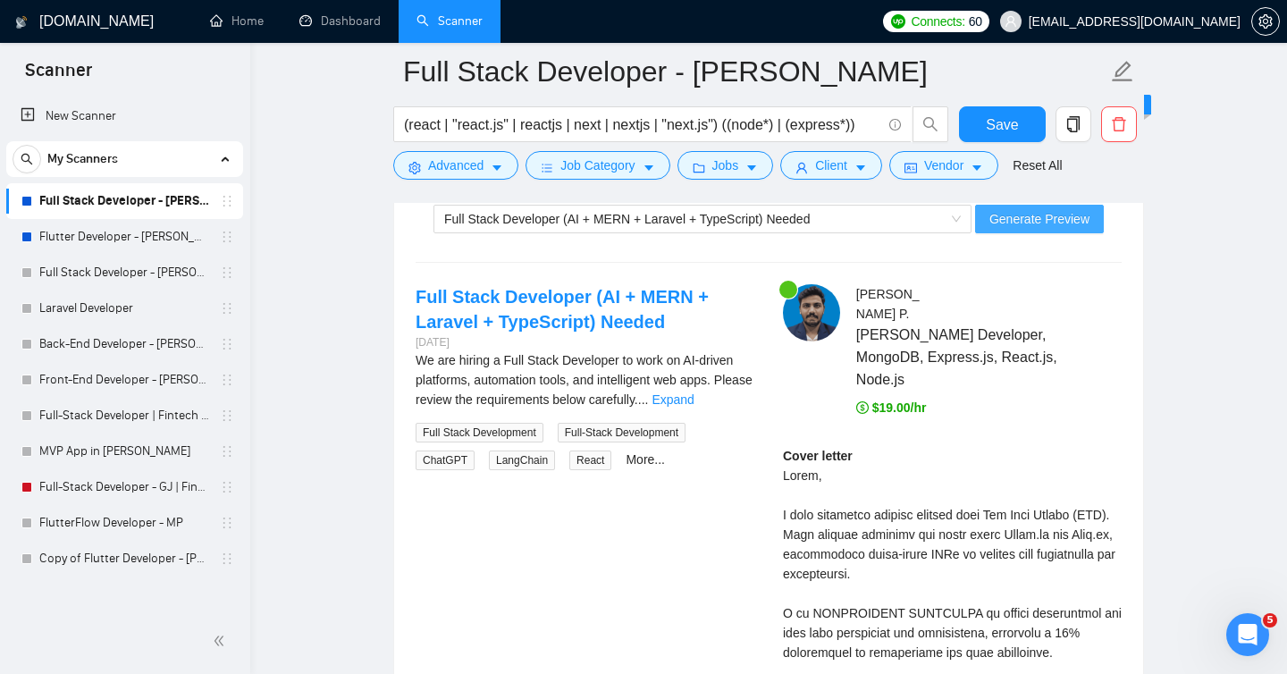
click at [1050, 218] on span "Generate Preview" at bounding box center [1039, 219] width 100 height 20
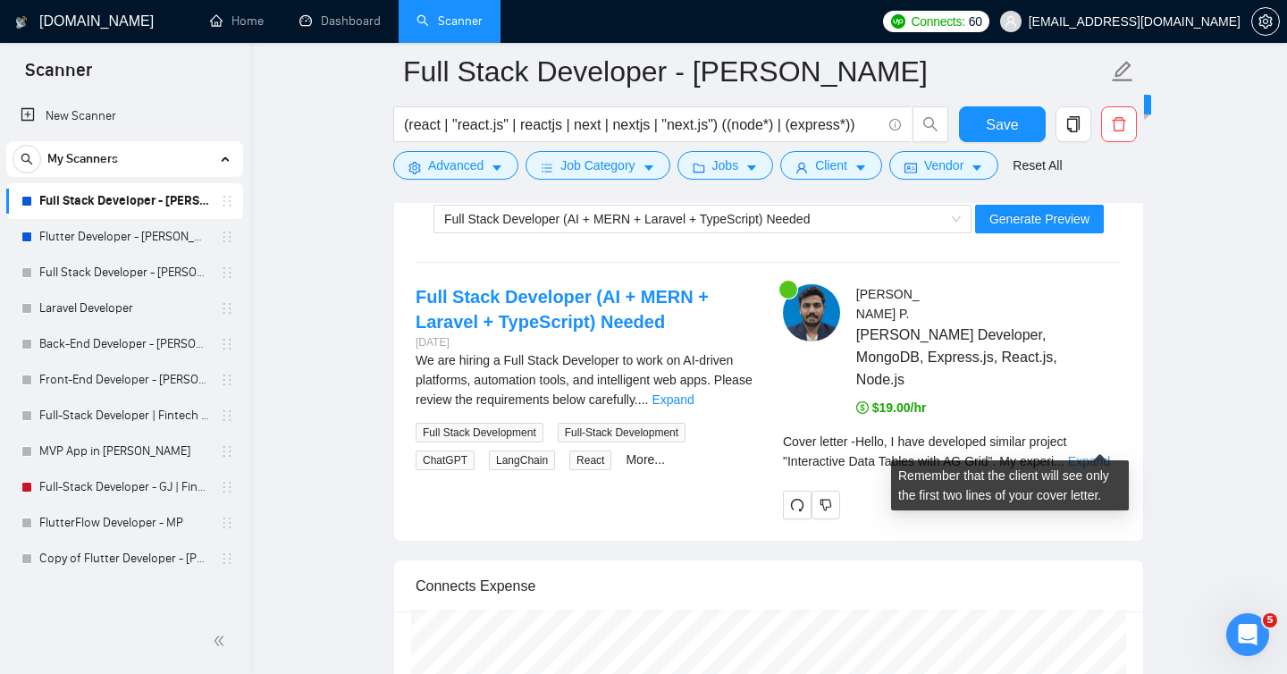
click at [1104, 454] on link "Expand" at bounding box center [1089, 461] width 42 height 14
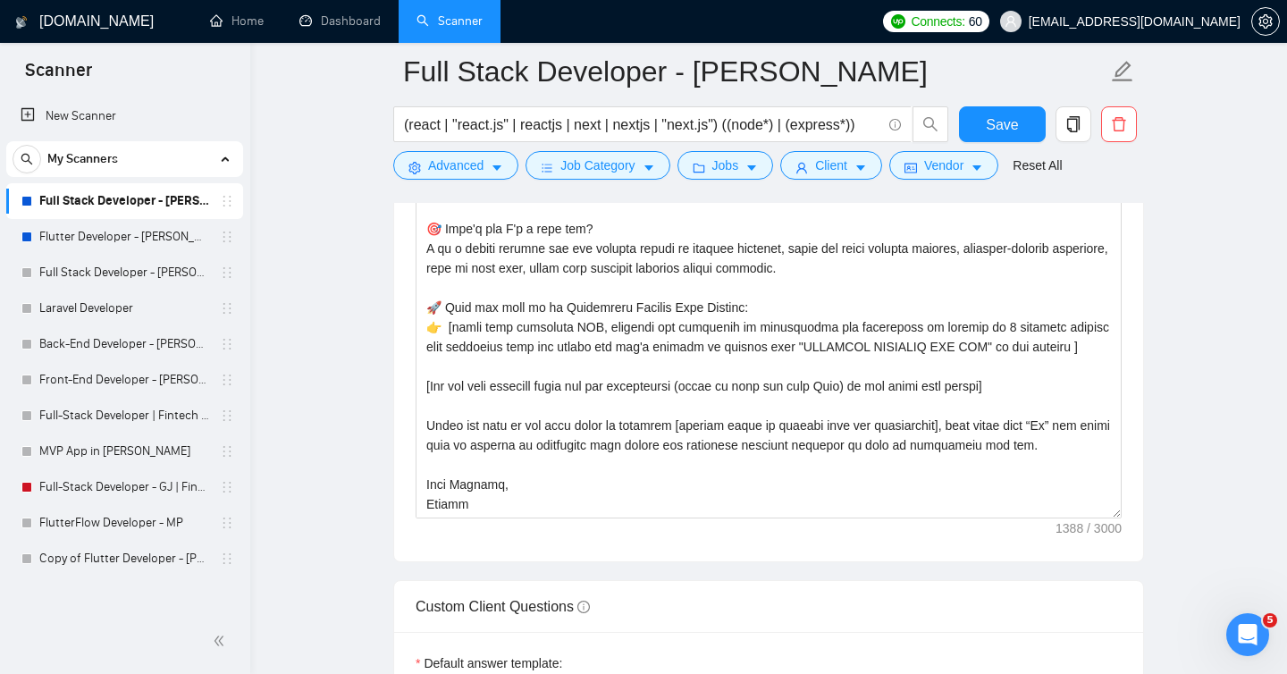
scroll to position [2216, 0]
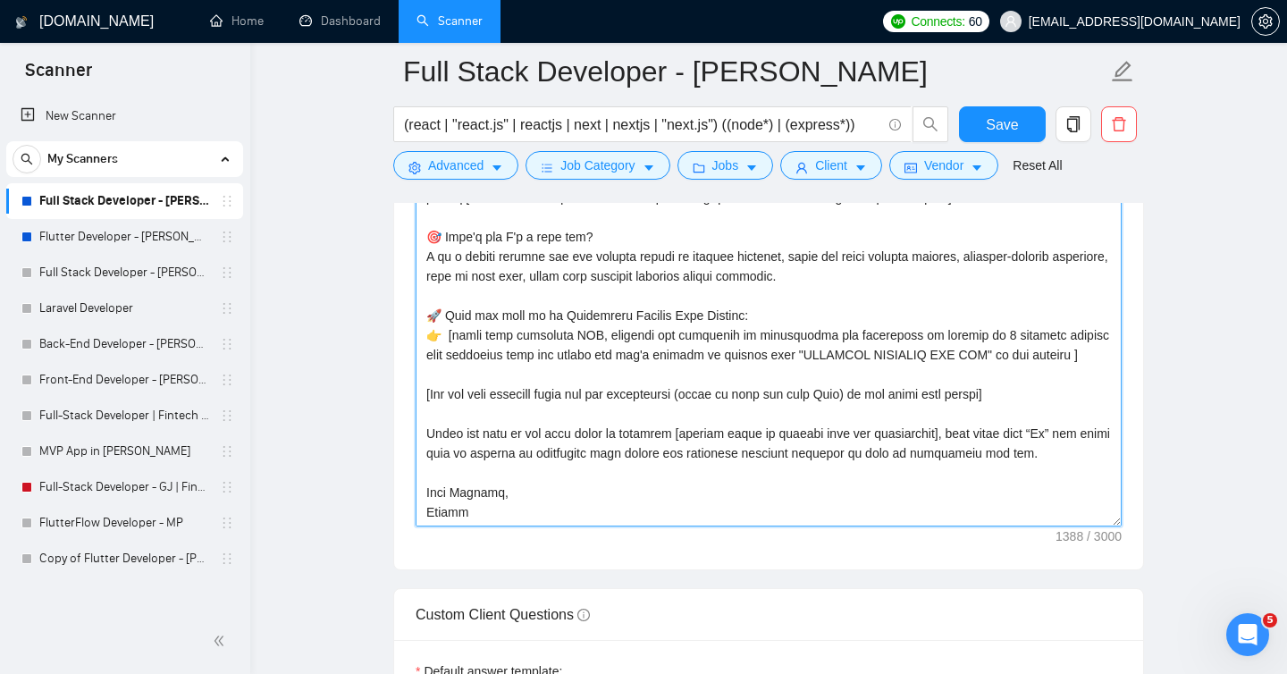
click at [499, 454] on textarea "Cover letter template:" at bounding box center [768, 325] width 706 height 402
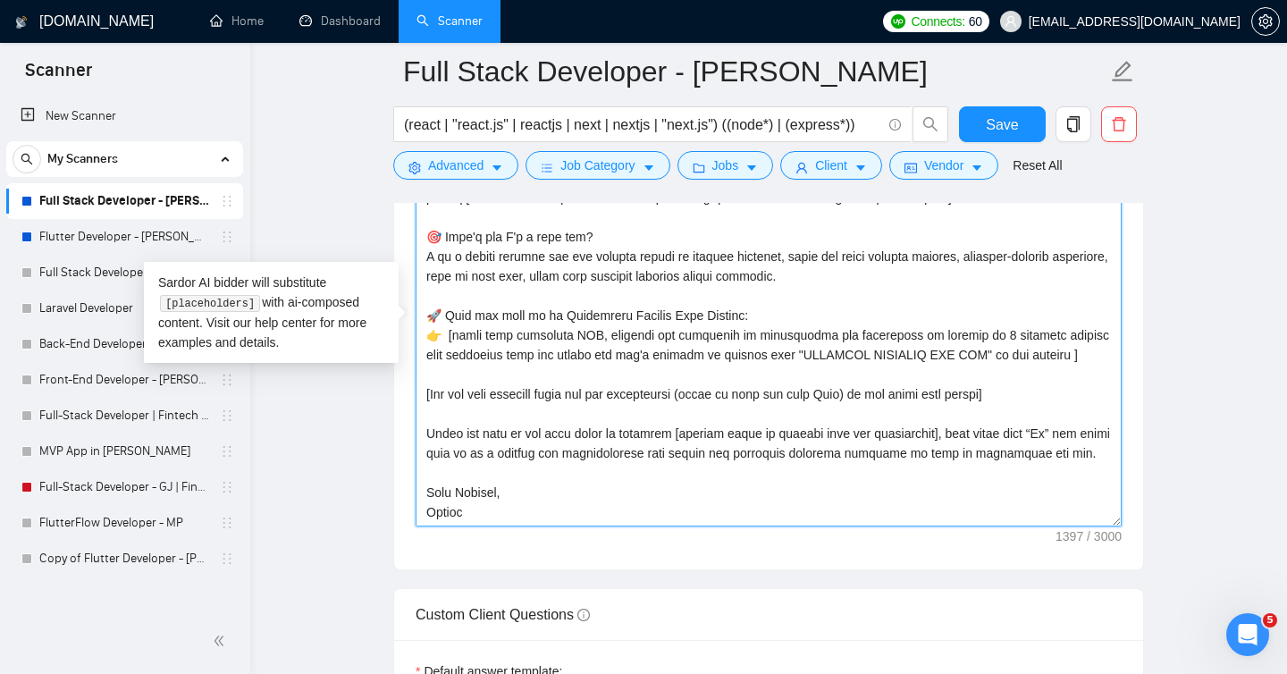
click at [797, 456] on textarea "Cover letter template:" at bounding box center [768, 325] width 706 height 402
click at [654, 436] on textarea "Cover letter template:" at bounding box center [768, 325] width 706 height 402
click at [633, 437] on textarea "Cover letter template:" at bounding box center [768, 325] width 706 height 402
click at [676, 436] on textarea "Cover letter template:" at bounding box center [768, 325] width 706 height 402
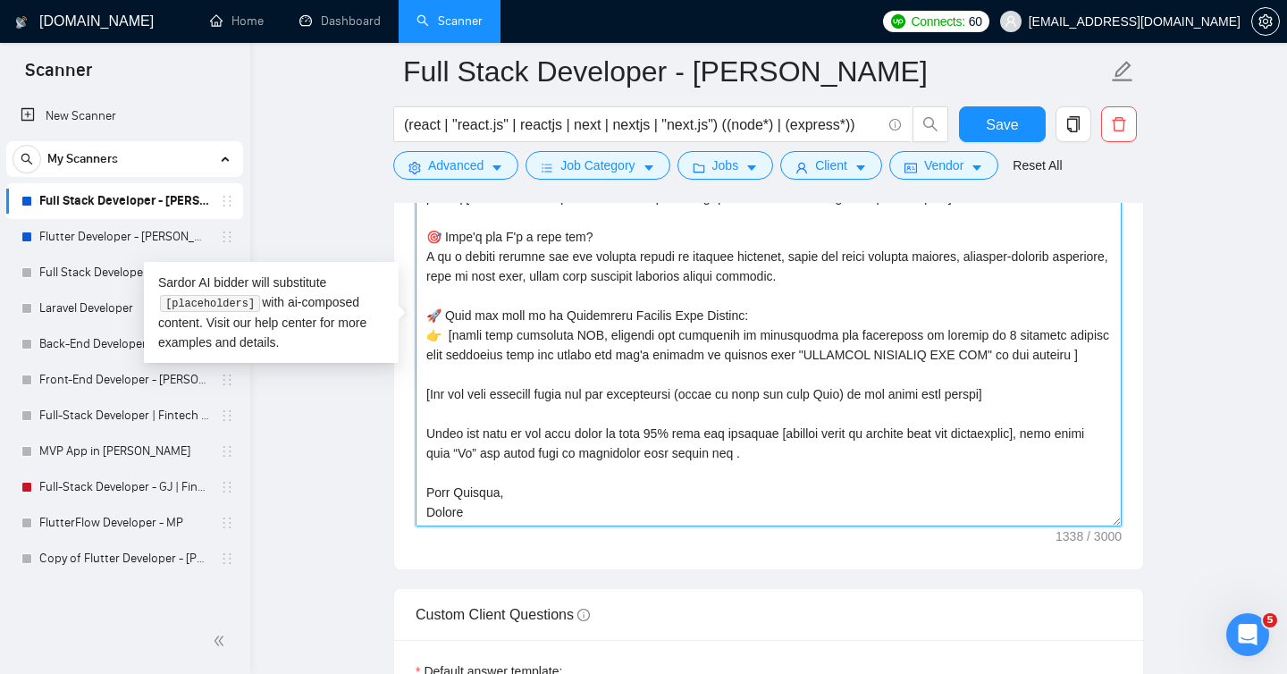
click at [513, 454] on textarea "Cover letter template:" at bounding box center [768, 325] width 706 height 402
click at [770, 457] on textarea "Cover letter template:" at bounding box center [768, 325] width 706 height 402
type textarea "[Write a personal greeting using the client's name (if provided). If only a com…"
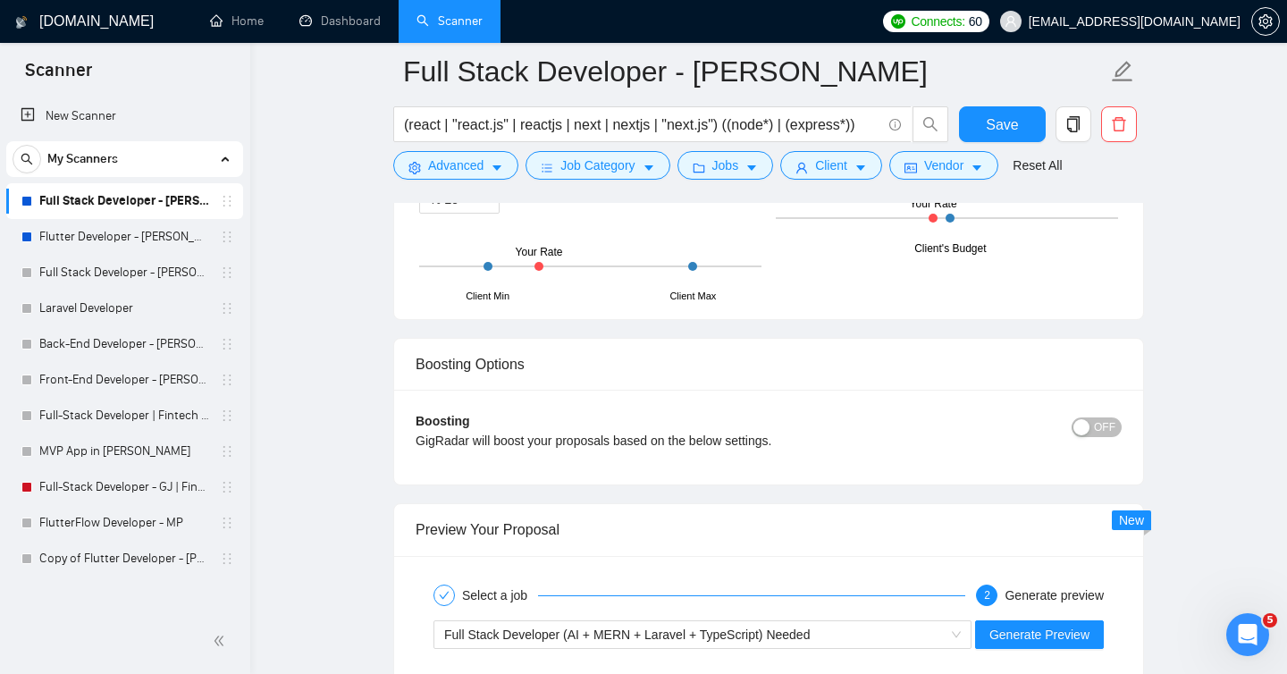
scroll to position [3111, 0]
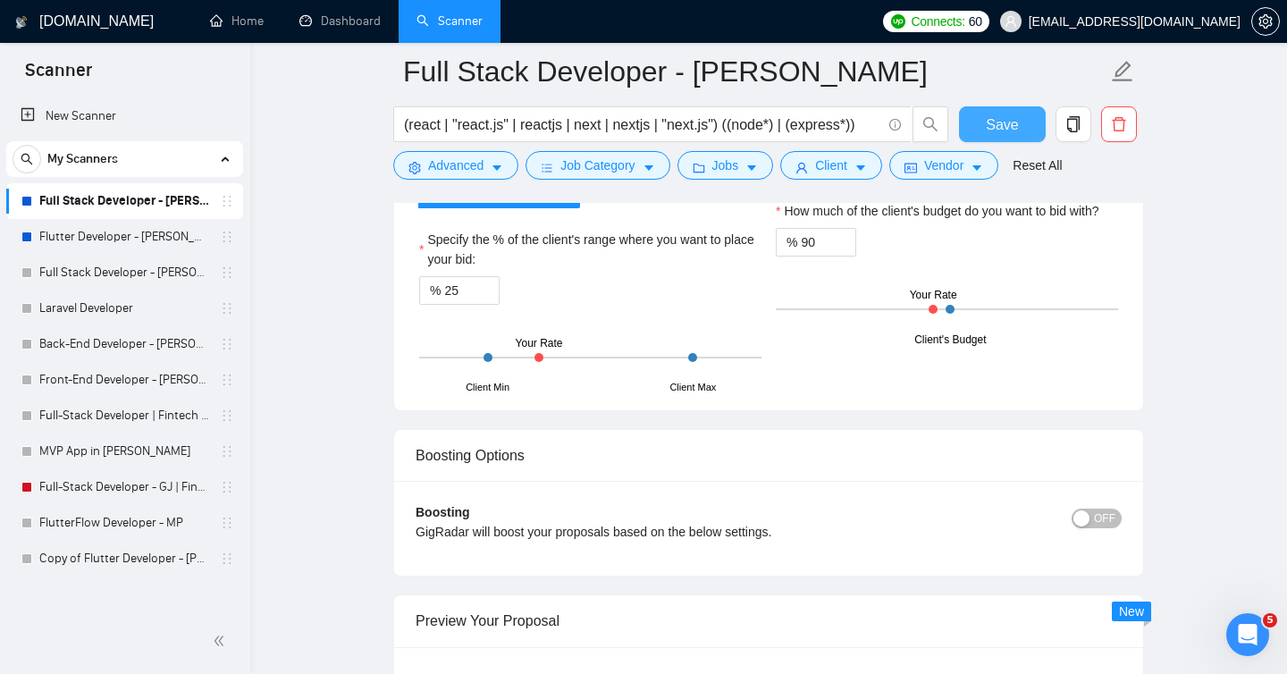
click at [994, 122] on span "Save" at bounding box center [1002, 124] width 32 height 22
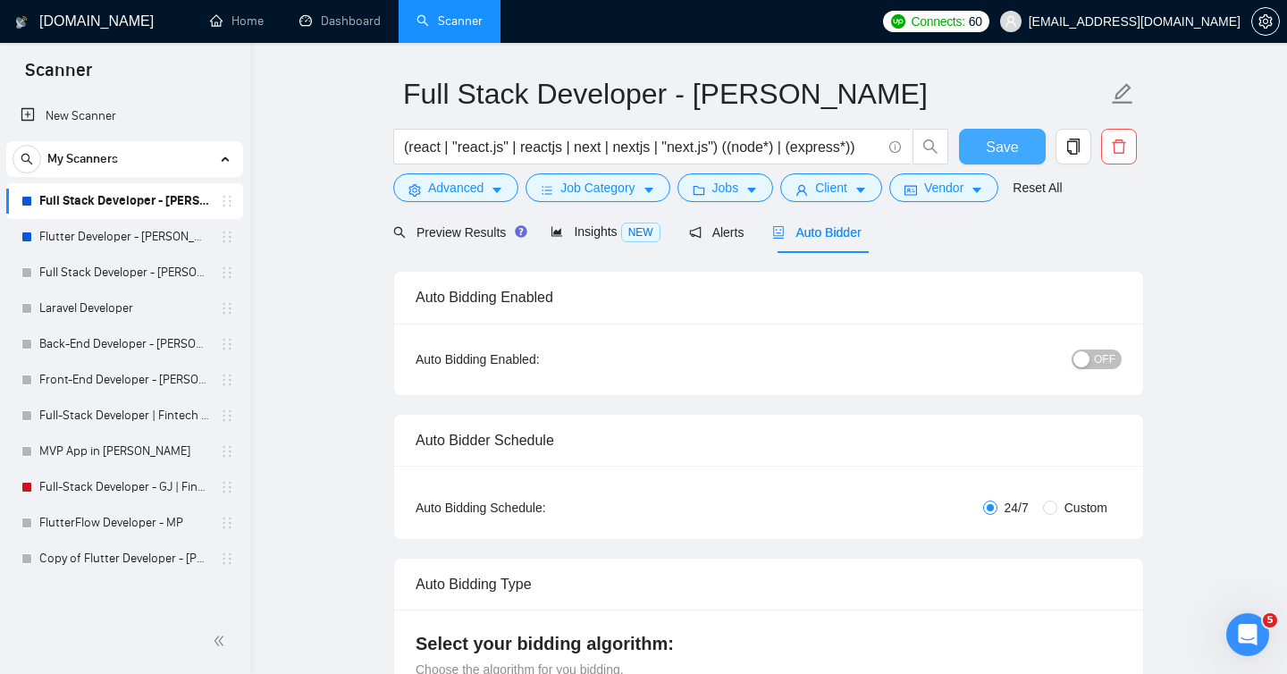
scroll to position [0, 0]
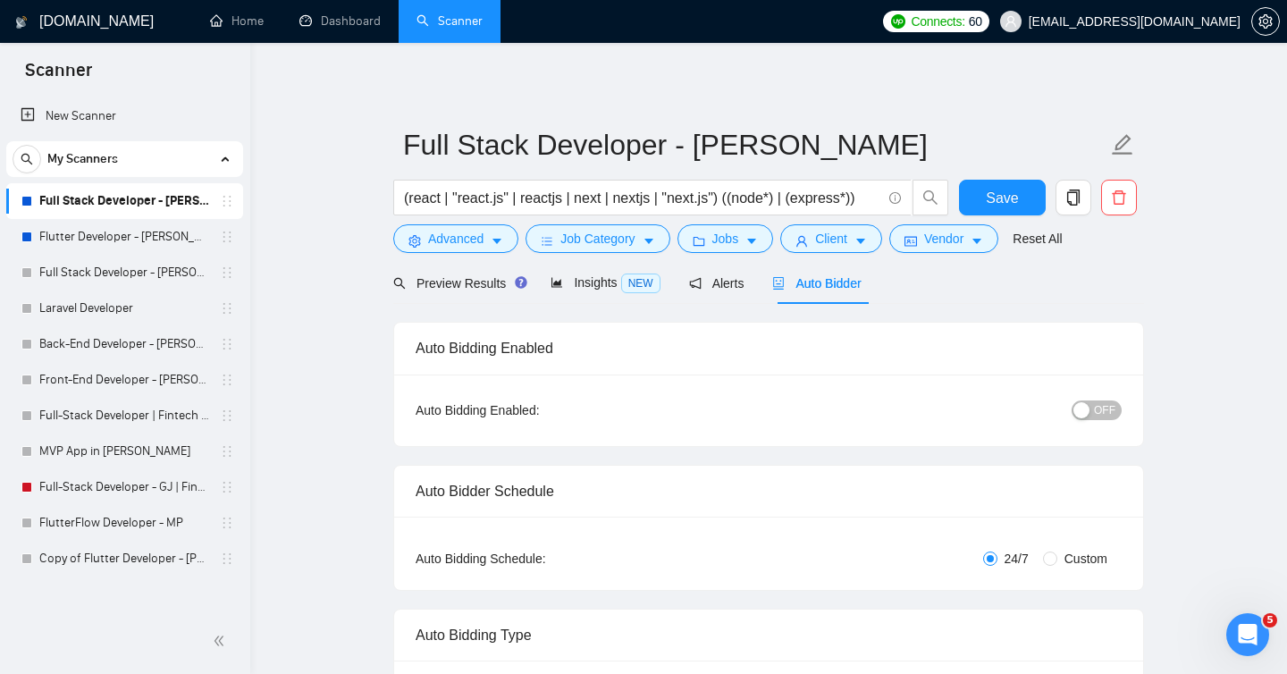
click at [1096, 413] on span "OFF" at bounding box center [1104, 410] width 21 height 20
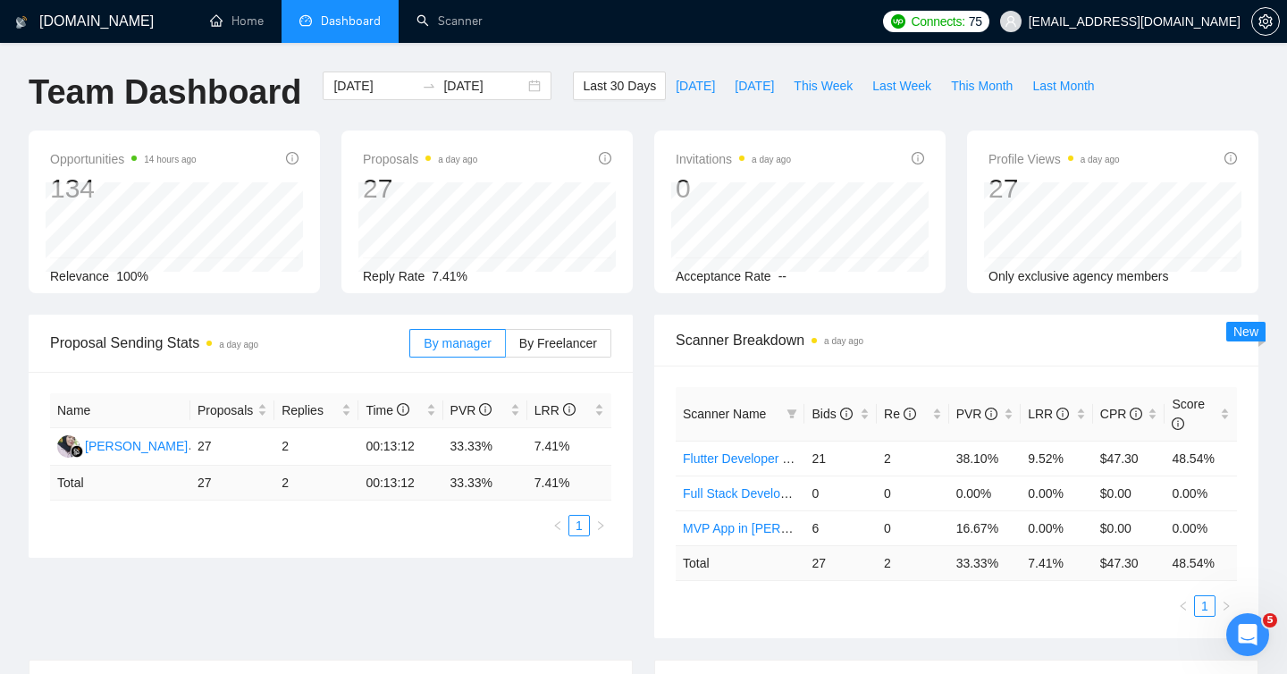
click at [357, 22] on span "Dashboard" at bounding box center [351, 20] width 60 height 15
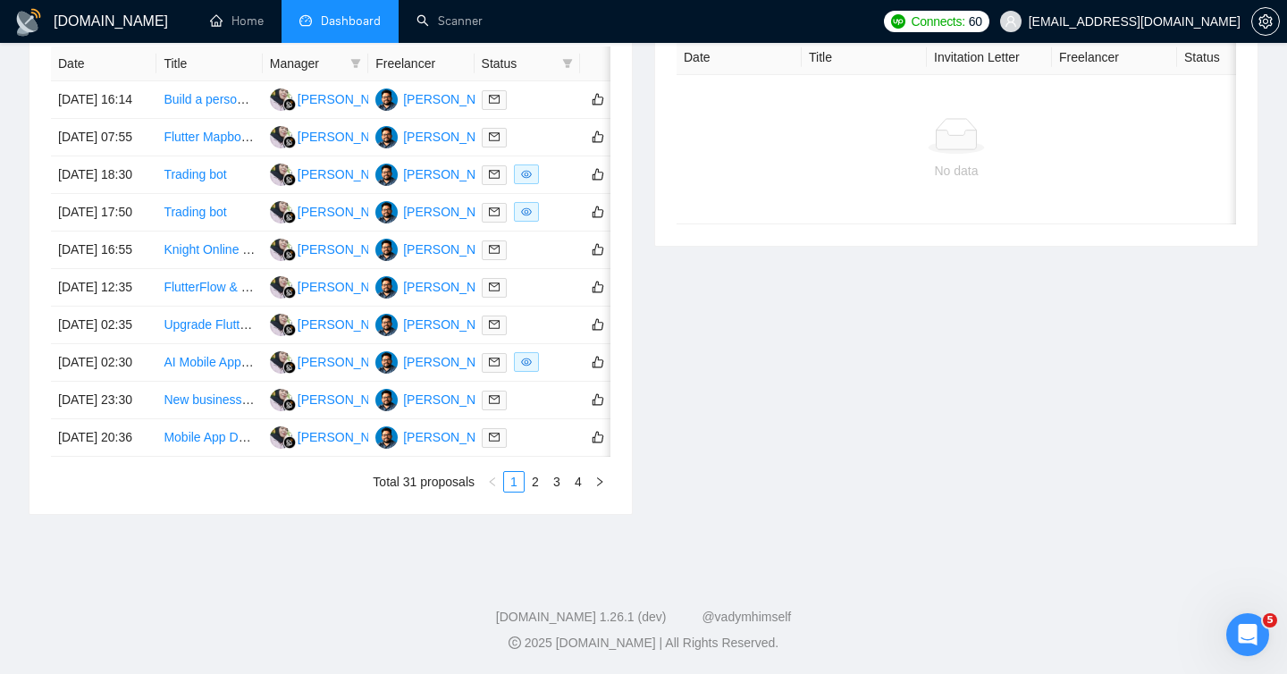
scroll to position [853, 0]
click at [535, 488] on link "2" at bounding box center [535, 482] width 20 height 20
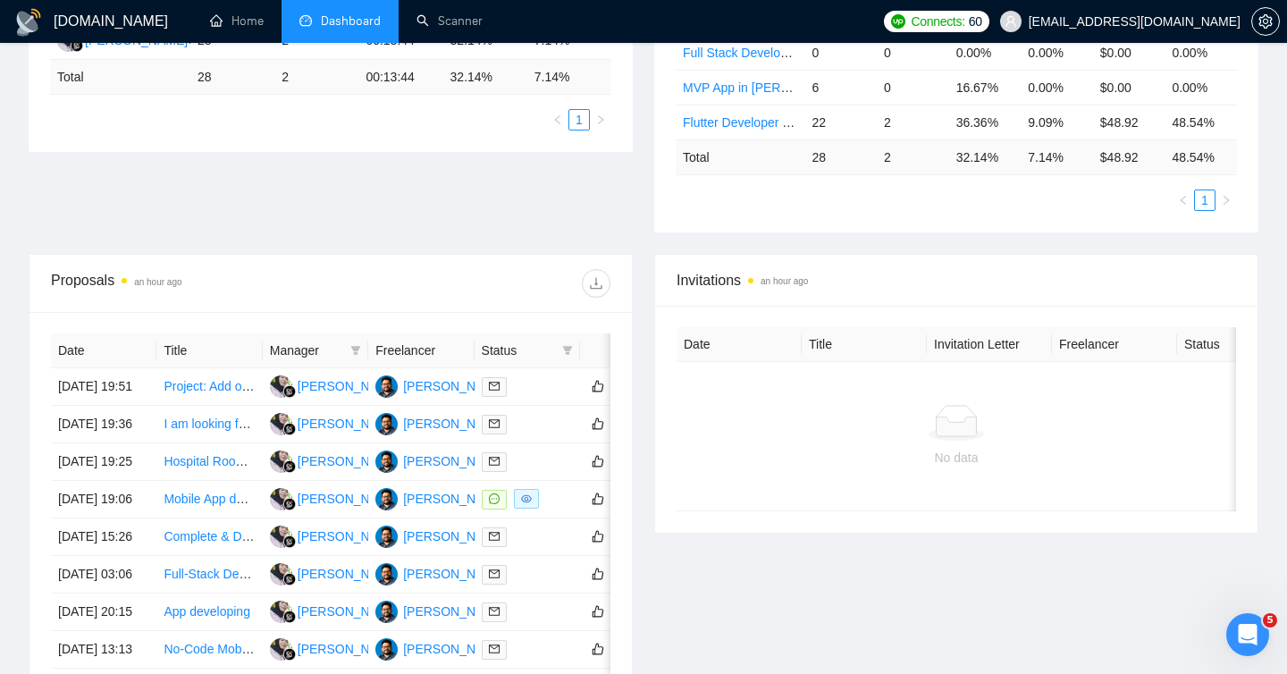
scroll to position [409, 0]
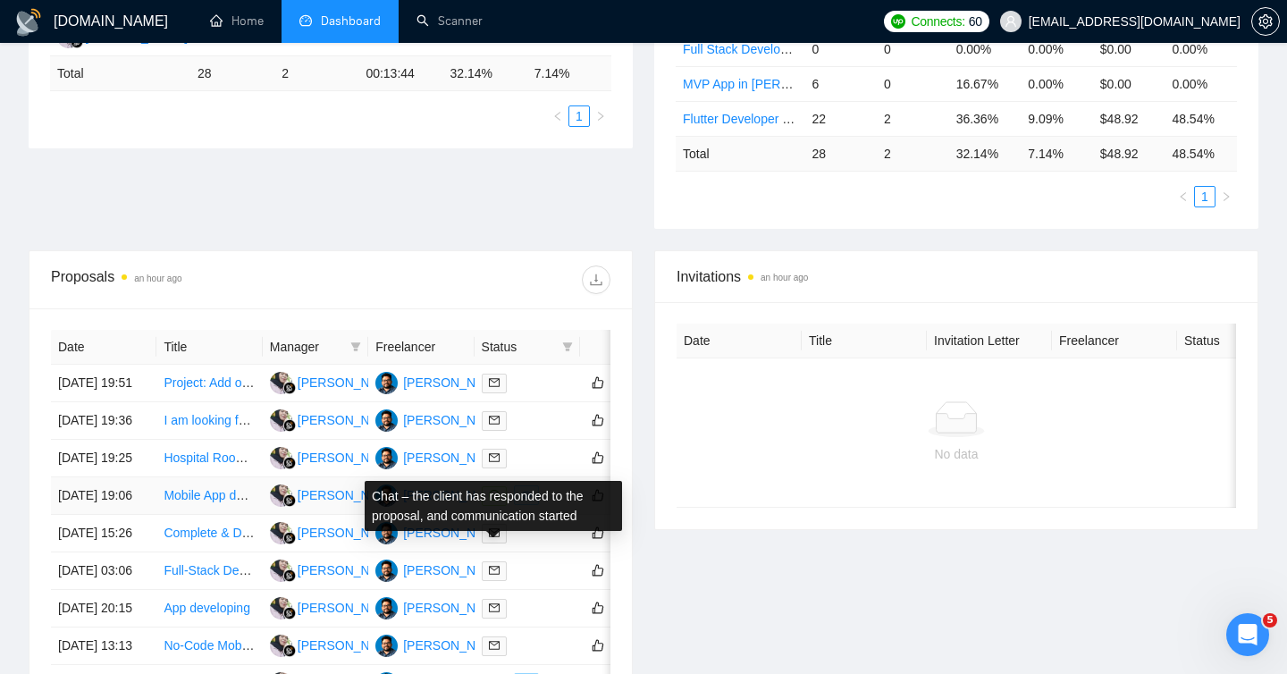
click at [491, 500] on icon "message" at bounding box center [494, 495] width 11 height 11
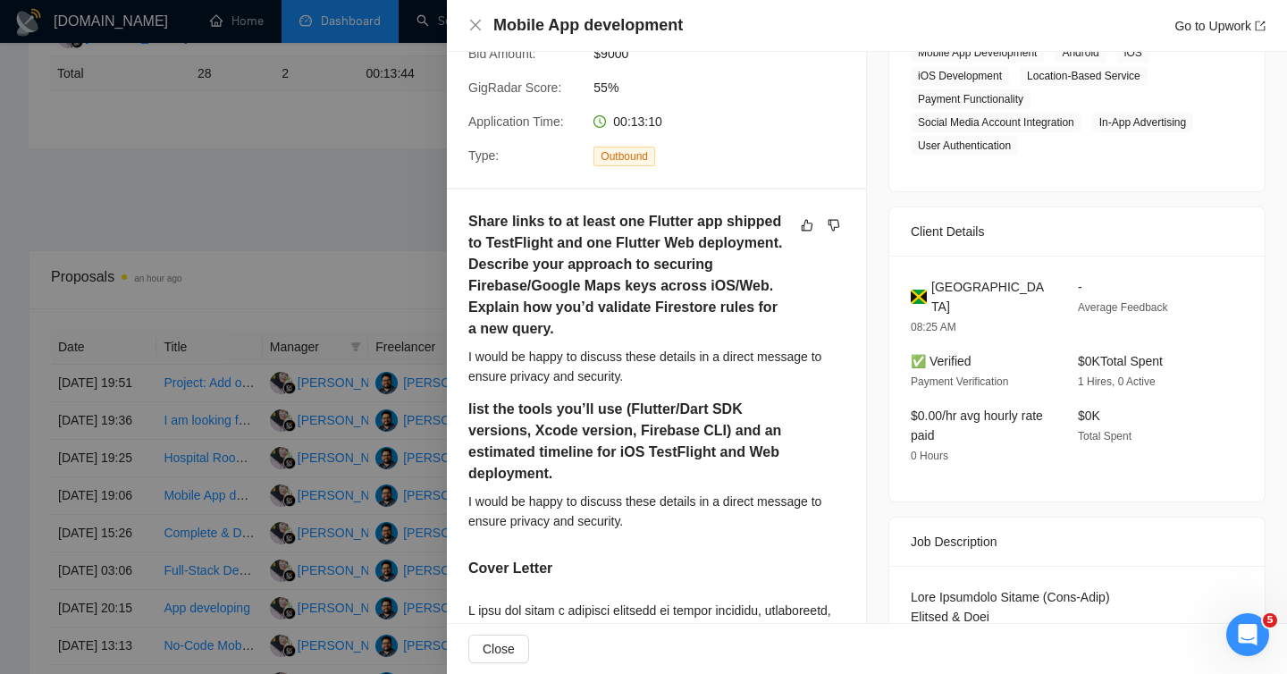
scroll to position [0, 0]
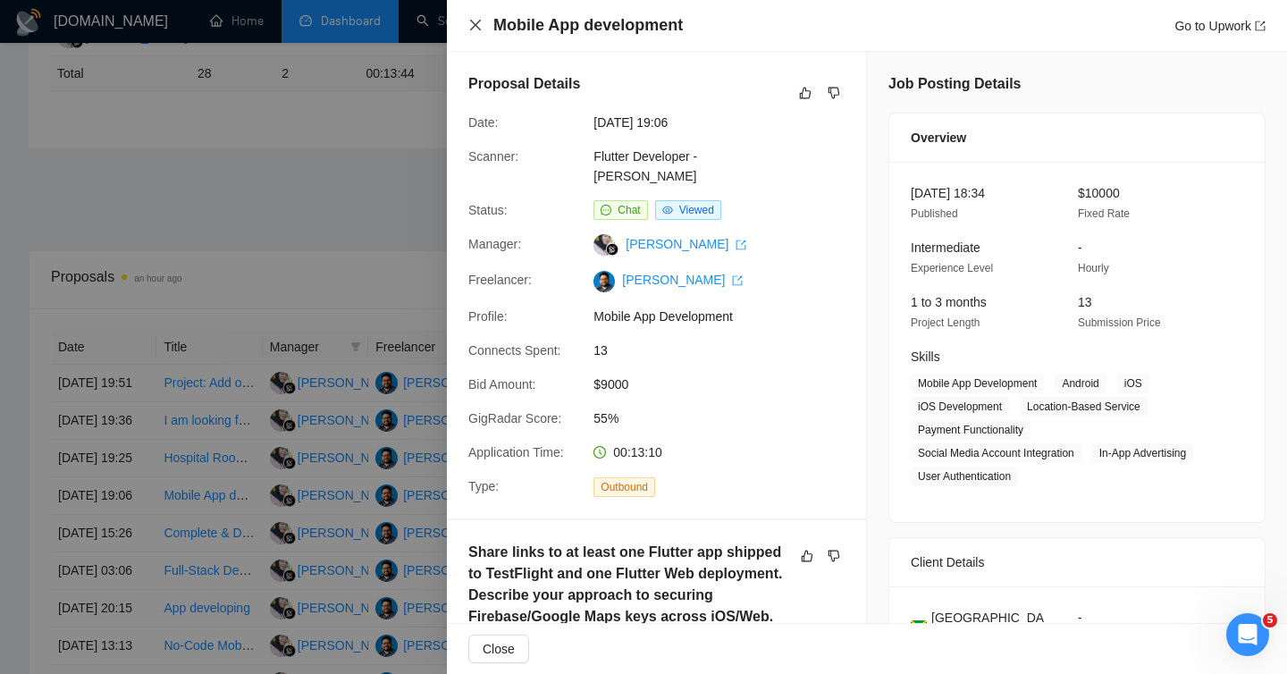
click at [478, 31] on icon "close" at bounding box center [475, 25] width 14 height 14
